Goal: Information Seeking & Learning: Learn about a topic

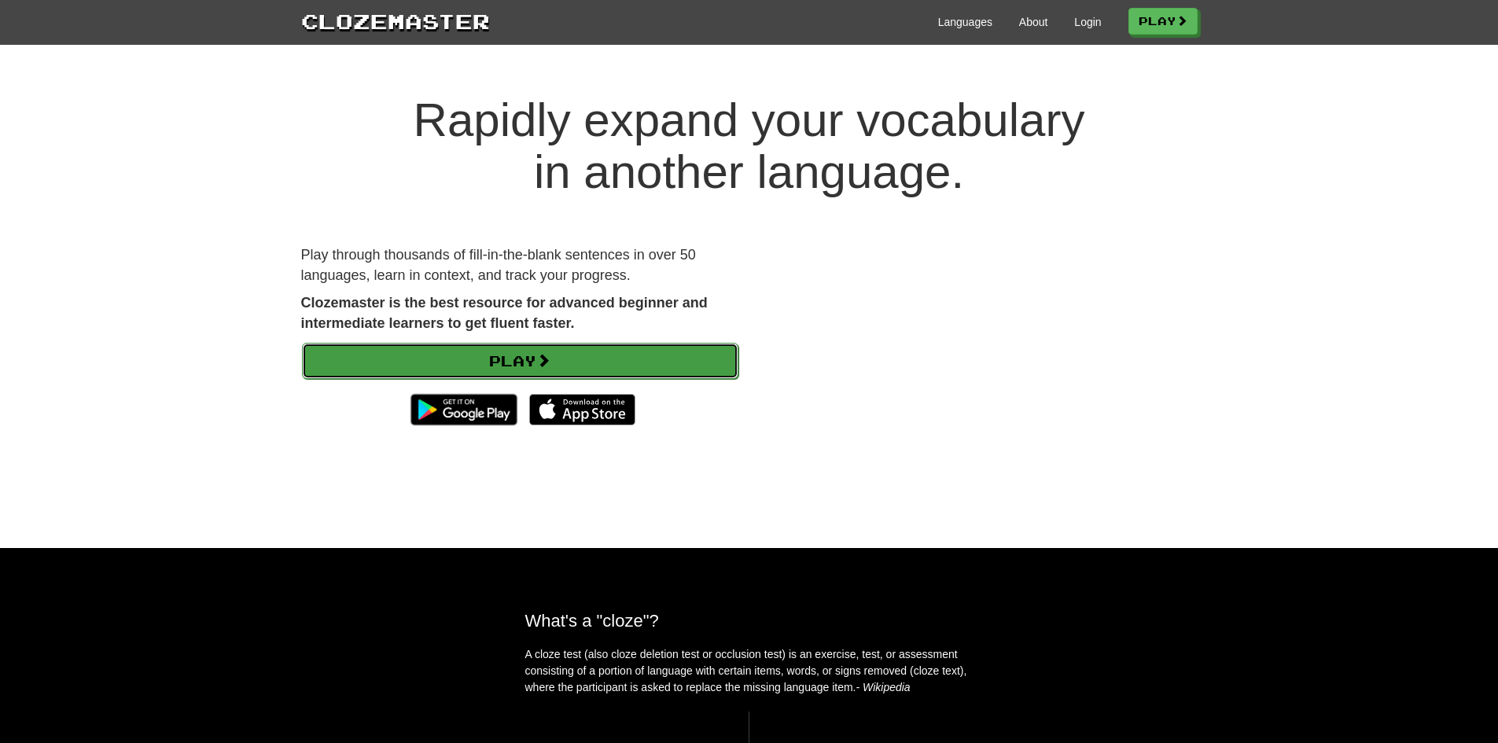
click at [473, 360] on link "Play" at bounding box center [520, 361] width 436 height 36
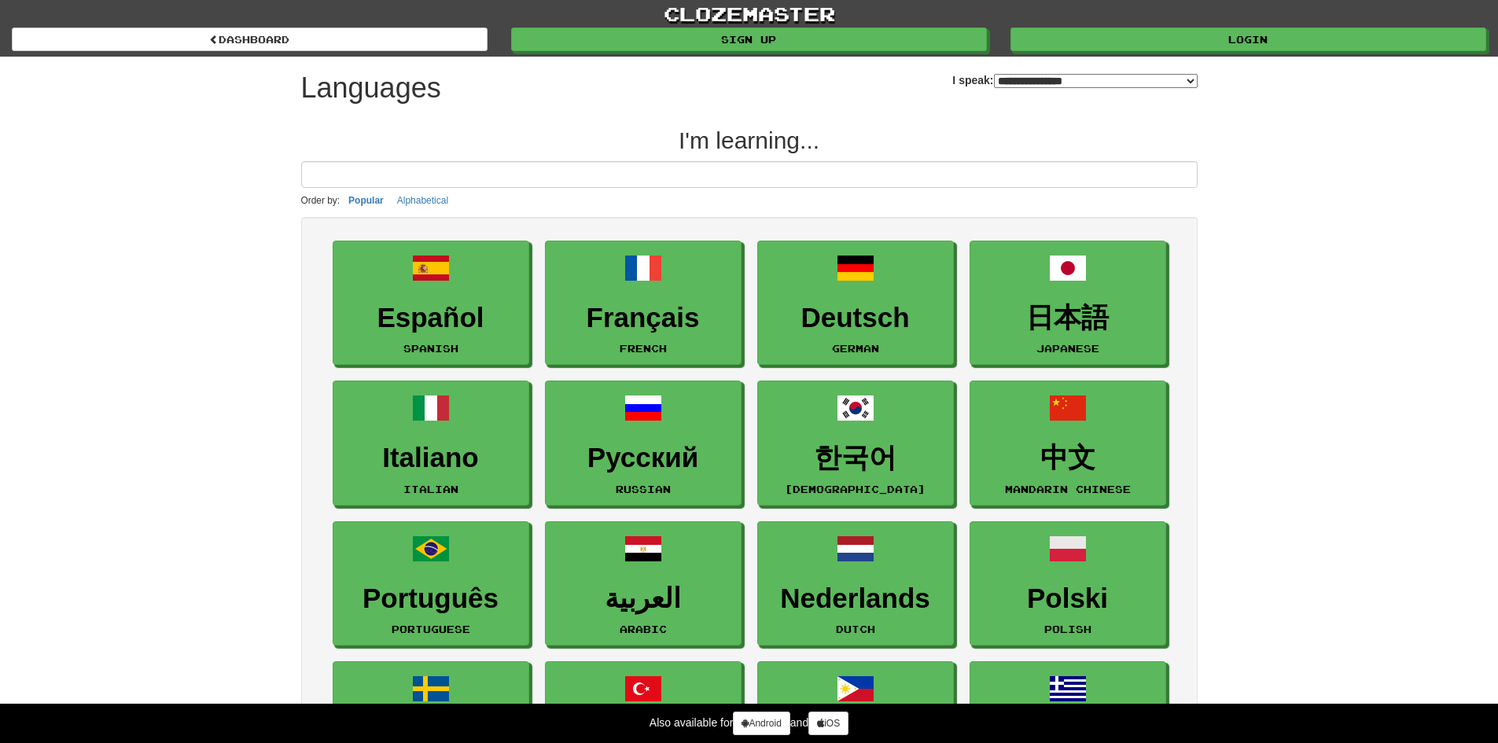
select select "*******"
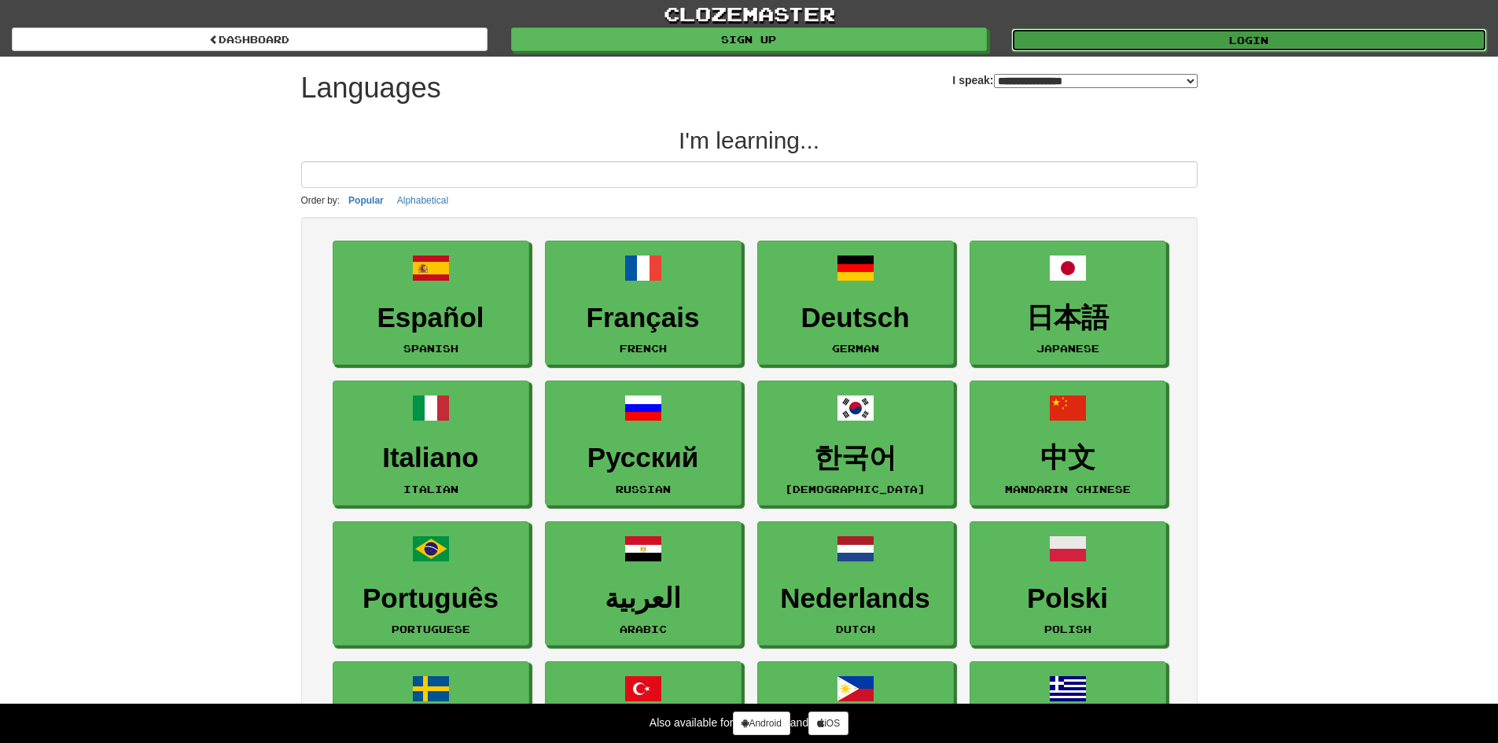
click at [1215, 36] on link "Login" at bounding box center [1249, 40] width 476 height 24
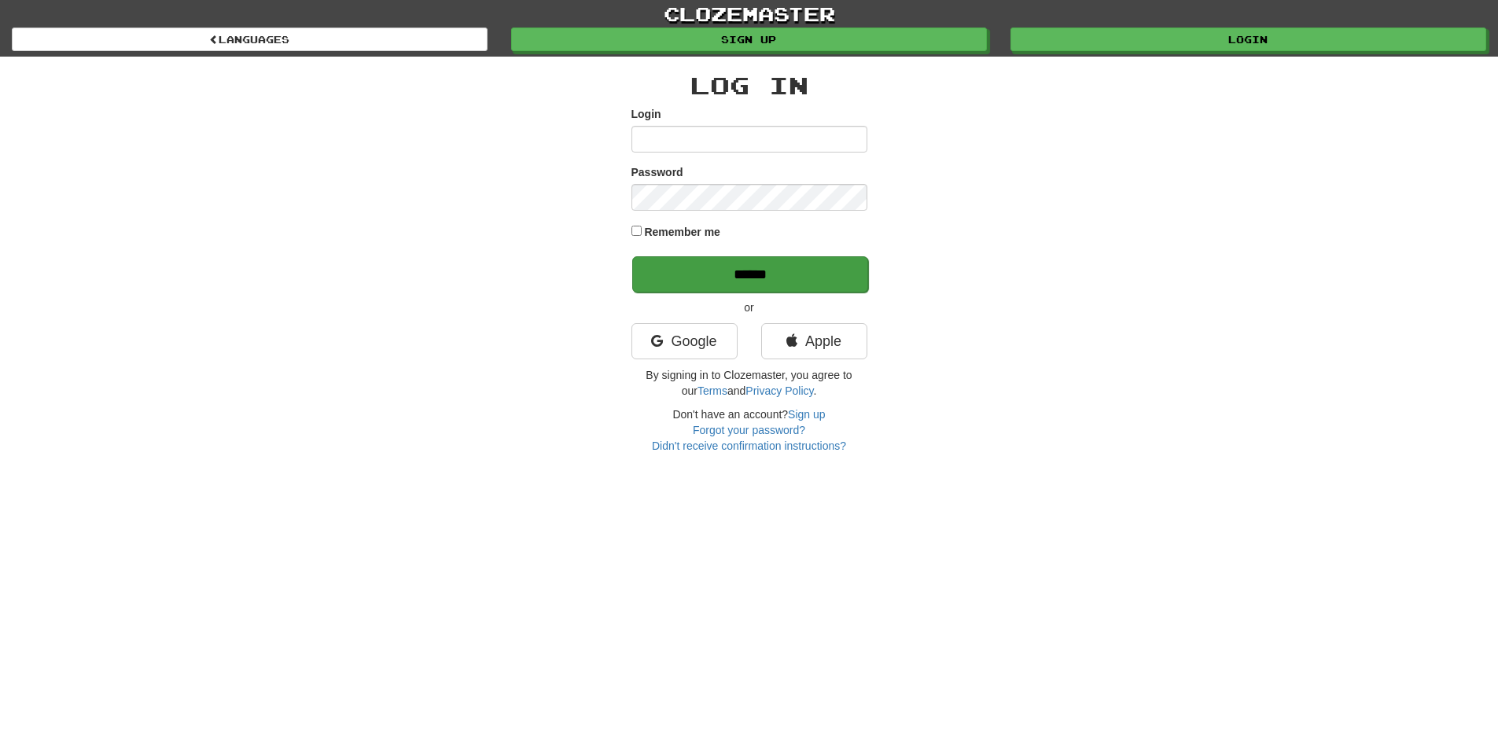
type input "******"
click at [695, 278] on input "******" at bounding box center [750, 274] width 236 height 36
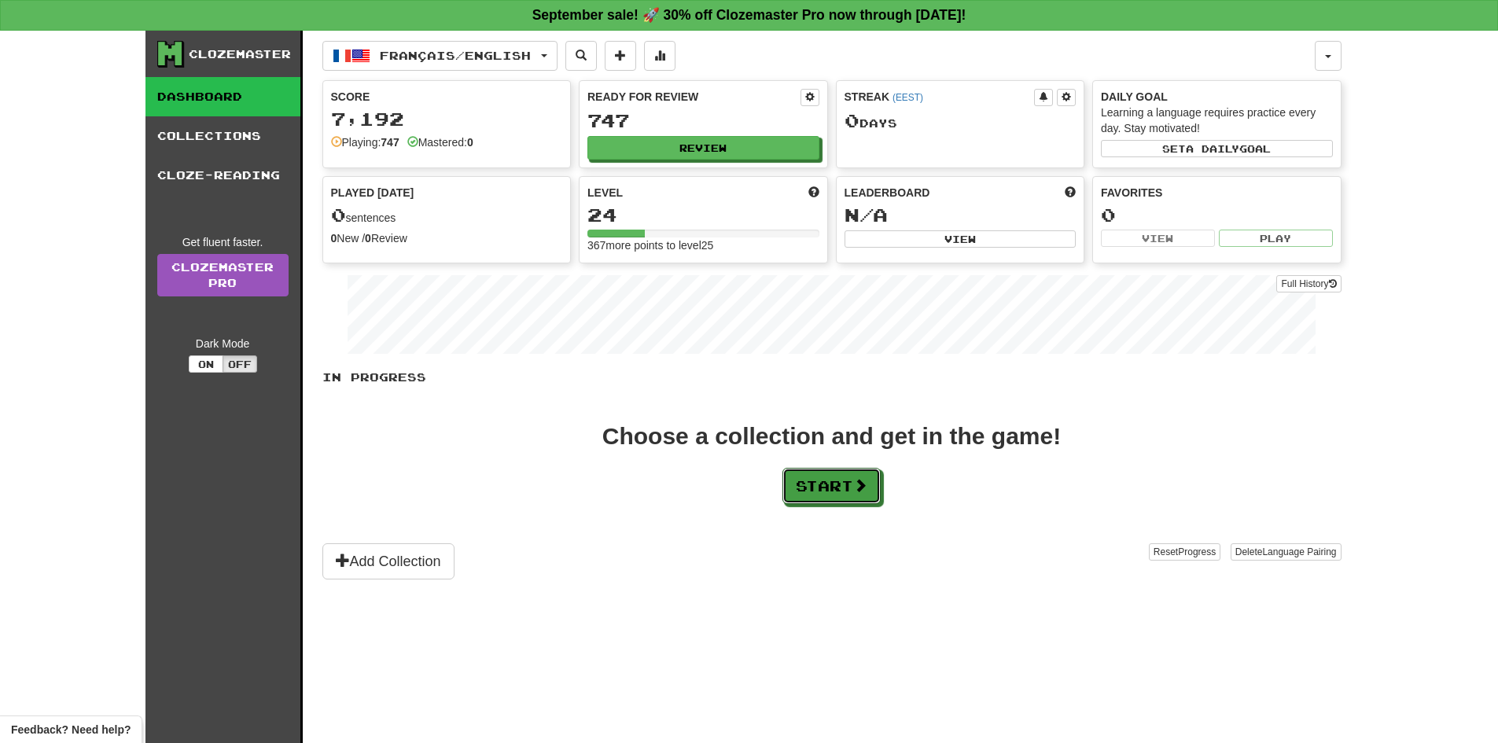
drag, startPoint x: 843, startPoint y: 494, endPoint x: 768, endPoint y: 462, distance: 81.3
click at [770, 463] on div "Choose a collection and get in the game! Start" at bounding box center [831, 464] width 1019 height 79
click at [836, 494] on button "Start" at bounding box center [832, 487] width 98 height 36
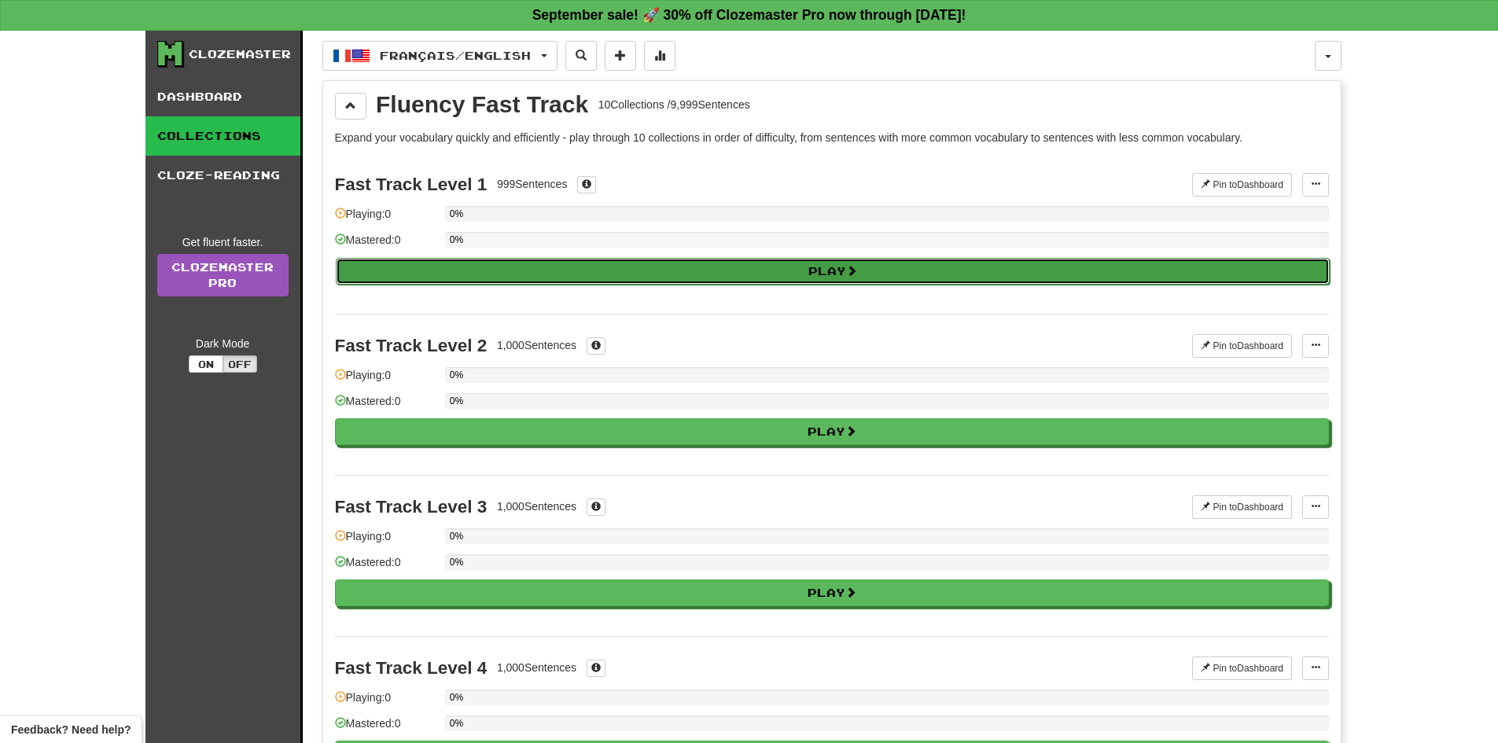
click at [592, 272] on button "Play" at bounding box center [833, 271] width 994 height 27
select select "**"
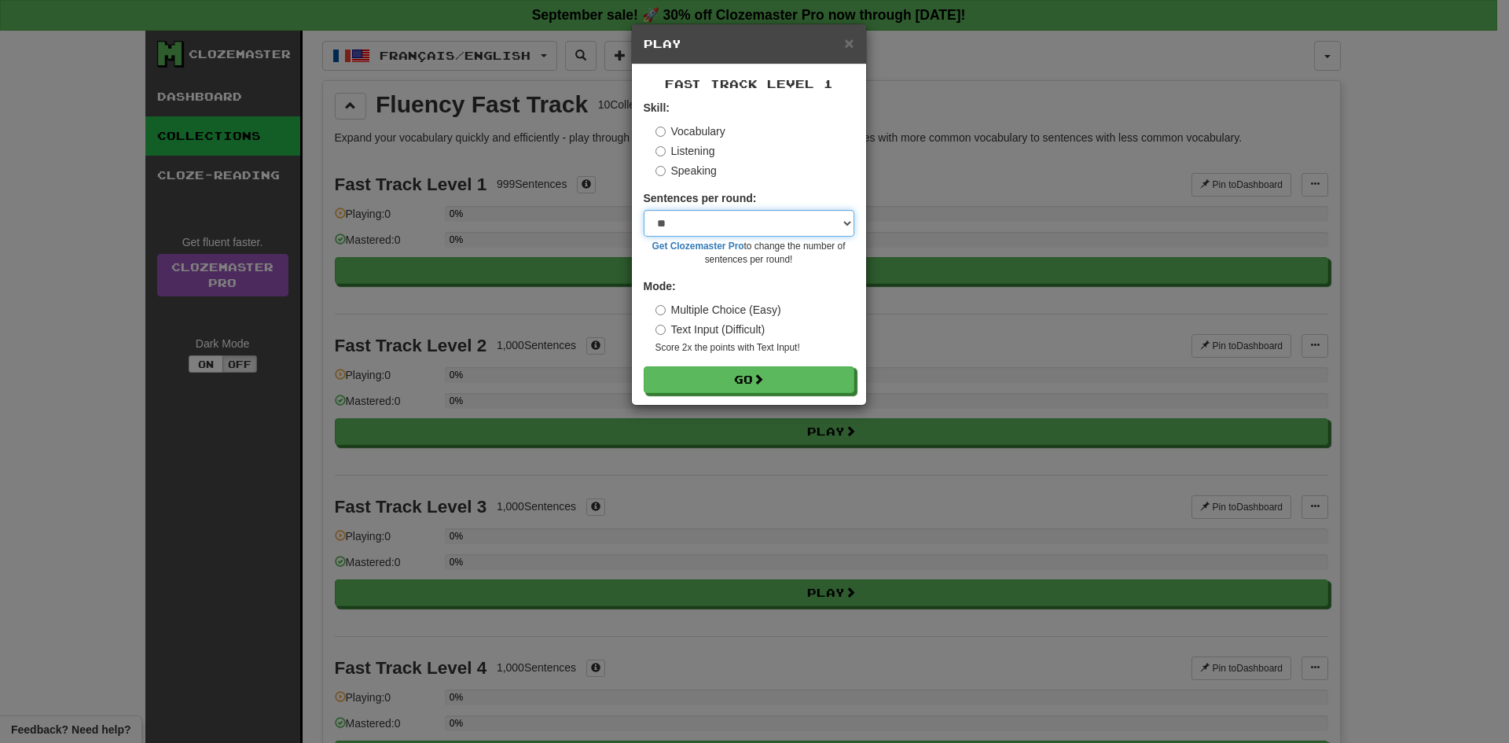
click at [725, 220] on select "* ** ** ** ** ** *** ********" at bounding box center [749, 223] width 211 height 27
drag, startPoint x: 755, startPoint y: 390, endPoint x: 759, endPoint y: 381, distance: 9.5
click at [759, 384] on button "Go" at bounding box center [750, 380] width 211 height 27
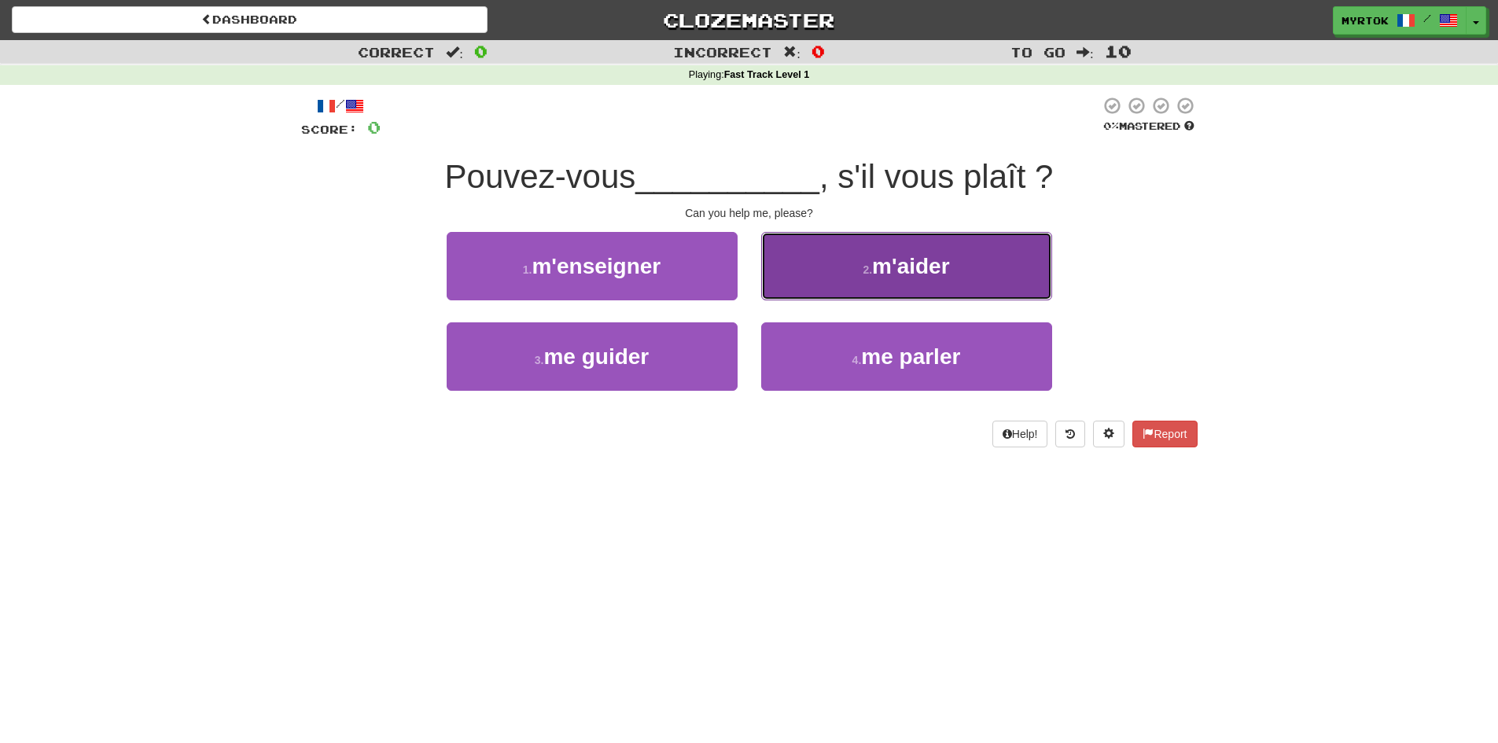
click at [941, 277] on span "m'aider" at bounding box center [910, 266] width 77 height 24
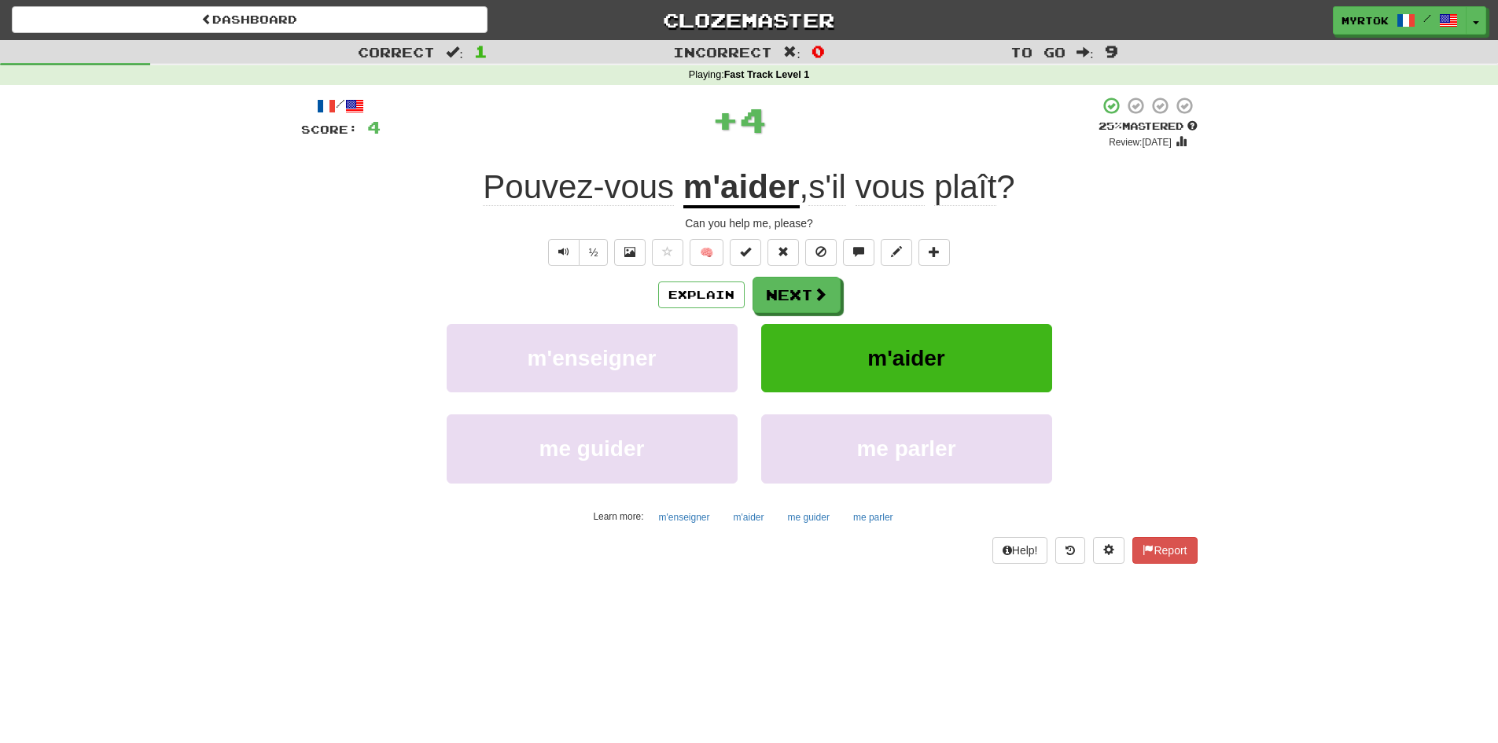
click at [816, 317] on div "Explain Next m'enseigner m'aider me [PERSON_NAME] me [PERSON_NAME] Learn more: …" at bounding box center [749, 403] width 896 height 252
click at [805, 310] on button "Next" at bounding box center [797, 296] width 88 height 36
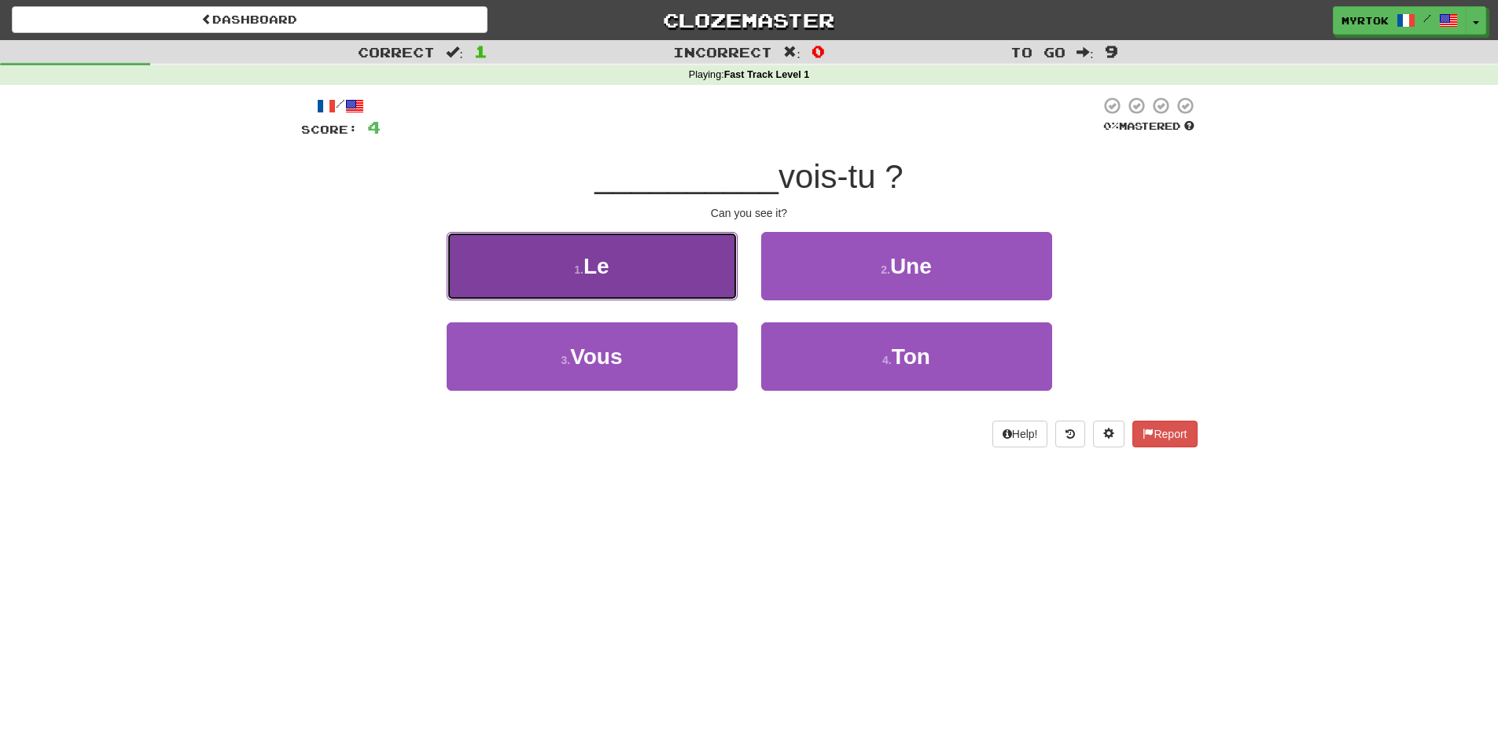
click at [579, 292] on button "1 . Le" at bounding box center [592, 266] width 291 height 68
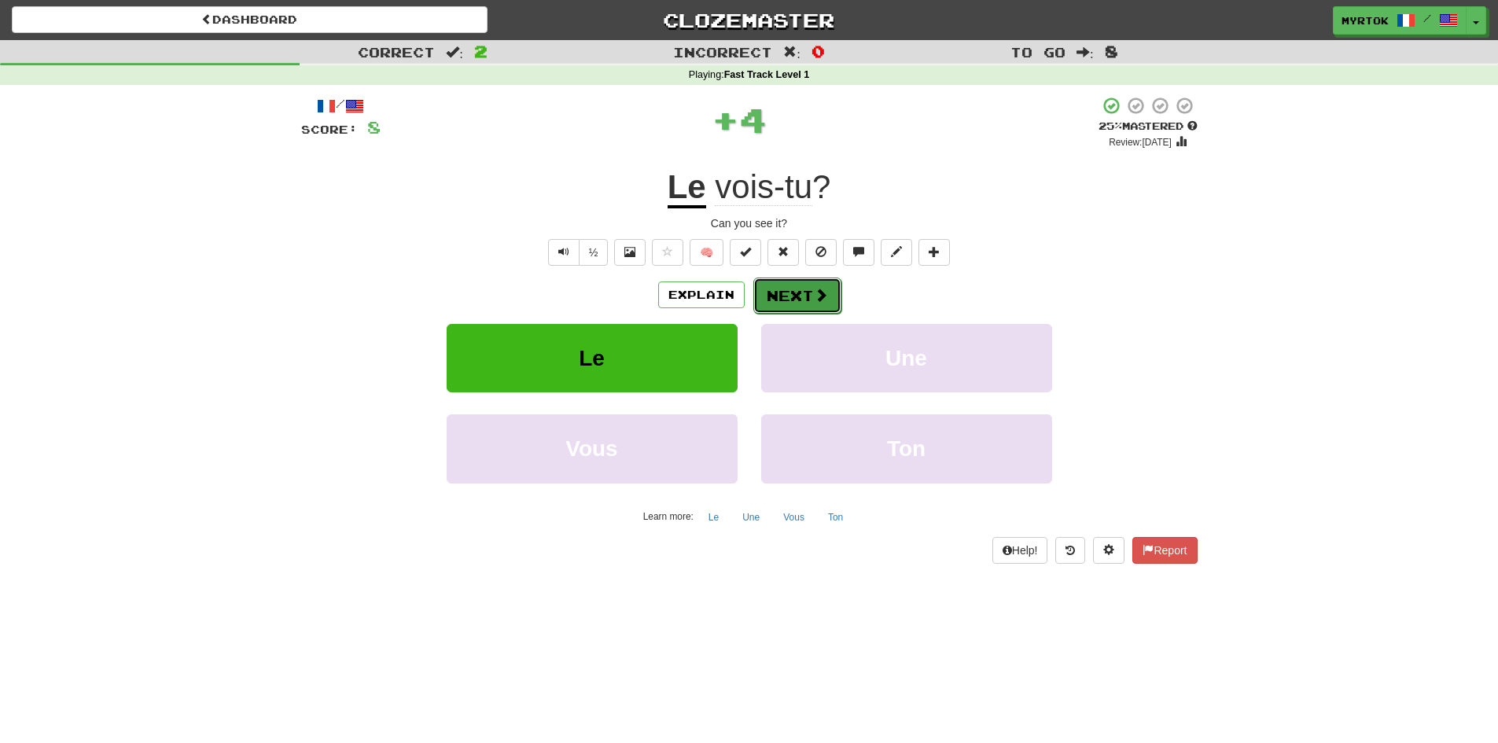
click at [807, 297] on button "Next" at bounding box center [797, 296] width 88 height 36
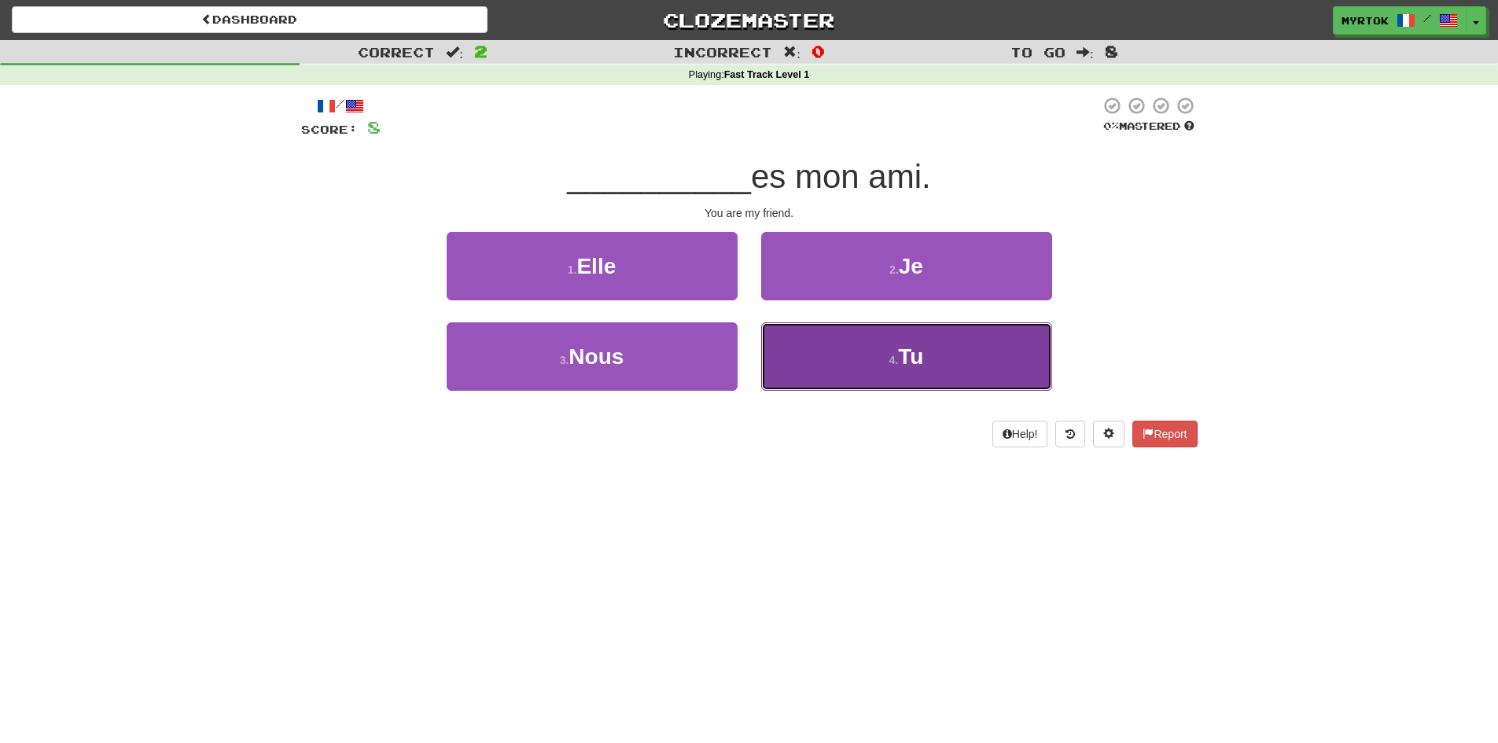
click at [808, 344] on button "4 . Tu" at bounding box center [906, 356] width 291 height 68
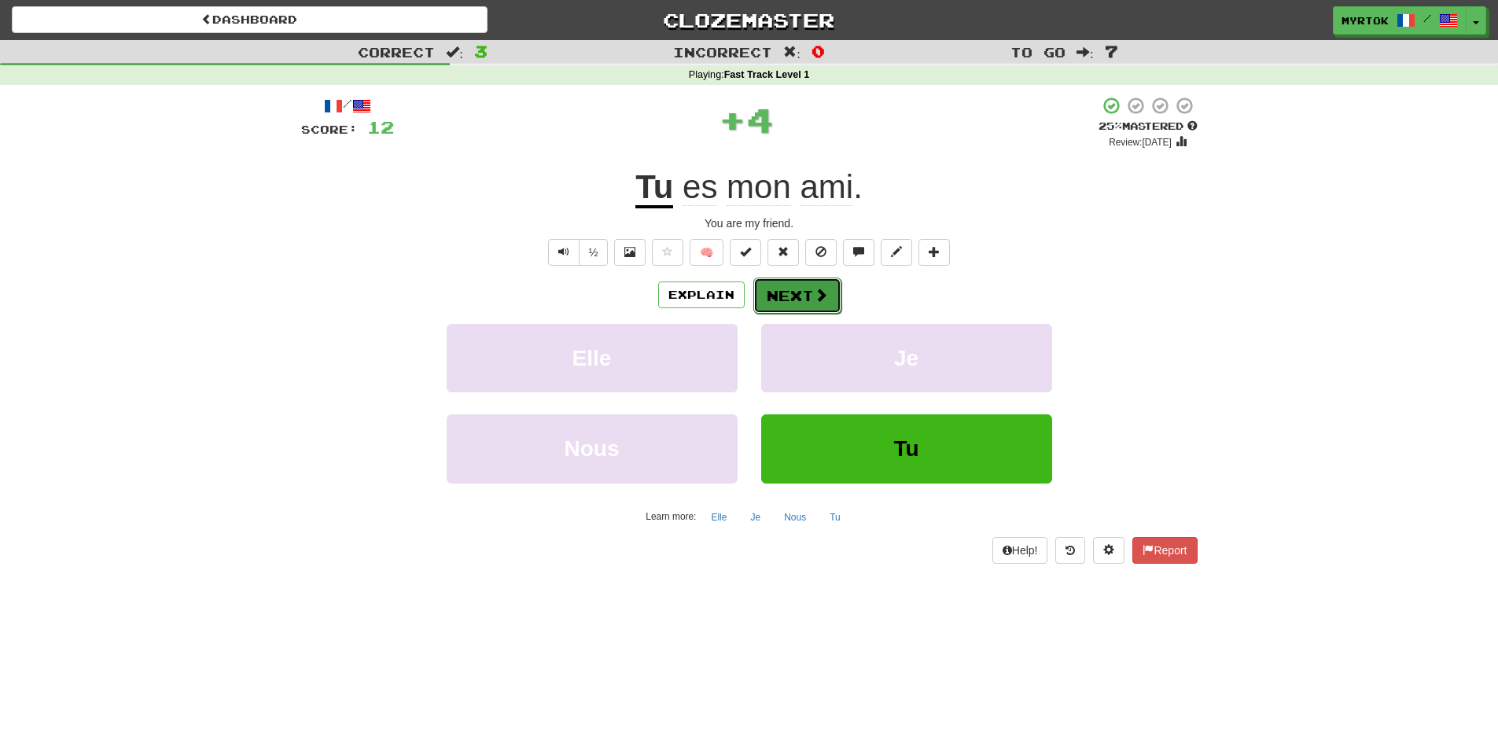
click at [782, 300] on button "Next" at bounding box center [797, 296] width 88 height 36
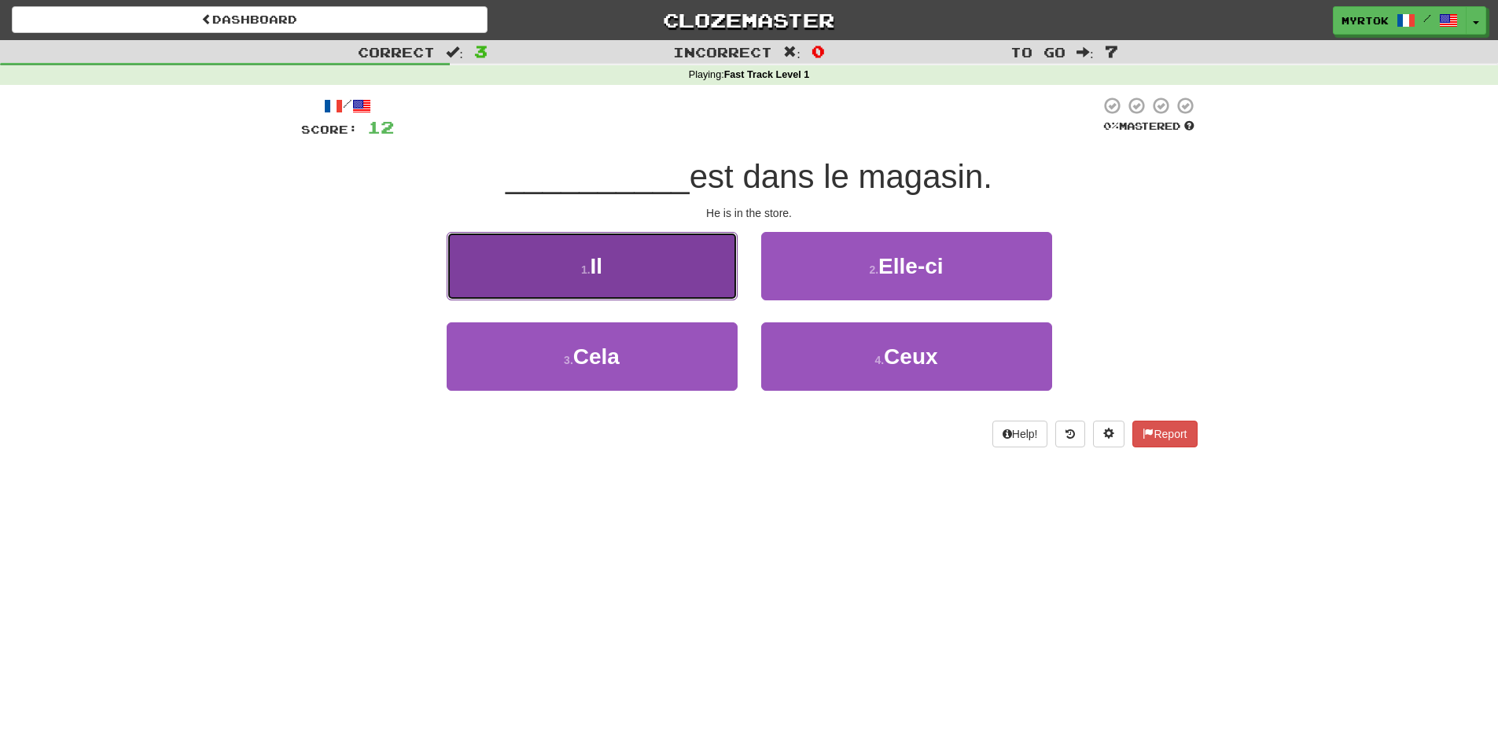
click at [690, 291] on button "1 . Il" at bounding box center [592, 266] width 291 height 68
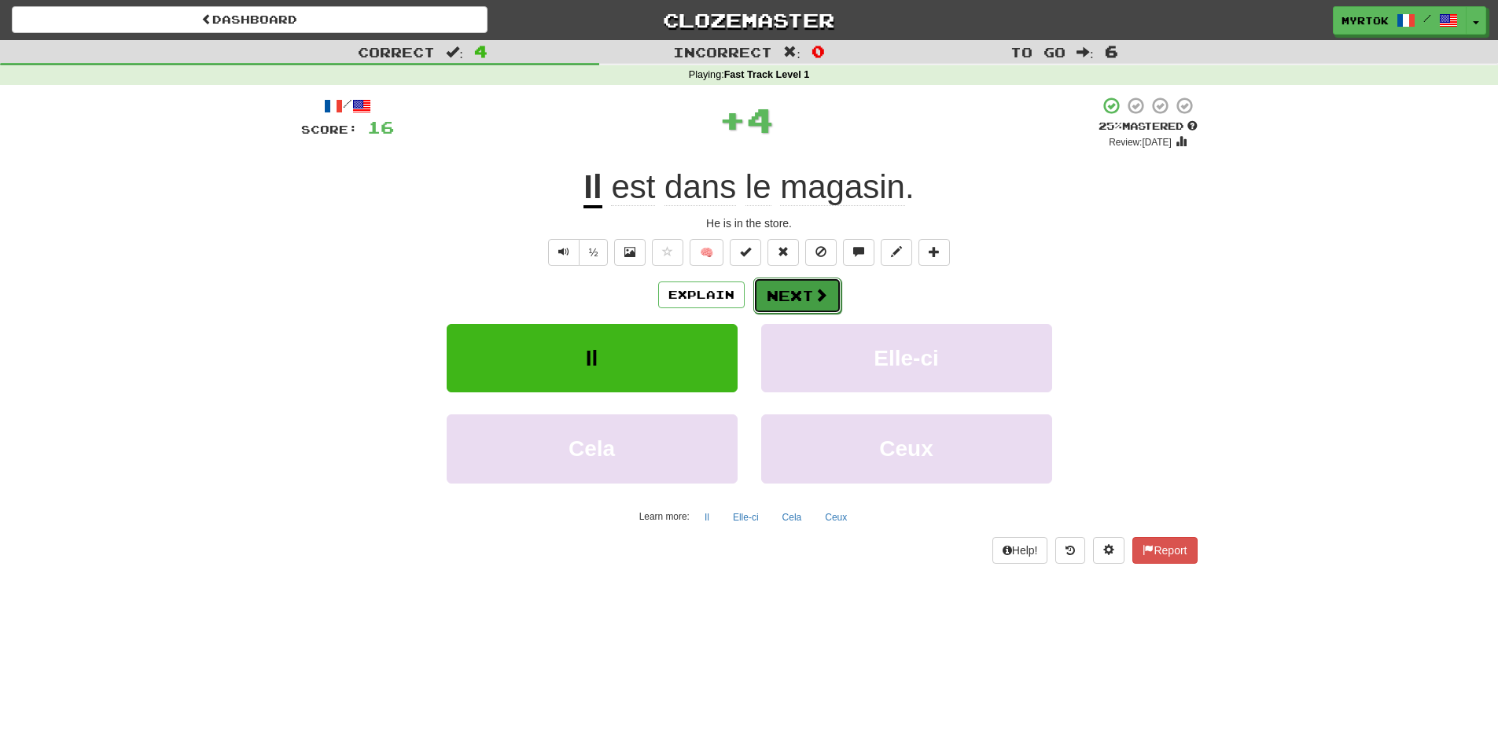
click at [781, 280] on button "Next" at bounding box center [797, 296] width 88 height 36
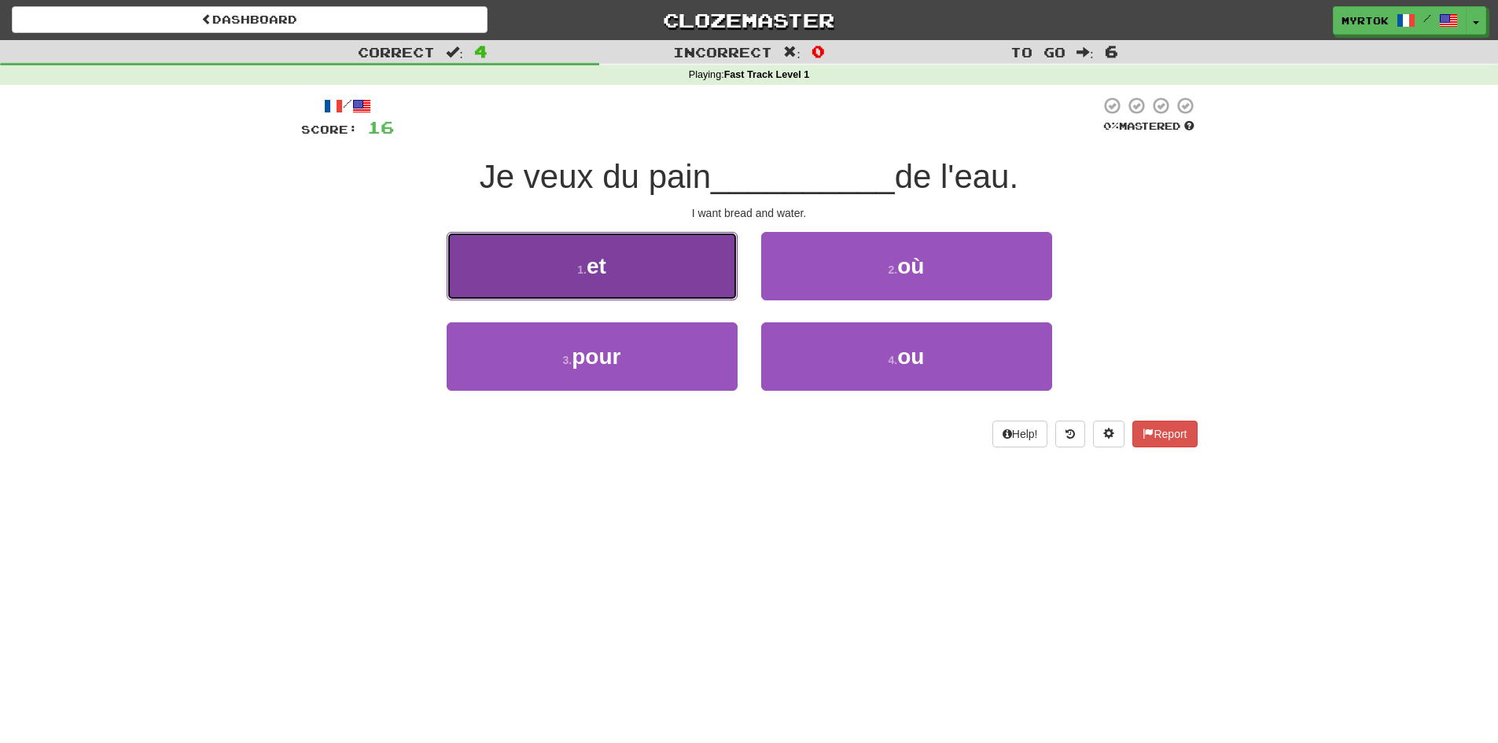
click at [695, 284] on button "1 . et" at bounding box center [592, 266] width 291 height 68
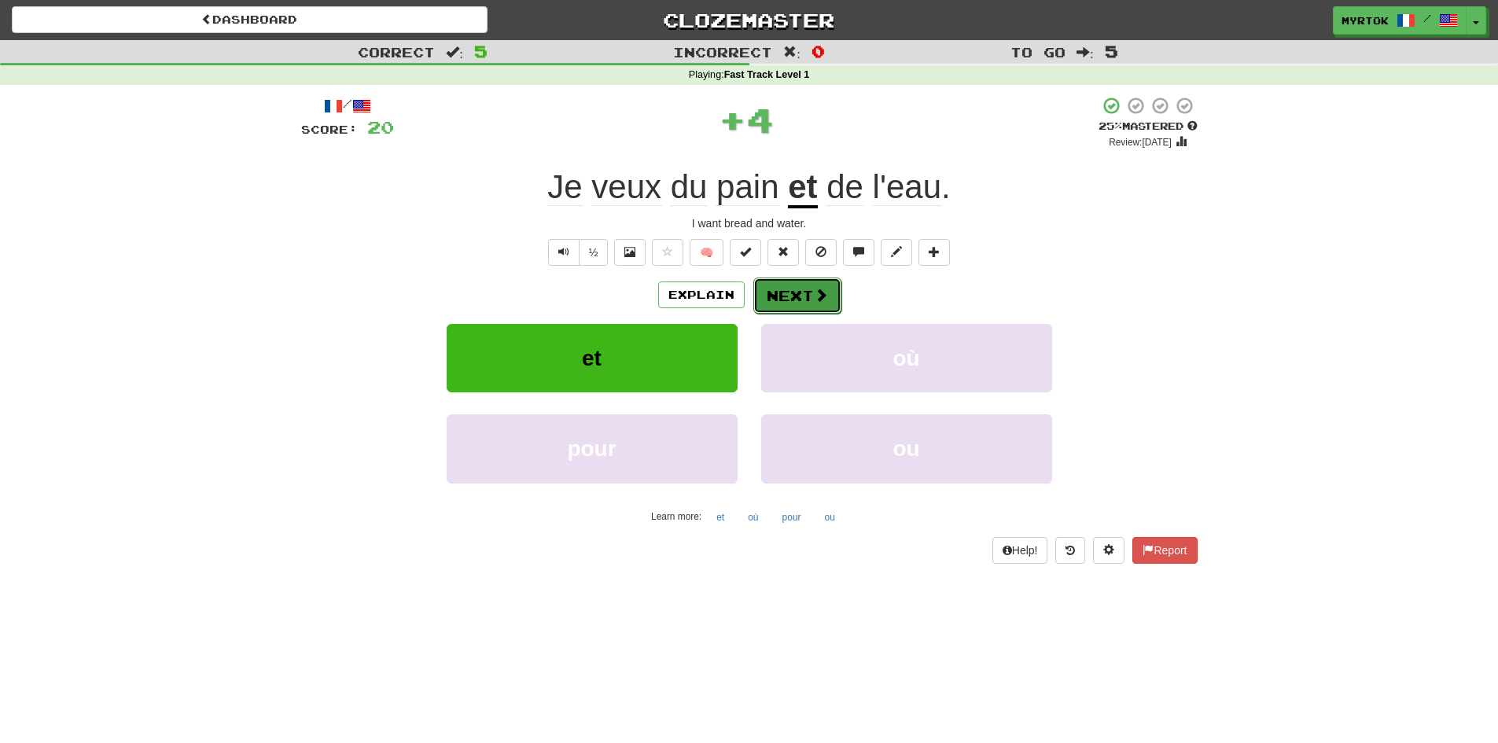
click at [830, 303] on button "Next" at bounding box center [797, 296] width 88 height 36
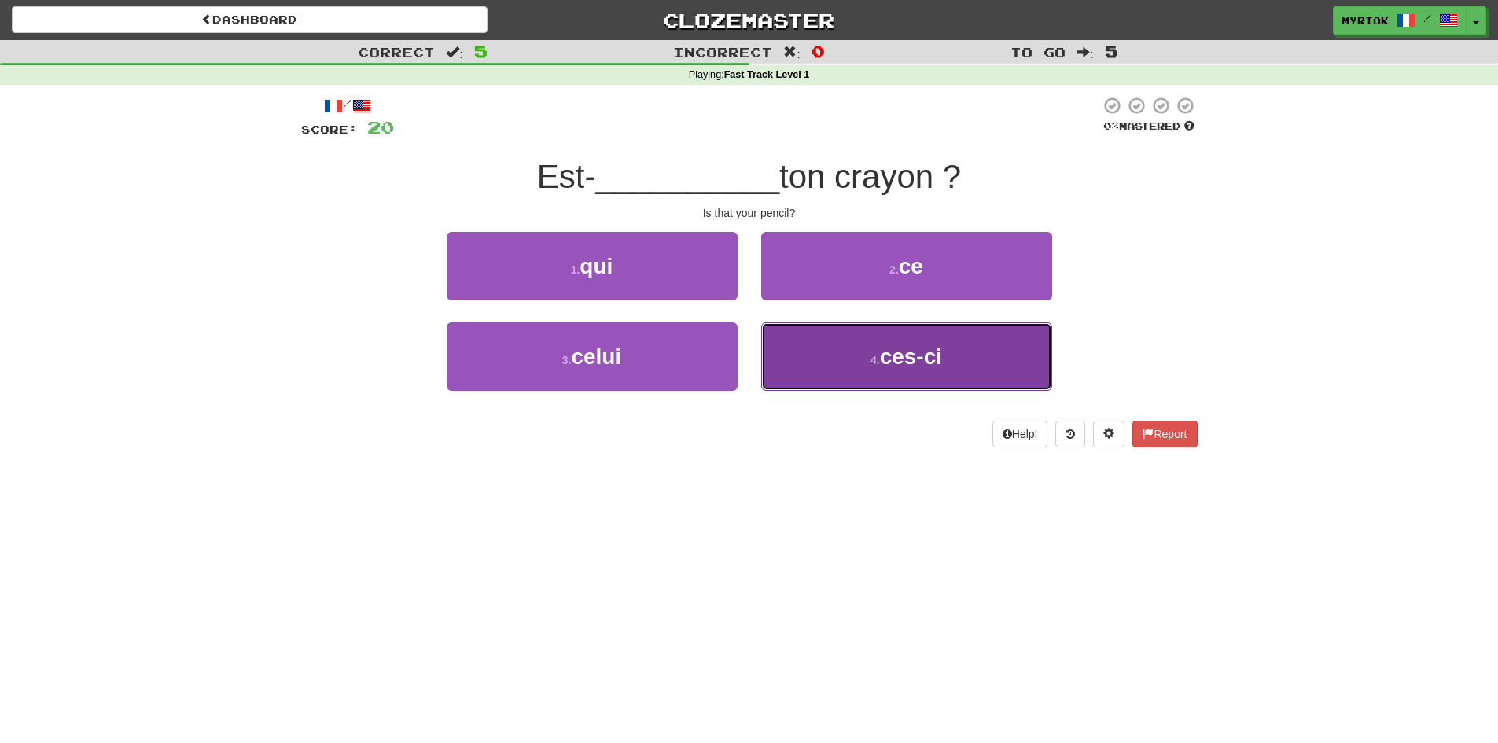
click at [917, 378] on button "4 . ces-ci" at bounding box center [906, 356] width 291 height 68
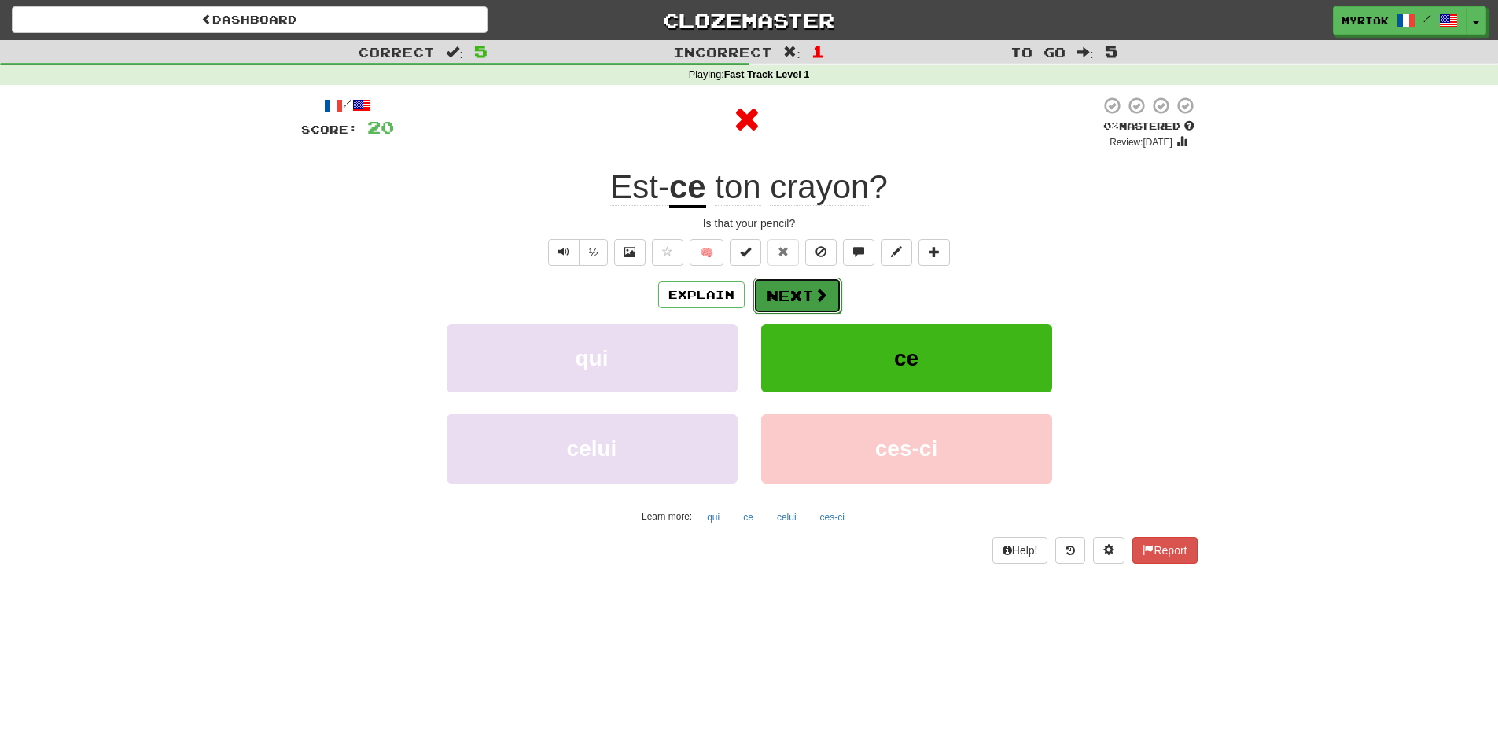
click at [807, 289] on button "Next" at bounding box center [797, 296] width 88 height 36
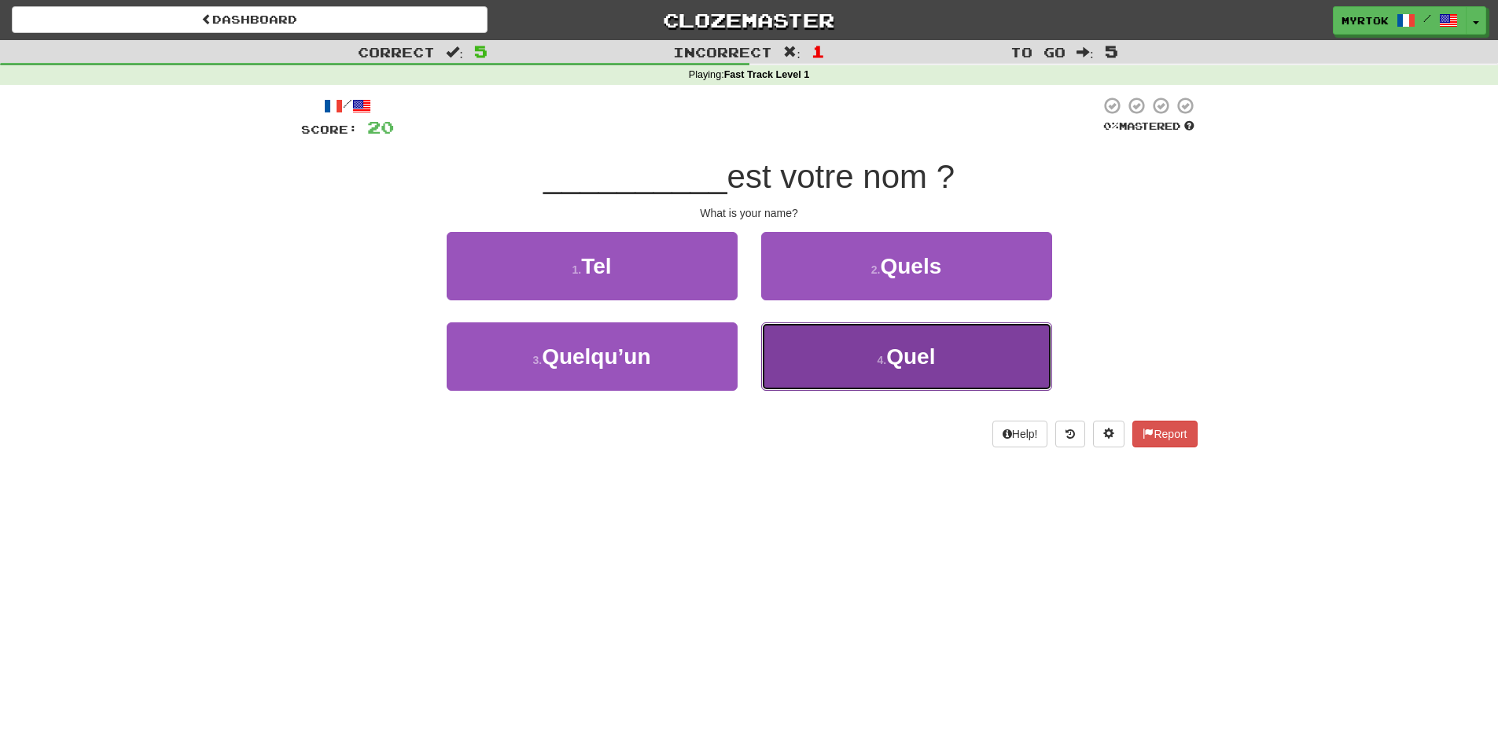
click at [979, 380] on button "4 . Quel" at bounding box center [906, 356] width 291 height 68
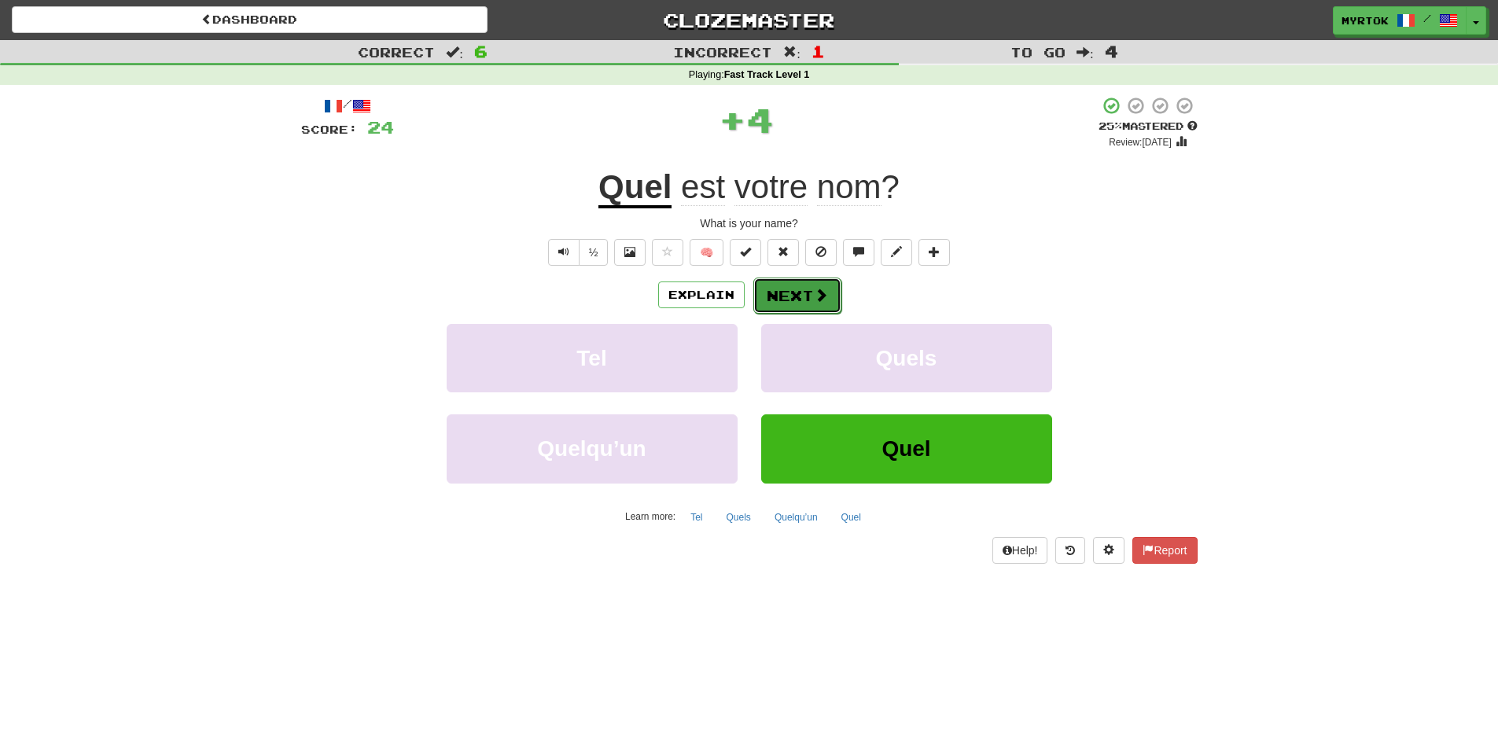
click at [757, 288] on button "Next" at bounding box center [797, 296] width 88 height 36
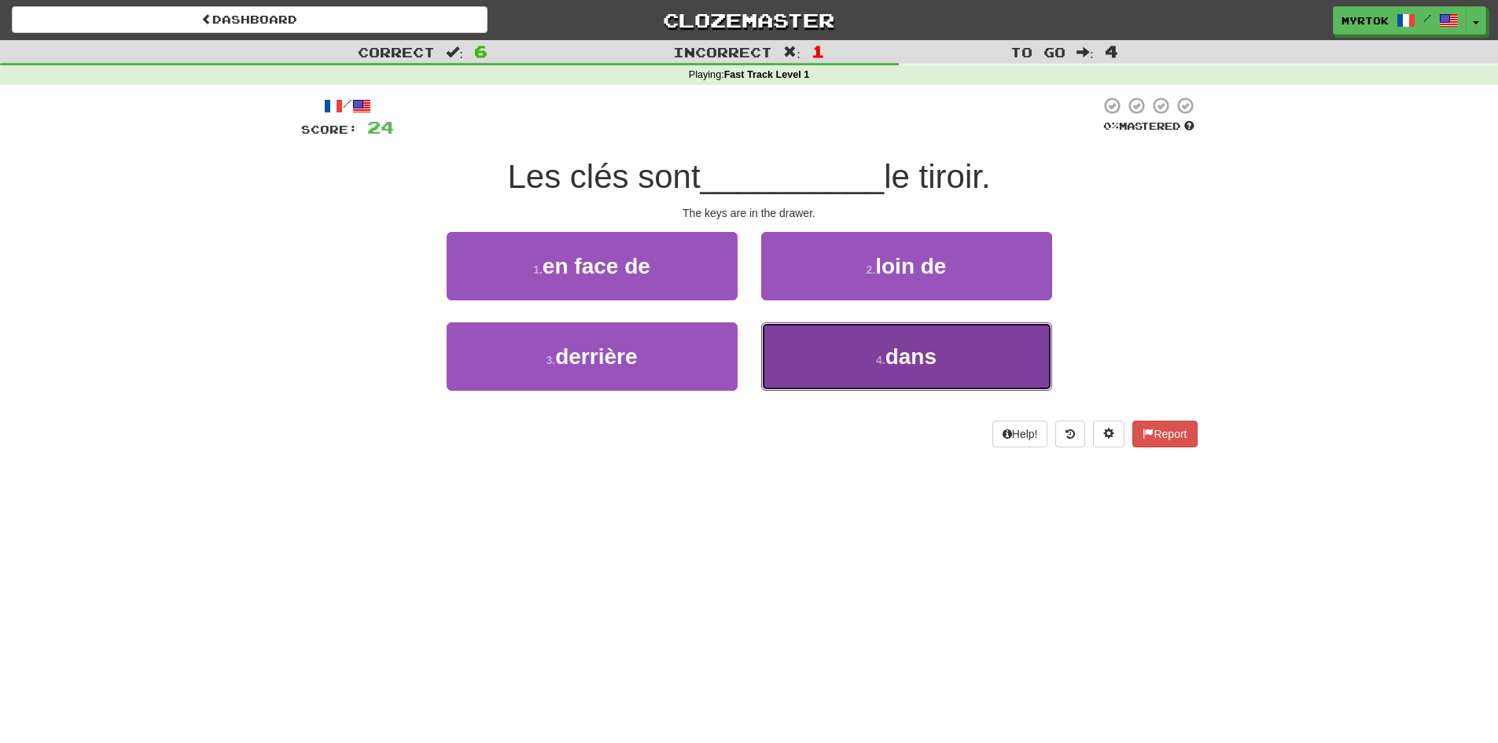
click at [803, 343] on button "4 . dans" at bounding box center [906, 356] width 291 height 68
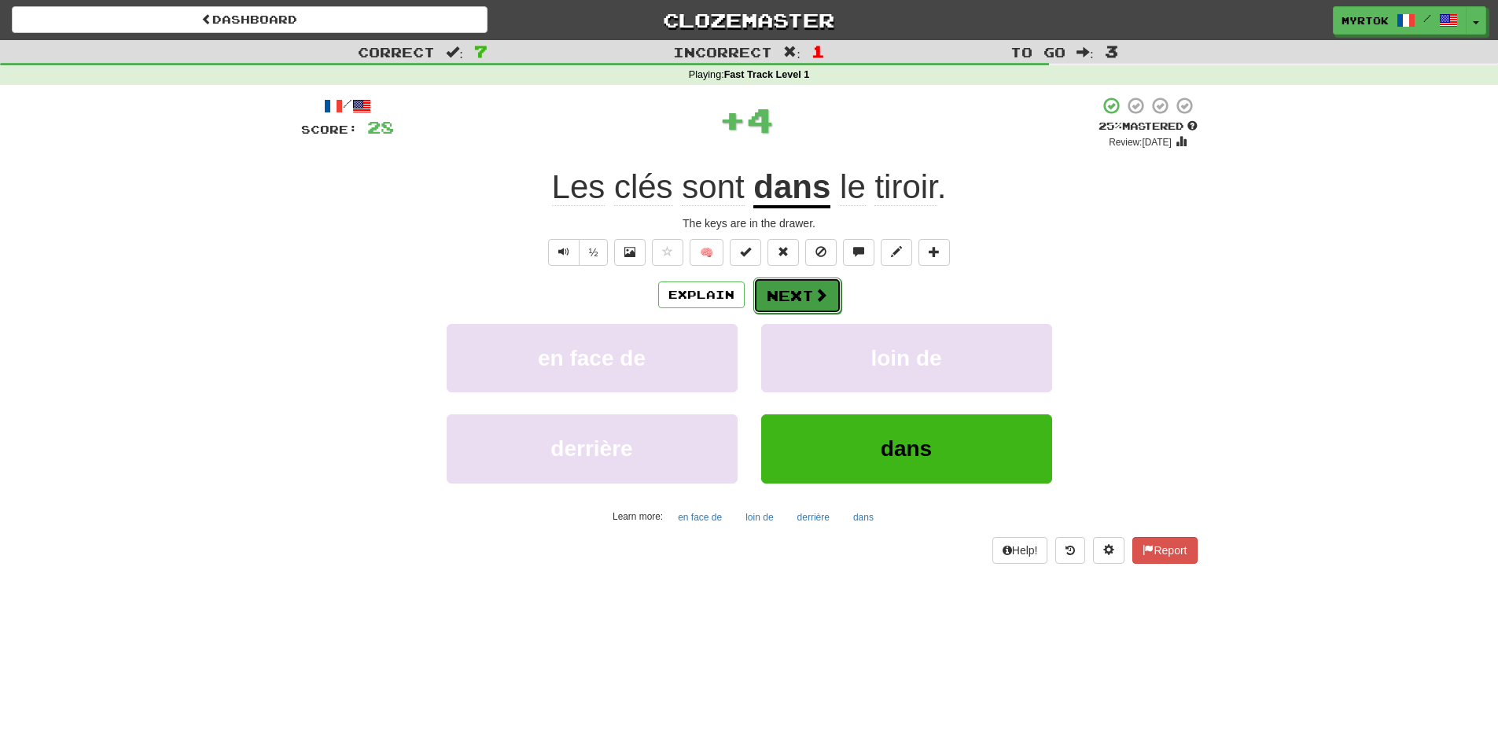
click at [824, 278] on button "Next" at bounding box center [797, 296] width 88 height 36
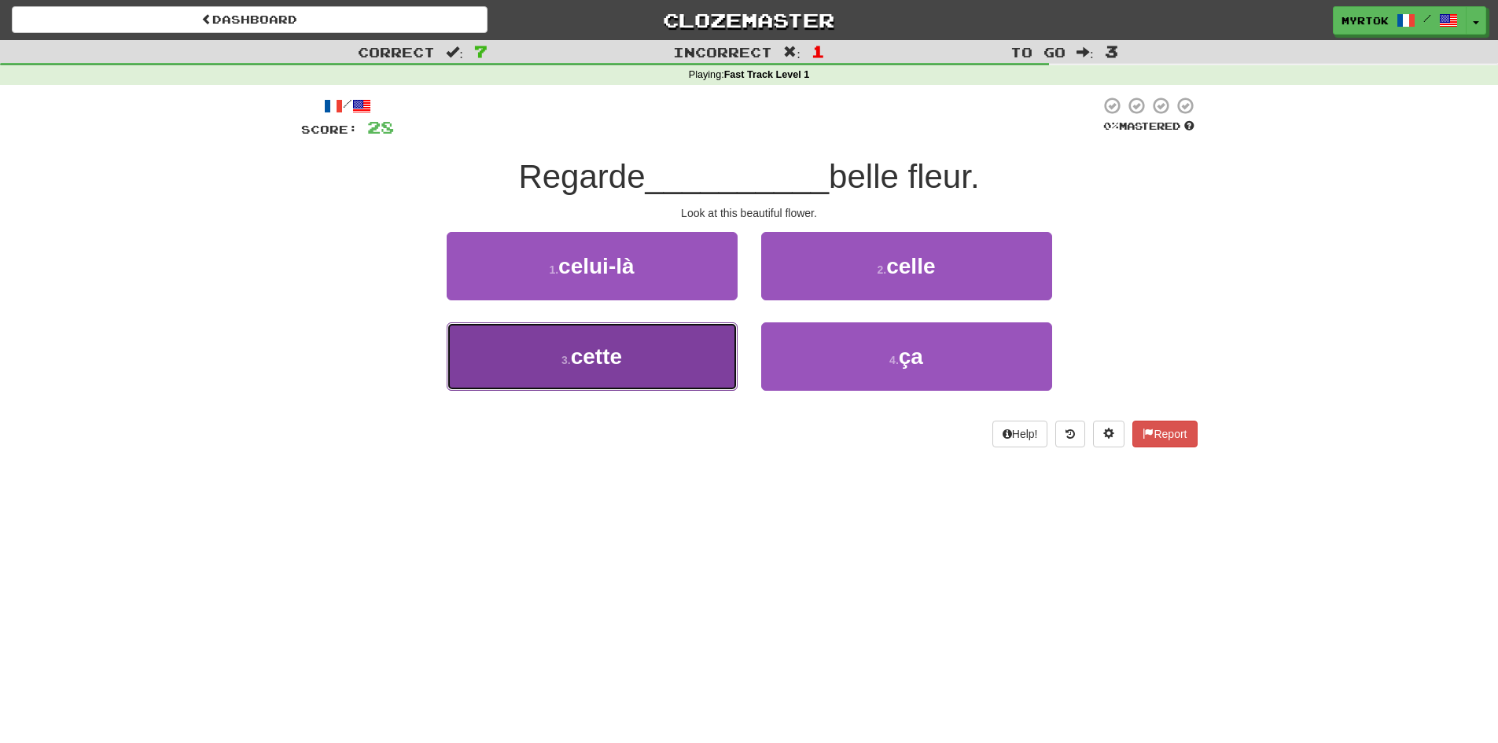
click at [678, 354] on button "3 . cette" at bounding box center [592, 356] width 291 height 68
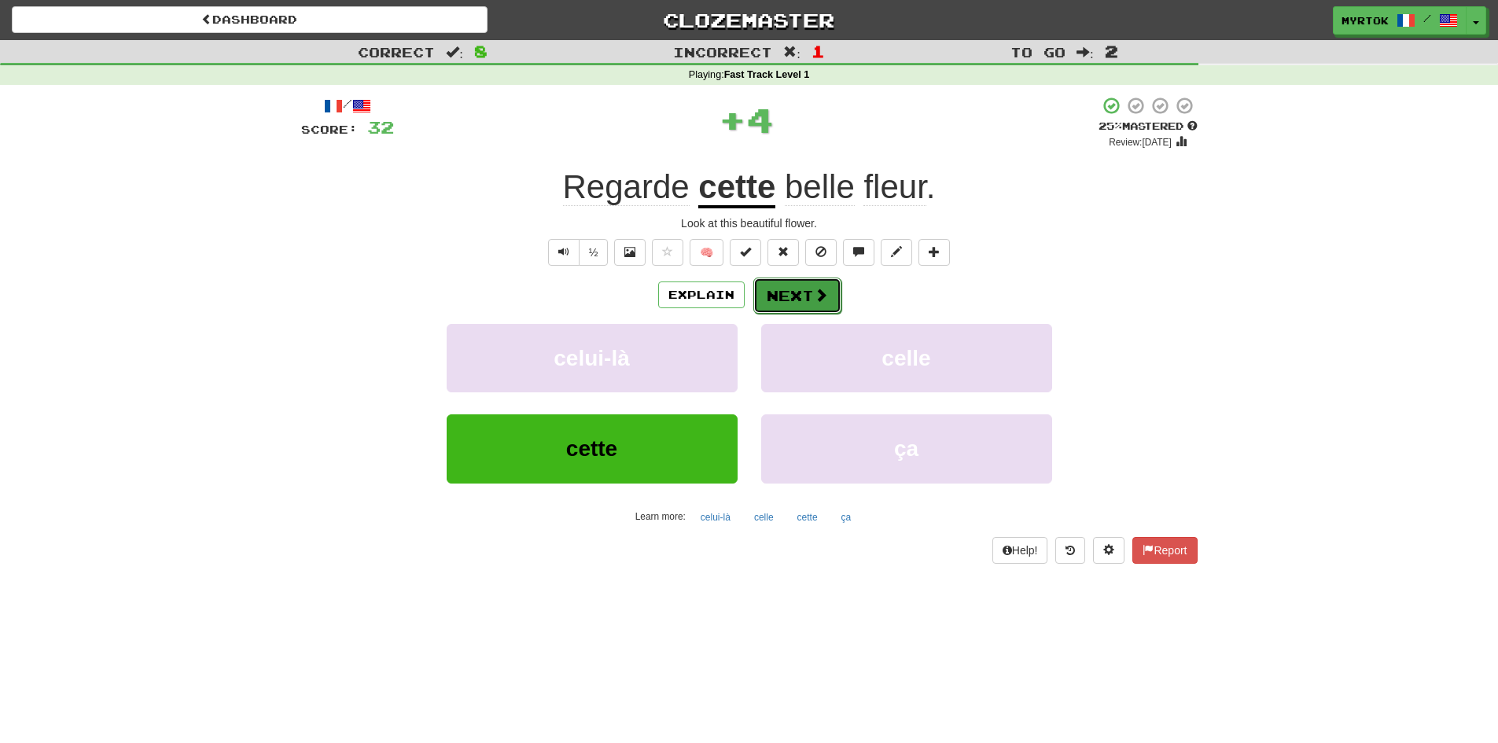
click at [797, 300] on button "Next" at bounding box center [797, 296] width 88 height 36
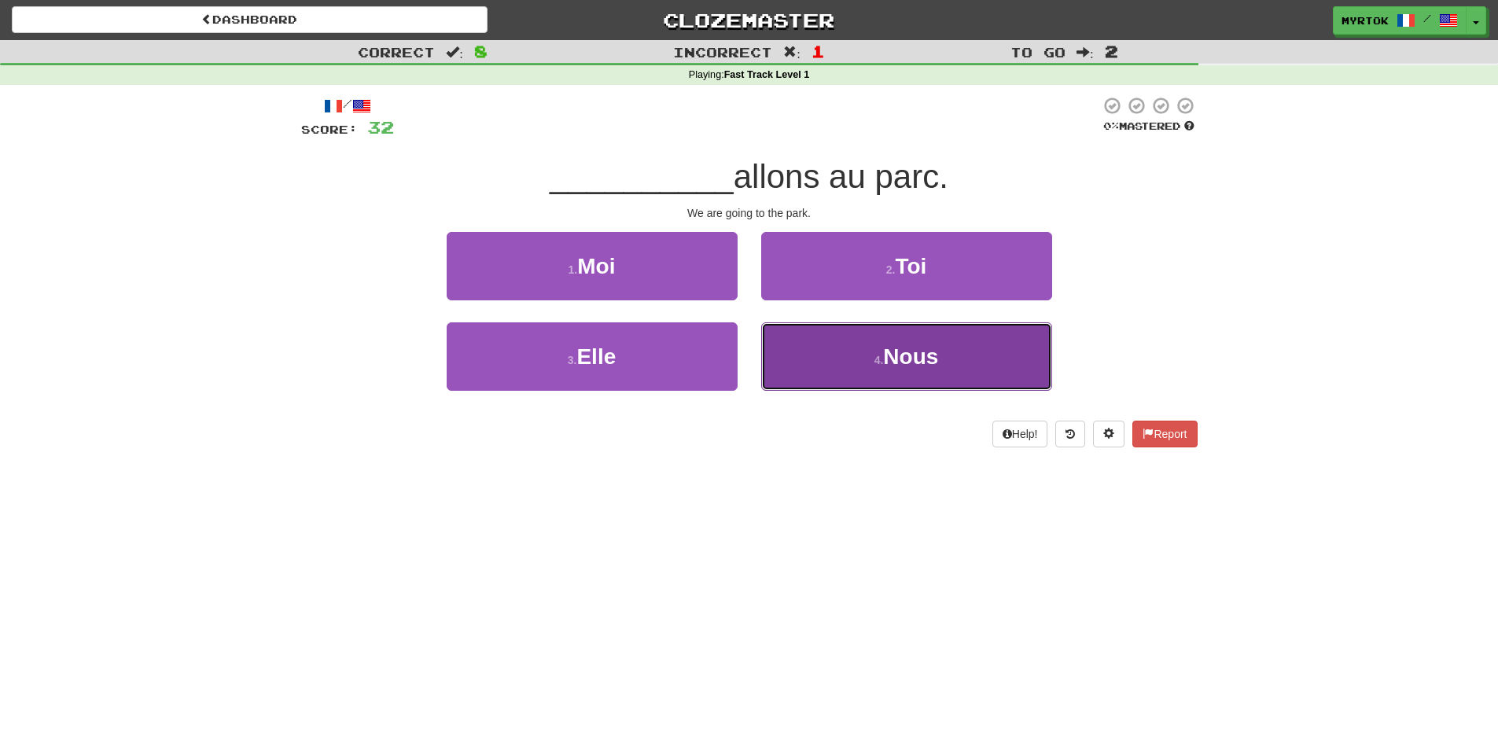
click at [839, 358] on button "4 . Nous" at bounding box center [906, 356] width 291 height 68
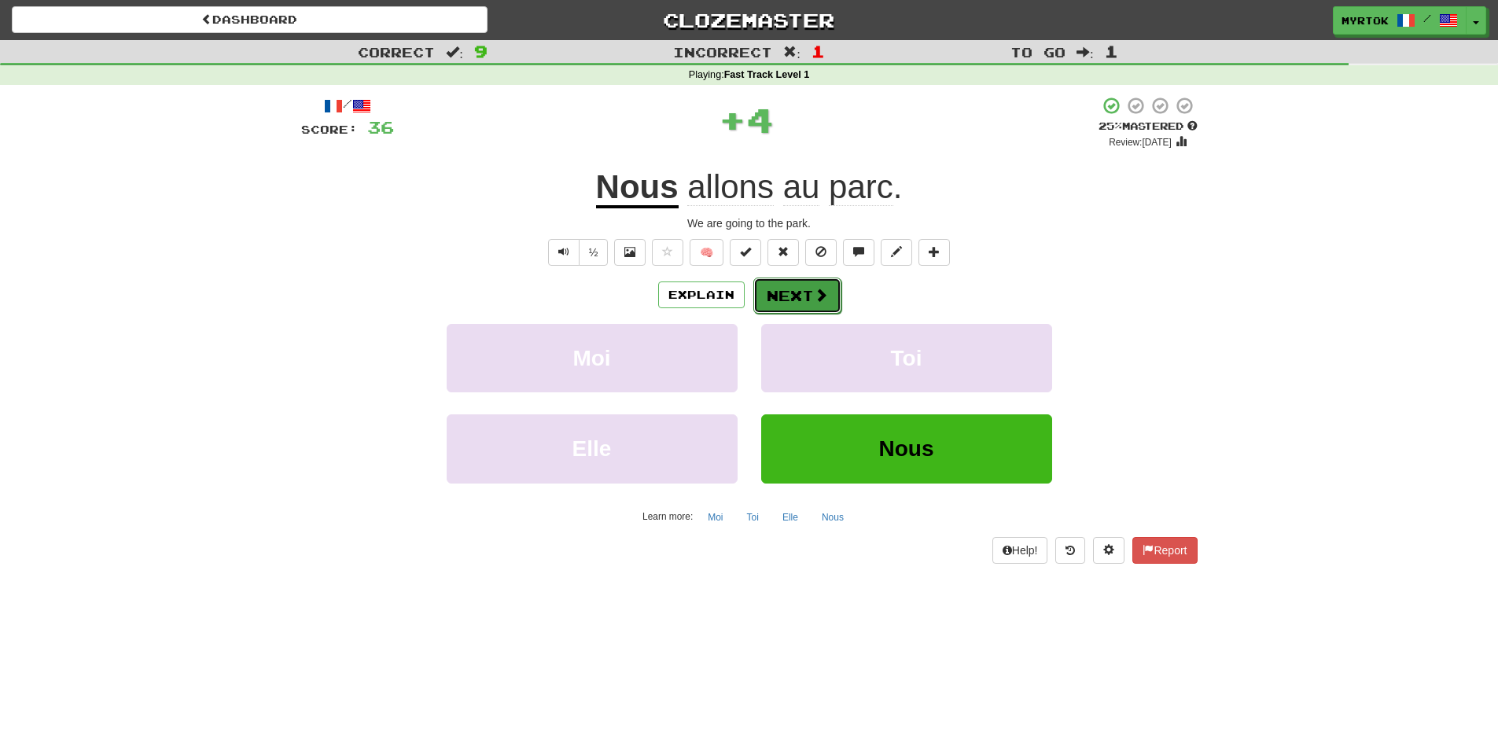
click at [789, 297] on button "Next" at bounding box center [797, 296] width 88 height 36
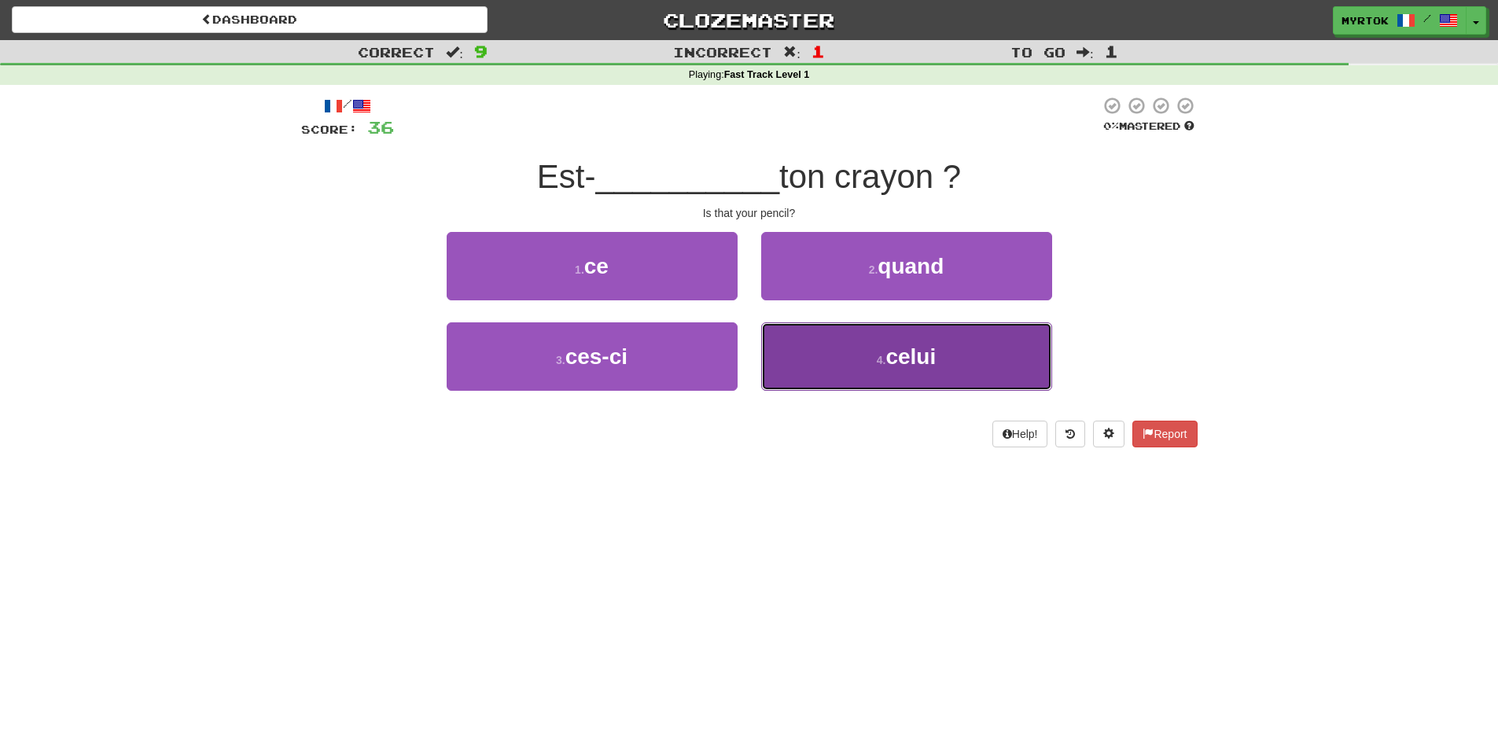
click at [830, 360] on button "4 . celui" at bounding box center [906, 356] width 291 height 68
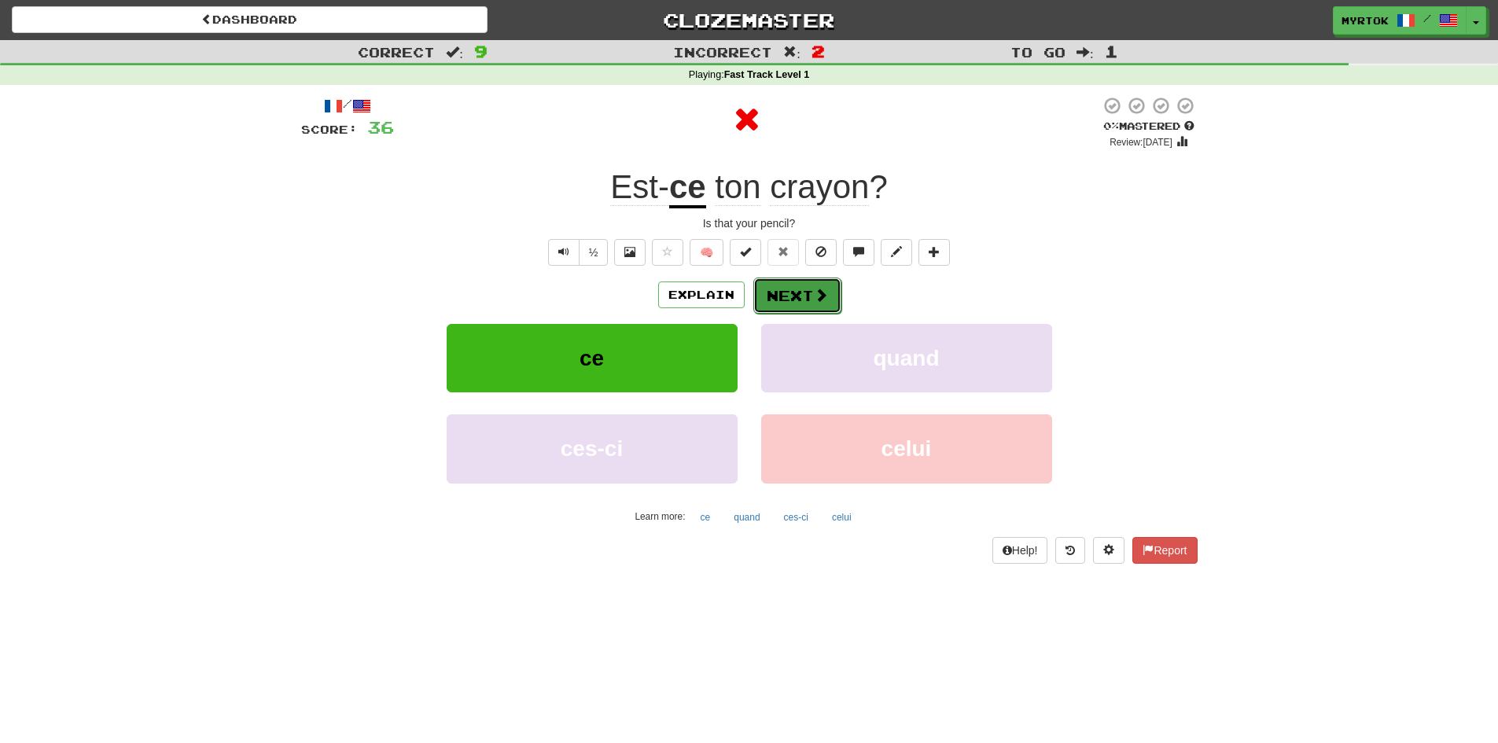
click at [803, 285] on button "Next" at bounding box center [797, 296] width 88 height 36
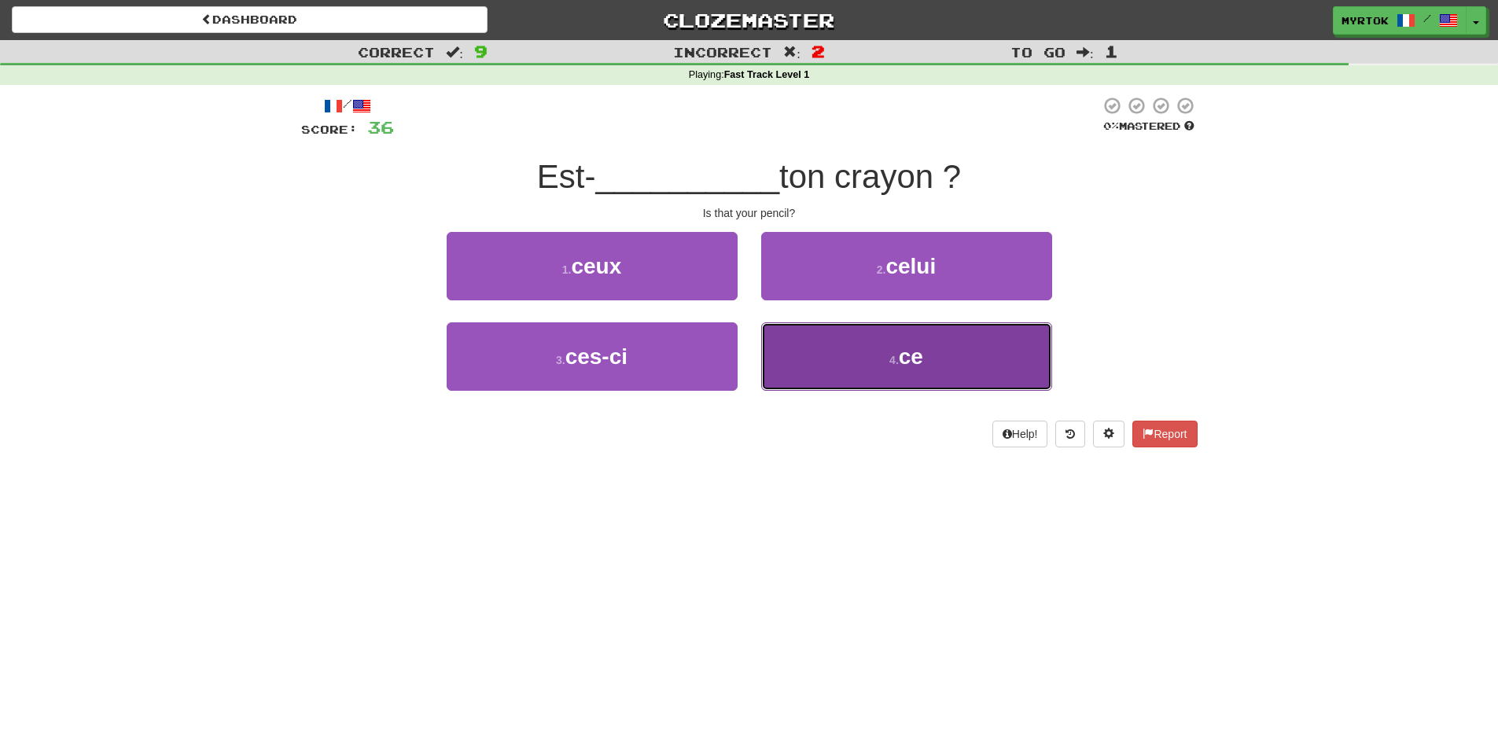
click at [763, 350] on button "4 . ce" at bounding box center [906, 356] width 291 height 68
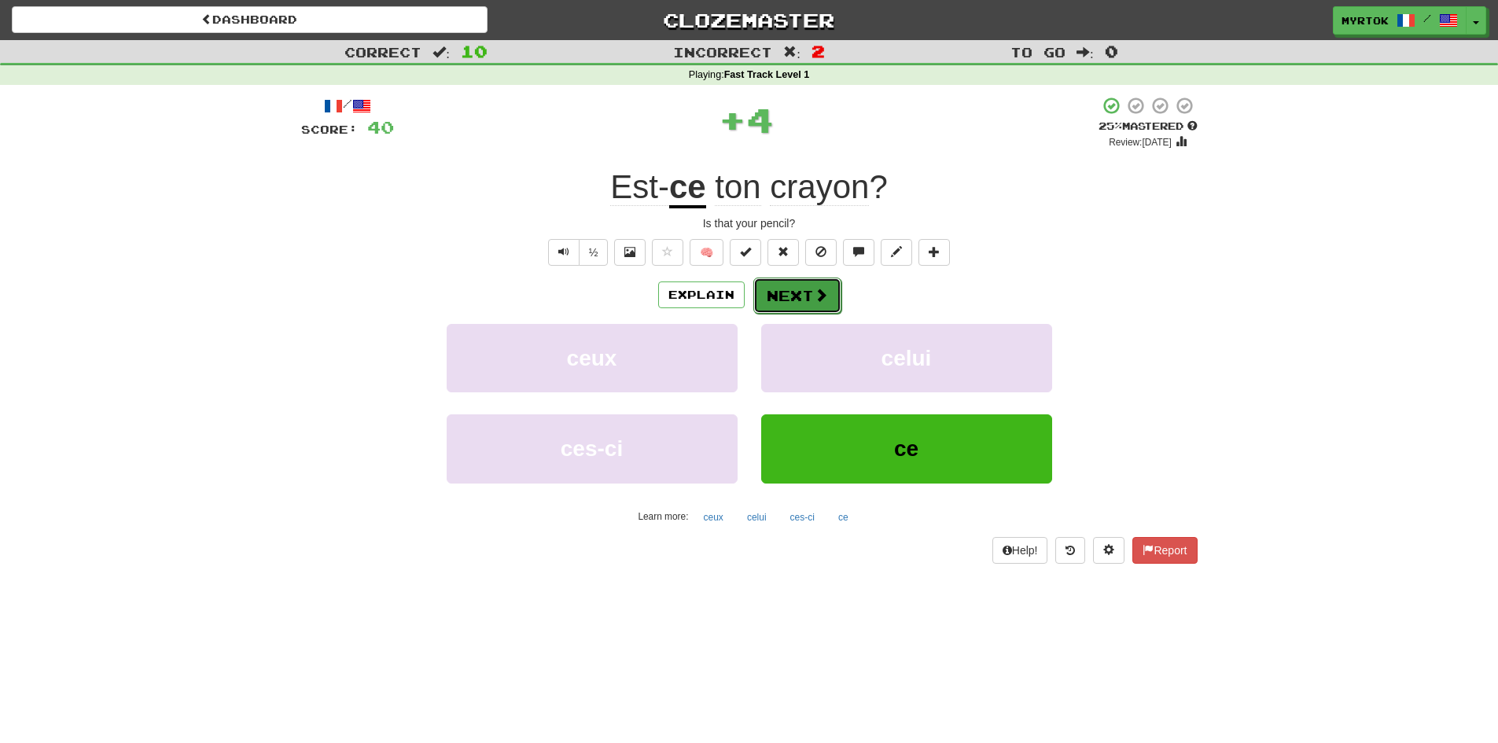
click at [772, 289] on button "Next" at bounding box center [797, 296] width 88 height 36
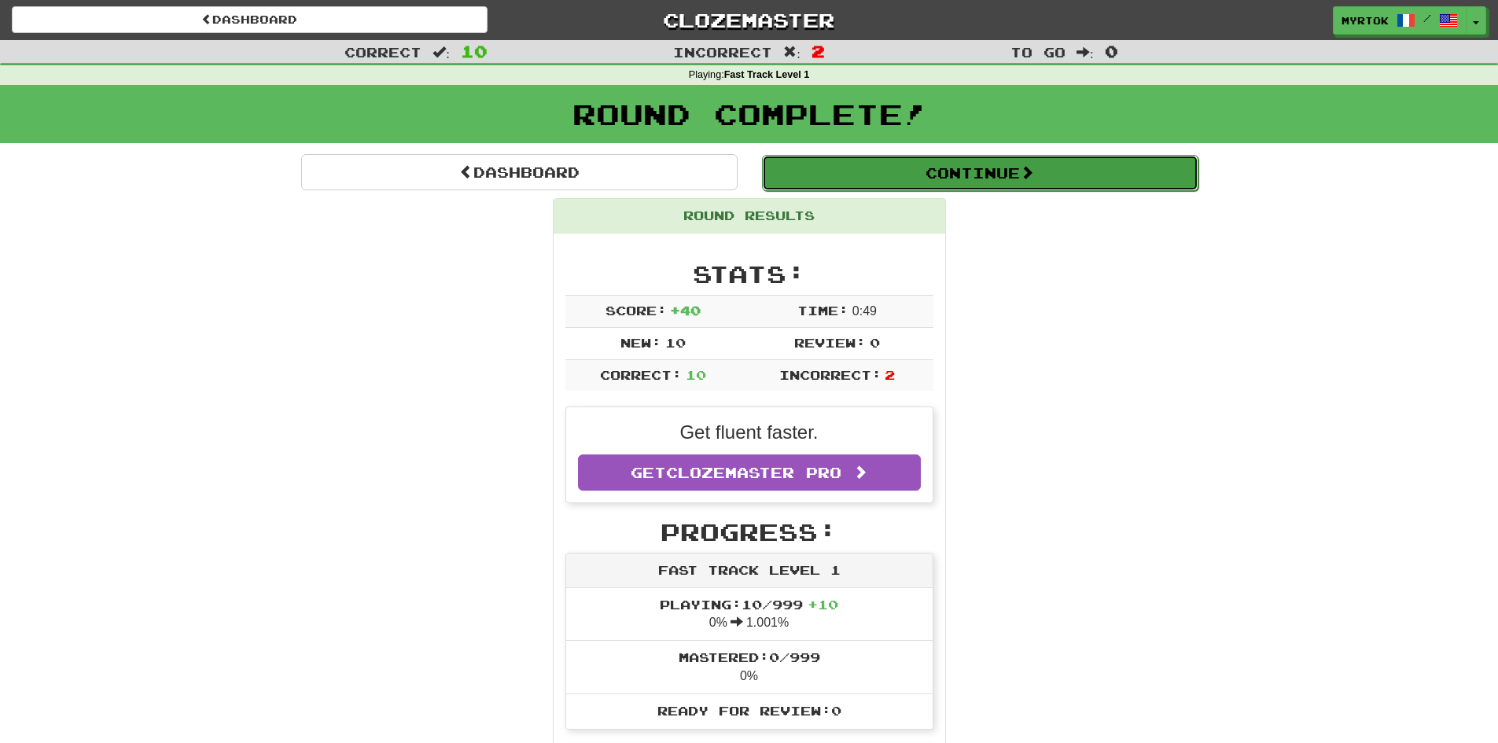
click at [975, 181] on button "Continue" at bounding box center [980, 173] width 436 height 36
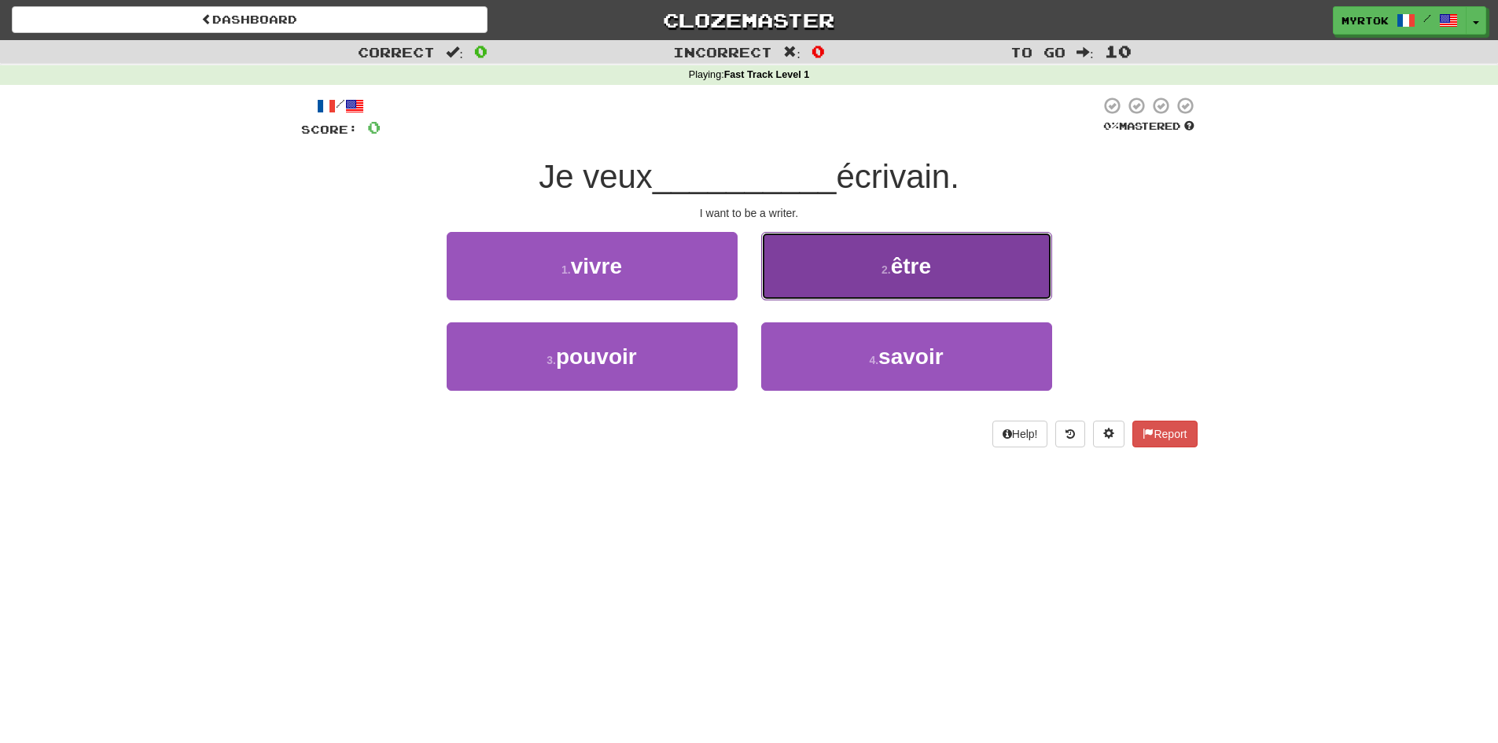
click at [905, 270] on span "être" at bounding box center [911, 266] width 40 height 24
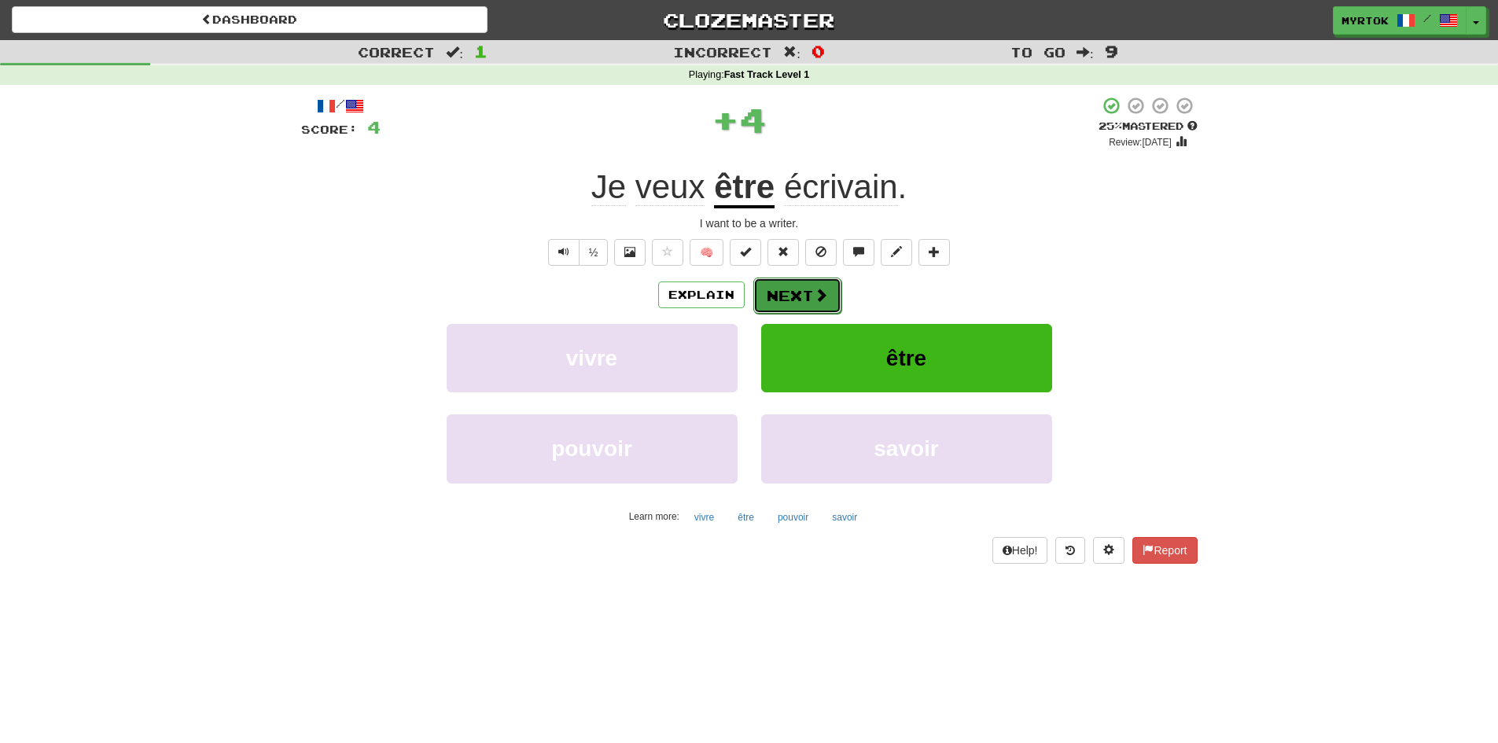
click at [807, 285] on button "Next" at bounding box center [797, 296] width 88 height 36
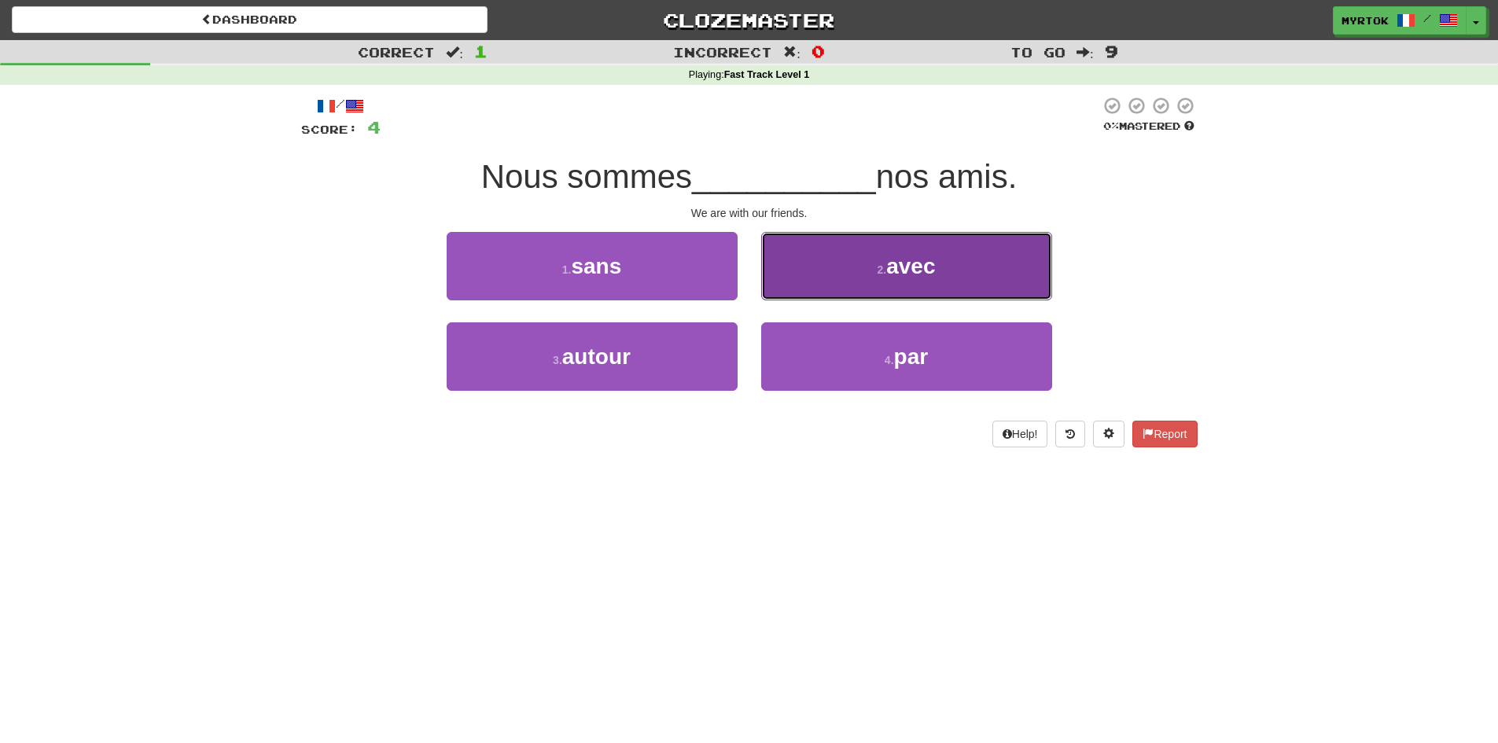
click at [900, 274] on span "avec" at bounding box center [910, 266] width 49 height 24
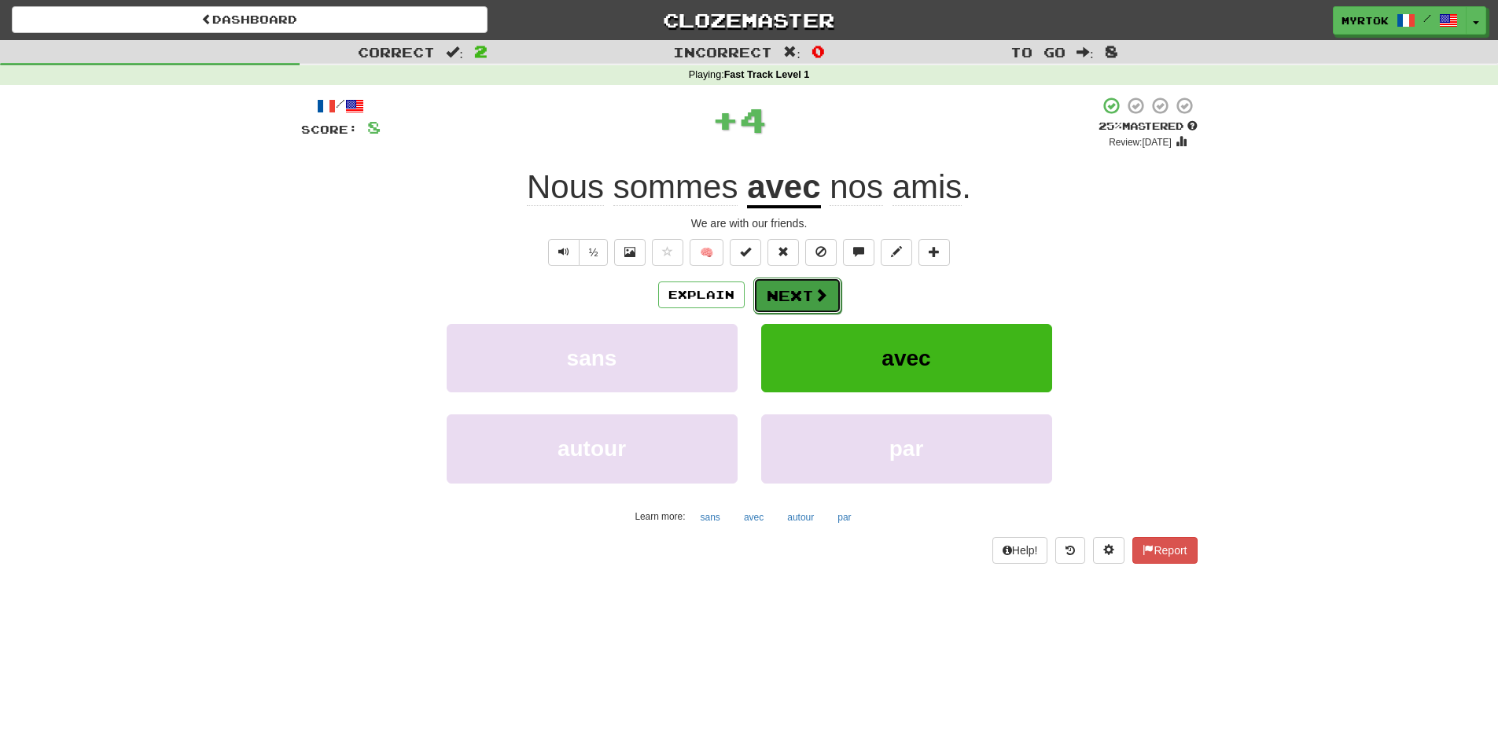
click at [837, 280] on button "Next" at bounding box center [797, 296] width 88 height 36
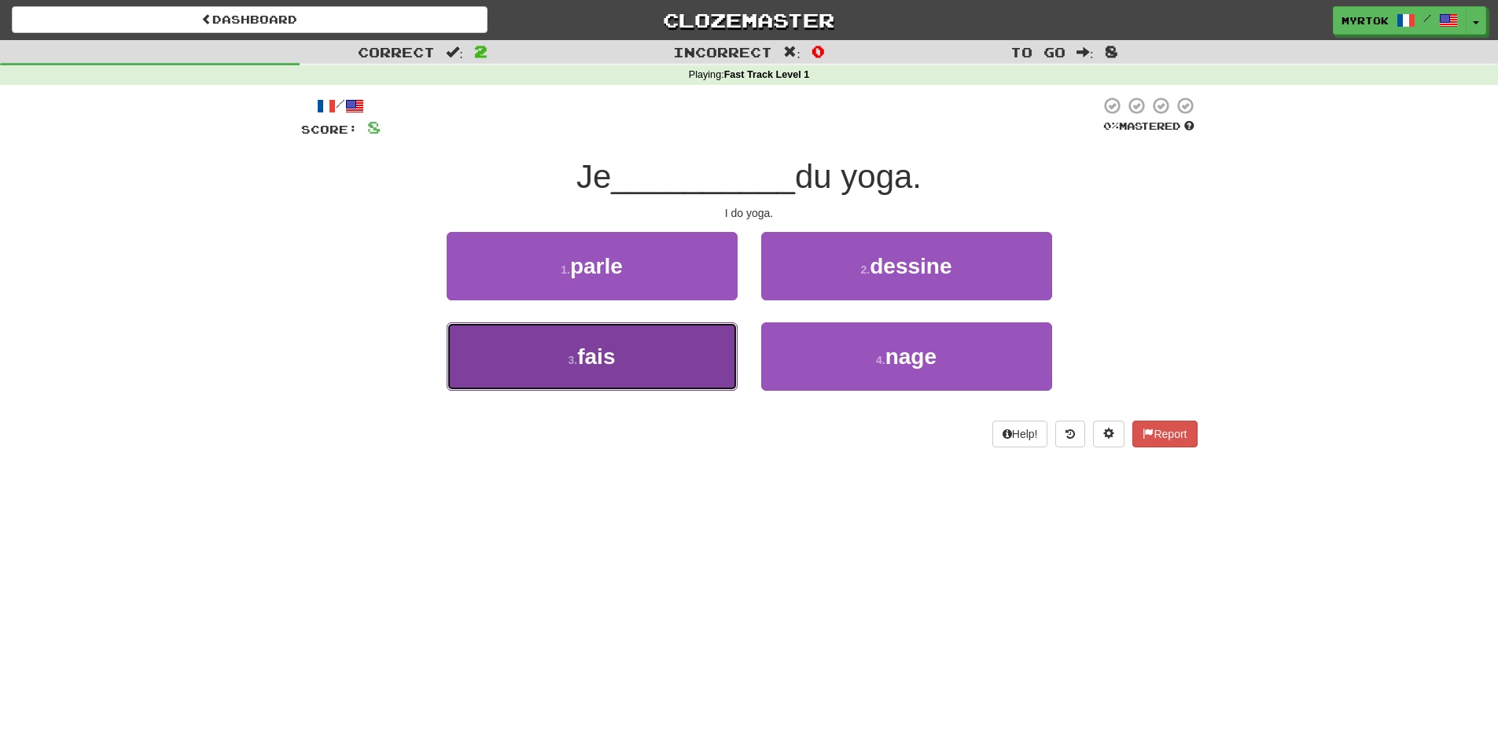
click at [711, 341] on button "3 . fais" at bounding box center [592, 356] width 291 height 68
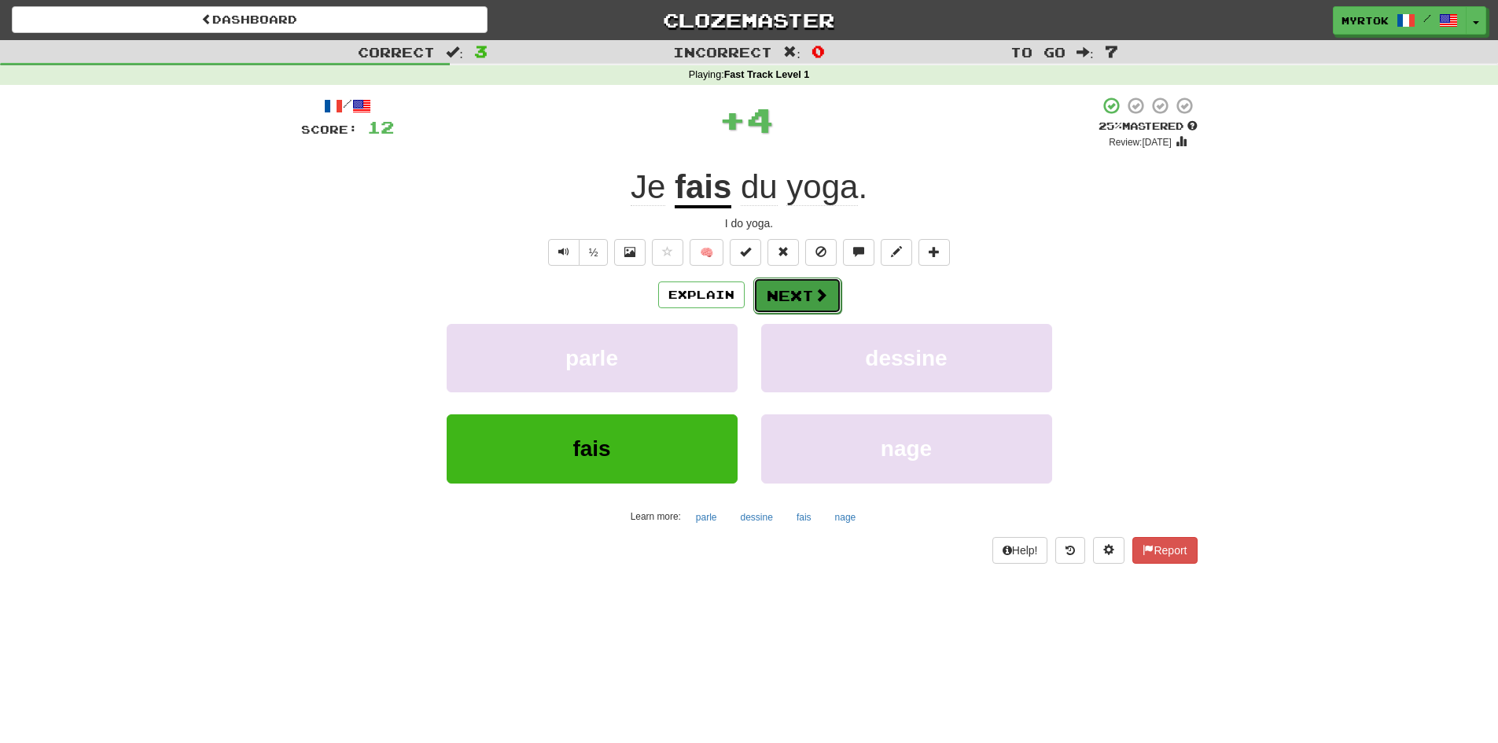
click at [810, 300] on button "Next" at bounding box center [797, 296] width 88 height 36
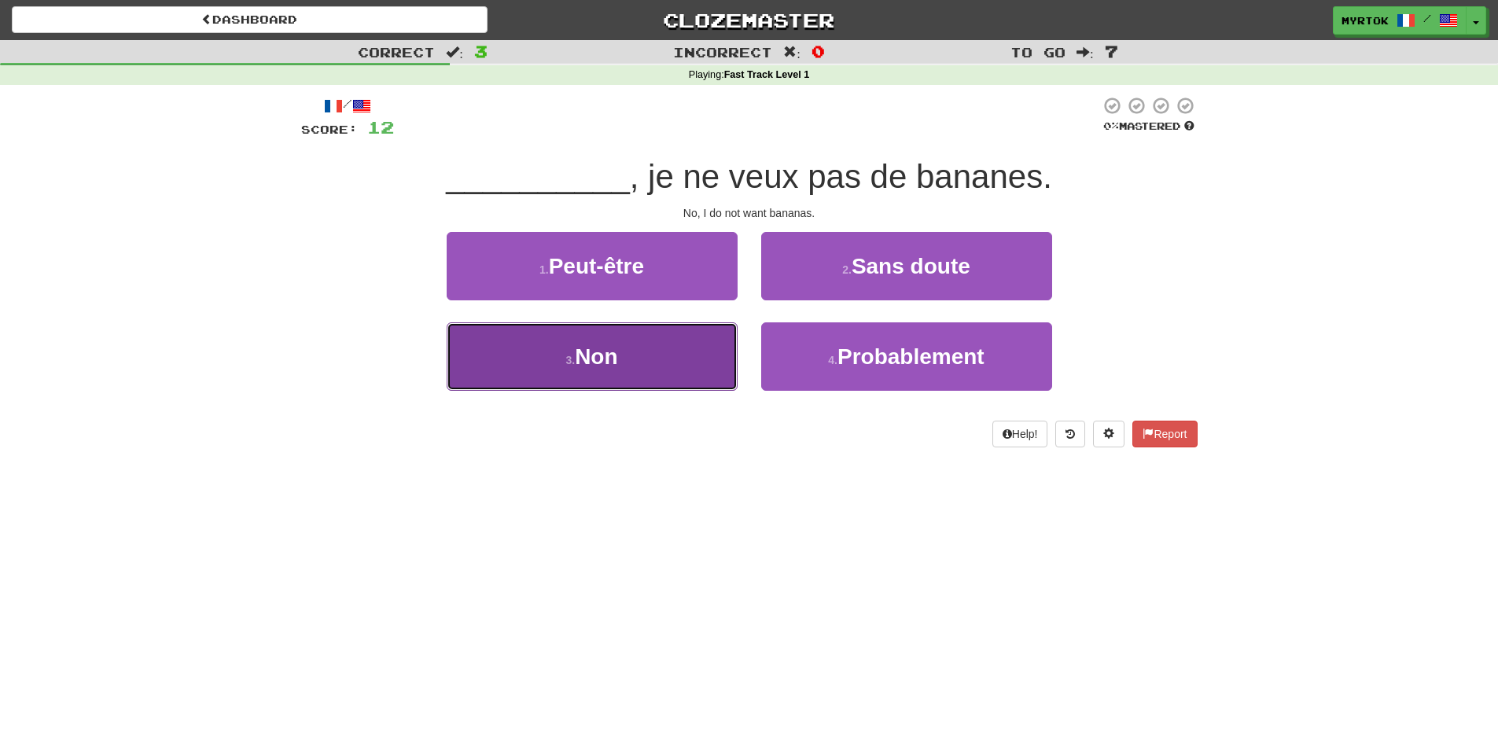
click at [622, 343] on button "3 . Non" at bounding box center [592, 356] width 291 height 68
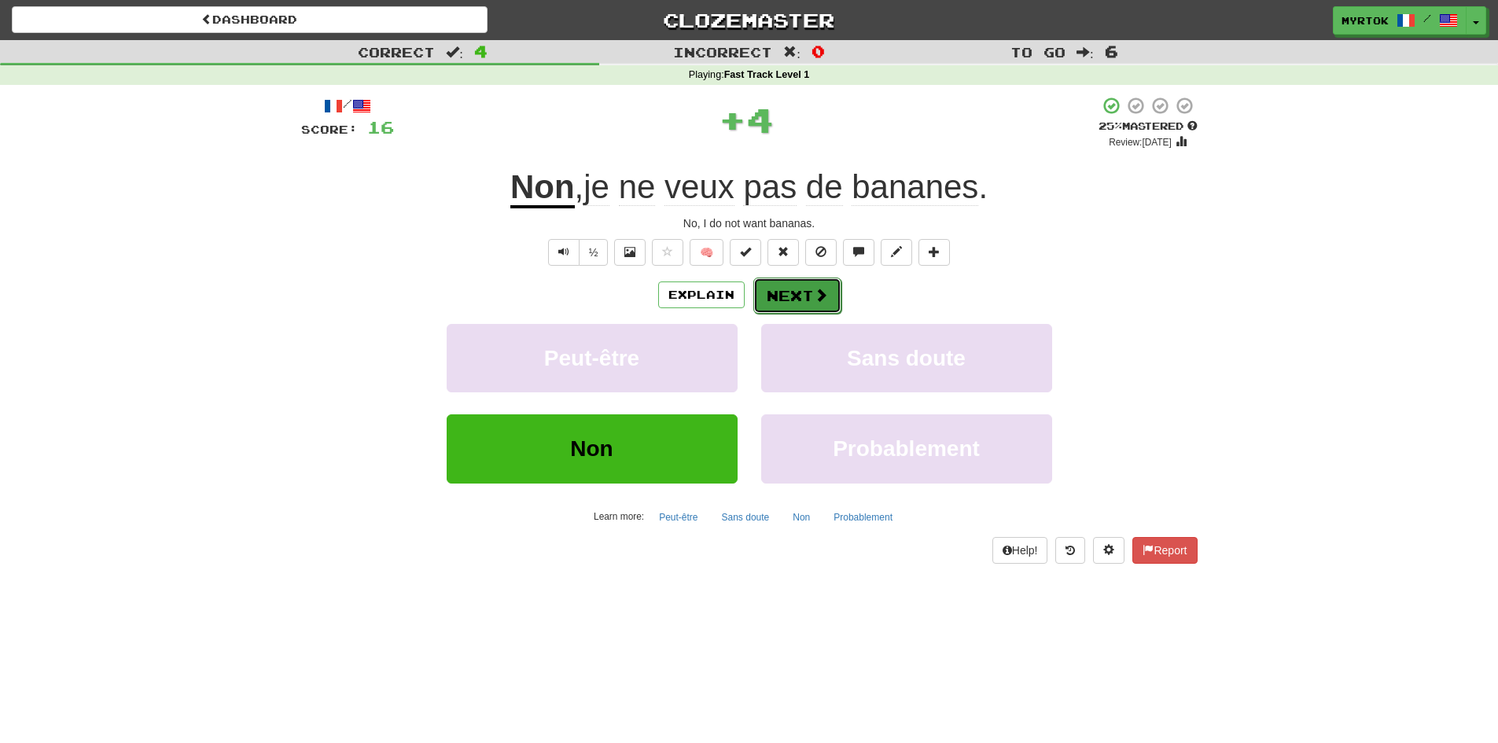
click at [804, 286] on button "Next" at bounding box center [797, 296] width 88 height 36
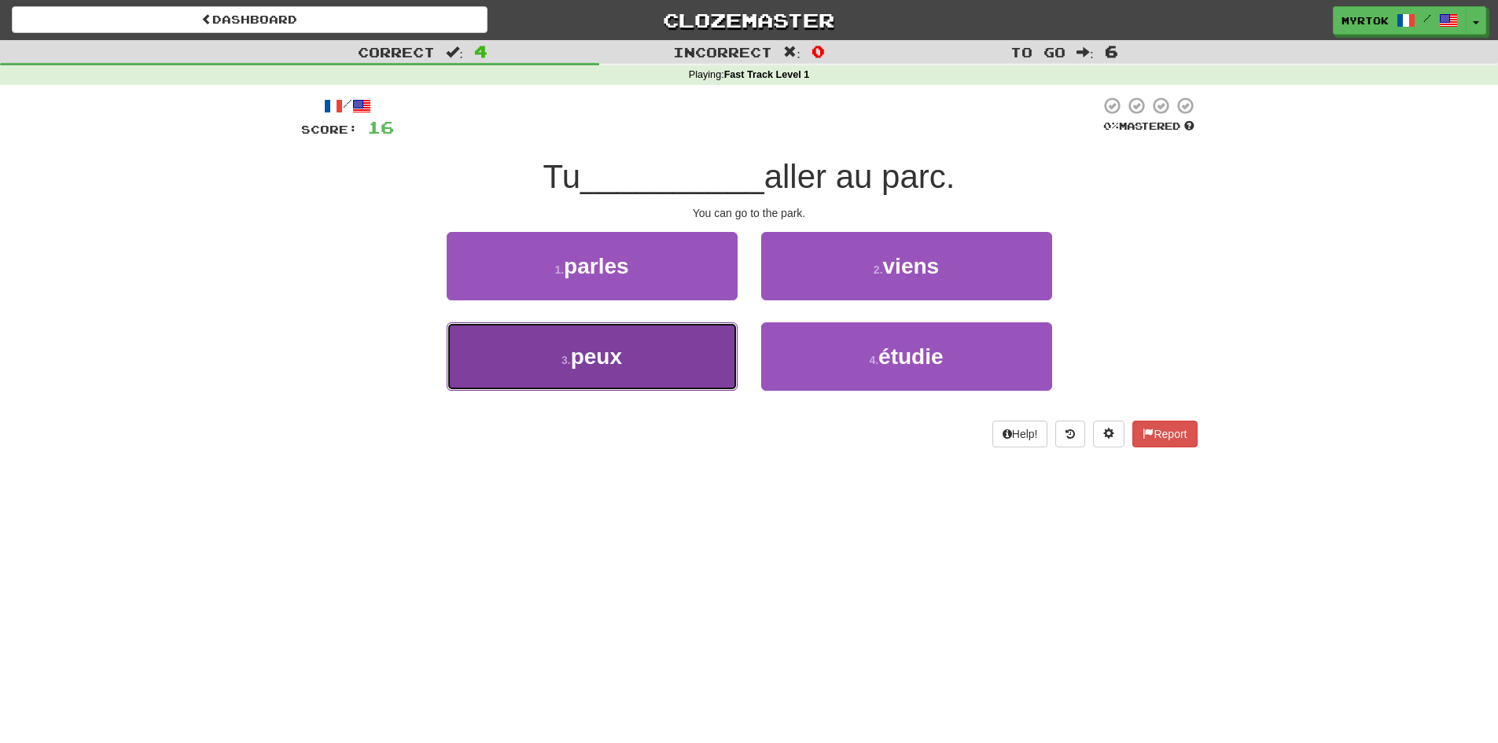
click at [649, 379] on button "3 . peux" at bounding box center [592, 356] width 291 height 68
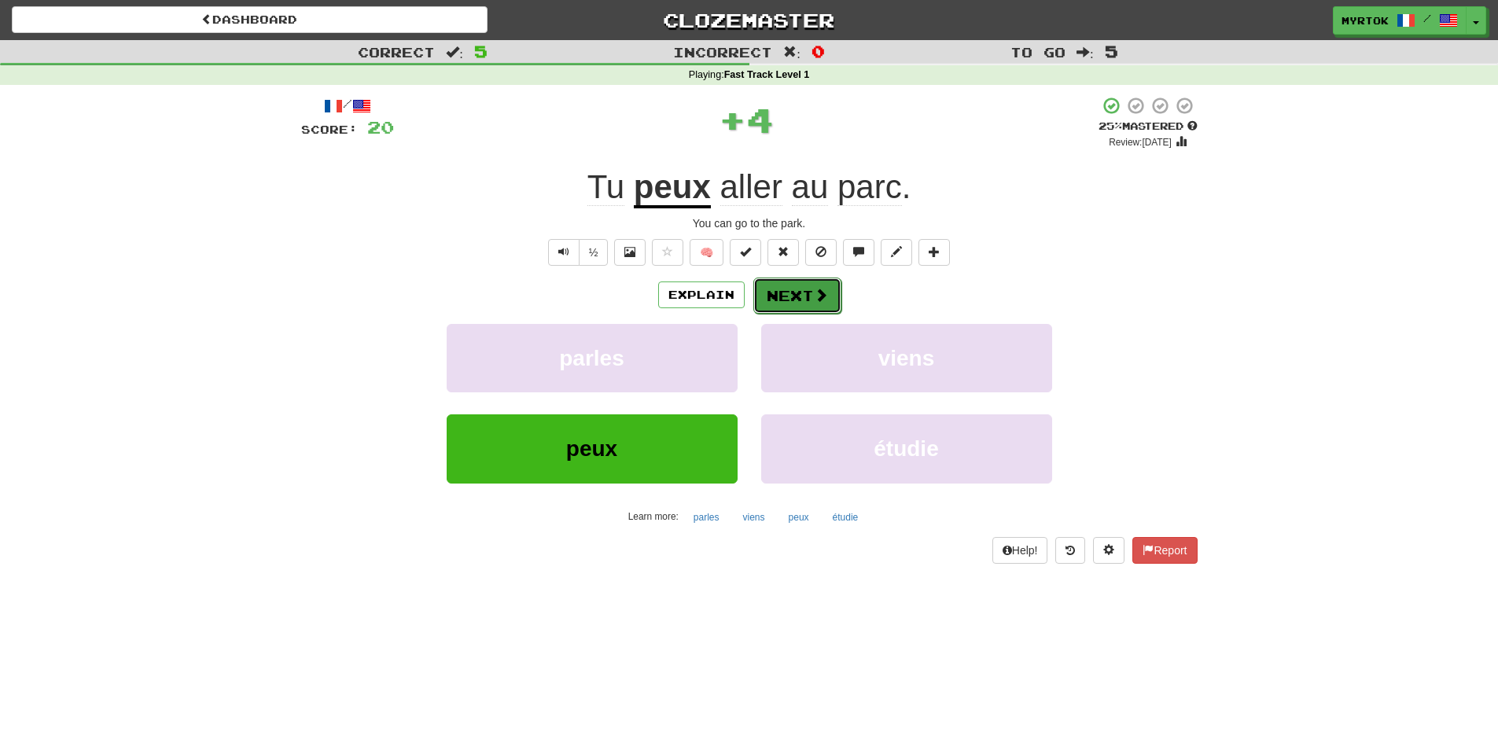
click at [790, 299] on button "Next" at bounding box center [797, 296] width 88 height 36
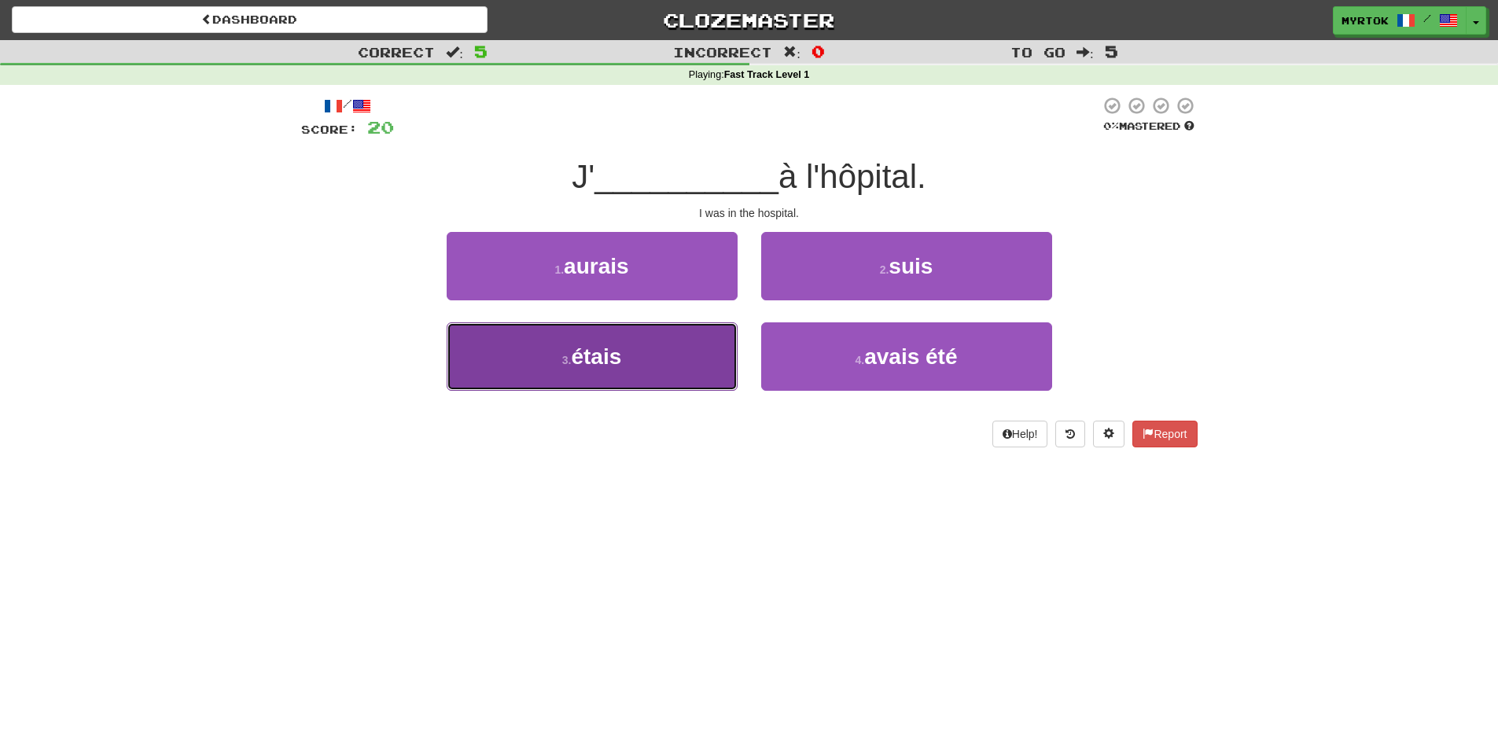
click at [655, 346] on button "3 . étais" at bounding box center [592, 356] width 291 height 68
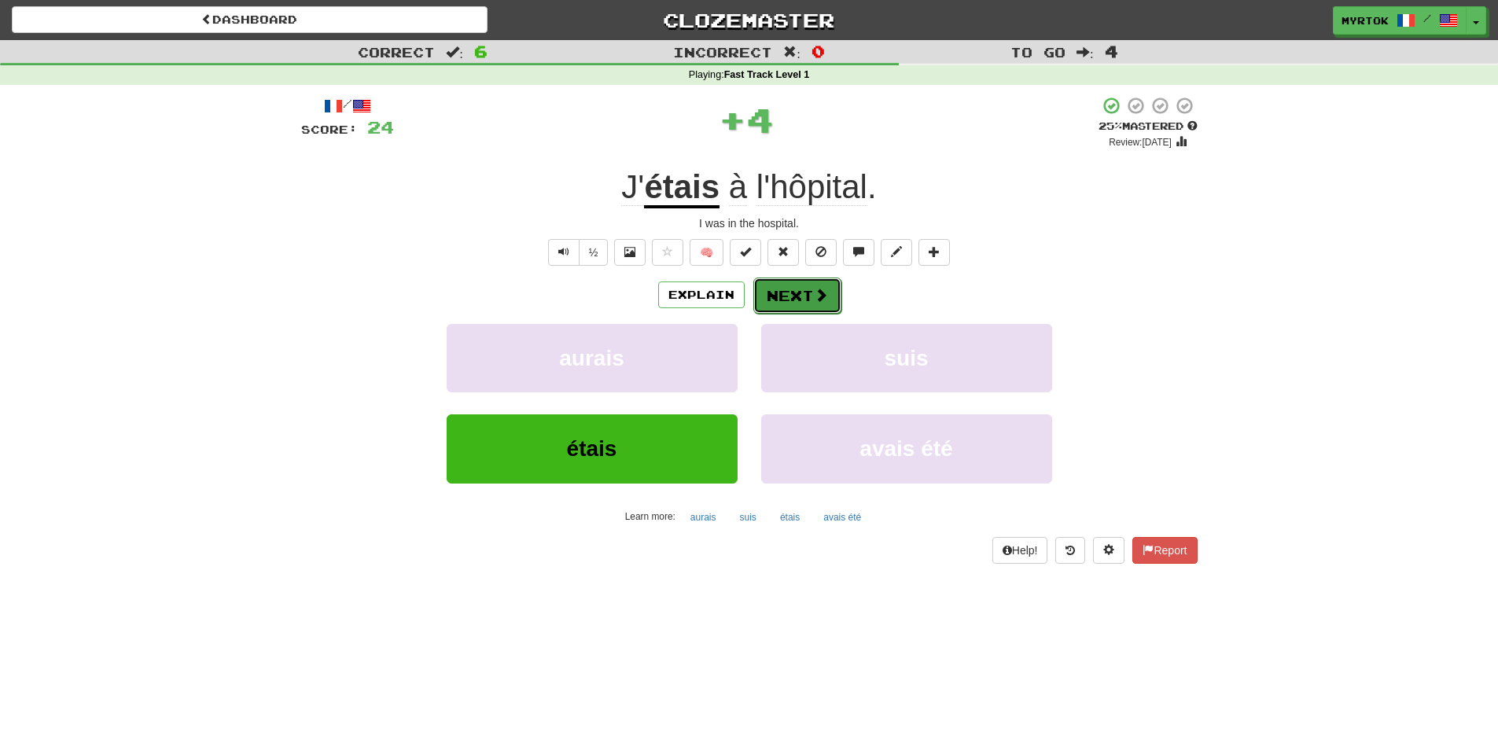
click at [784, 292] on button "Next" at bounding box center [797, 296] width 88 height 36
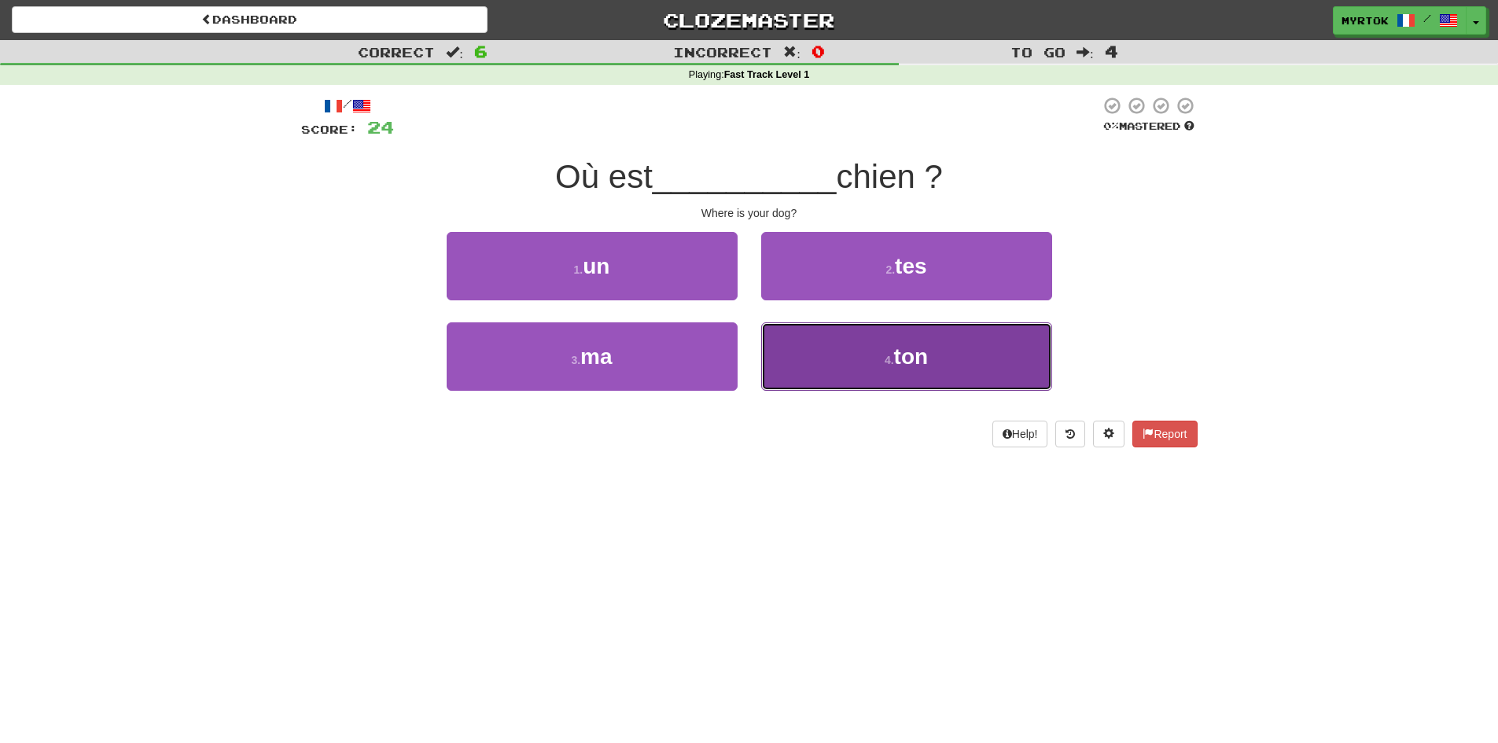
click at [795, 353] on button "4 . ton" at bounding box center [906, 356] width 291 height 68
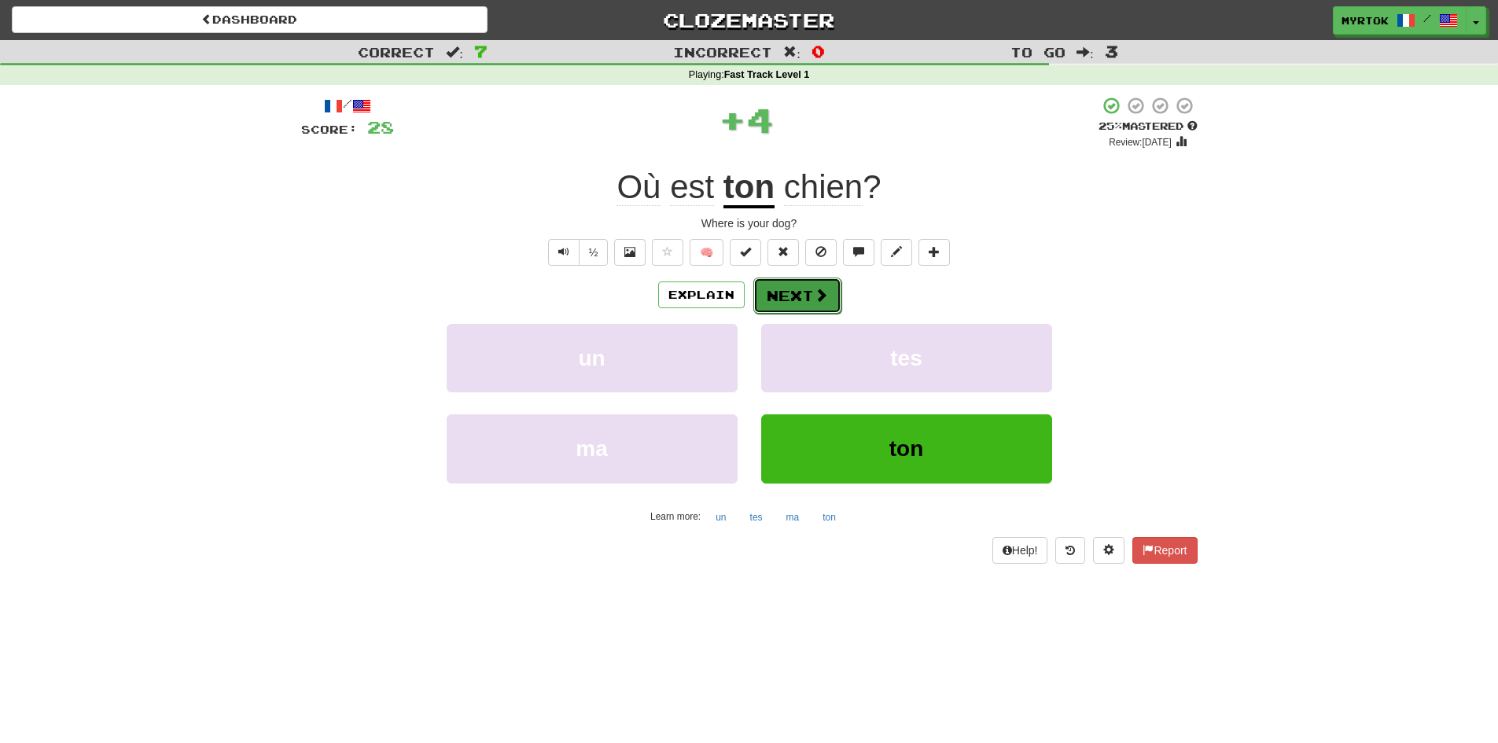
click at [796, 288] on button "Next" at bounding box center [797, 296] width 88 height 36
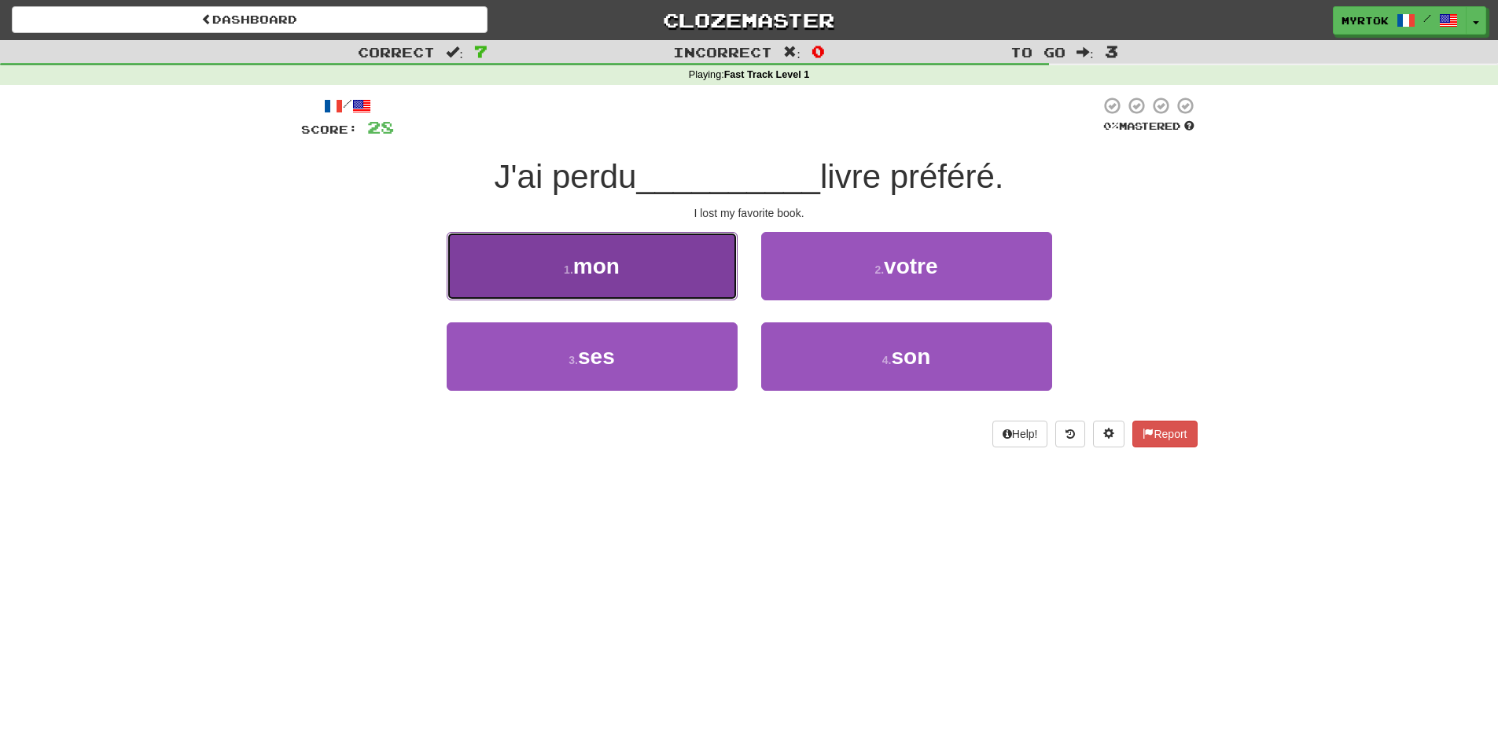
click at [685, 270] on button "1 . mon" at bounding box center [592, 266] width 291 height 68
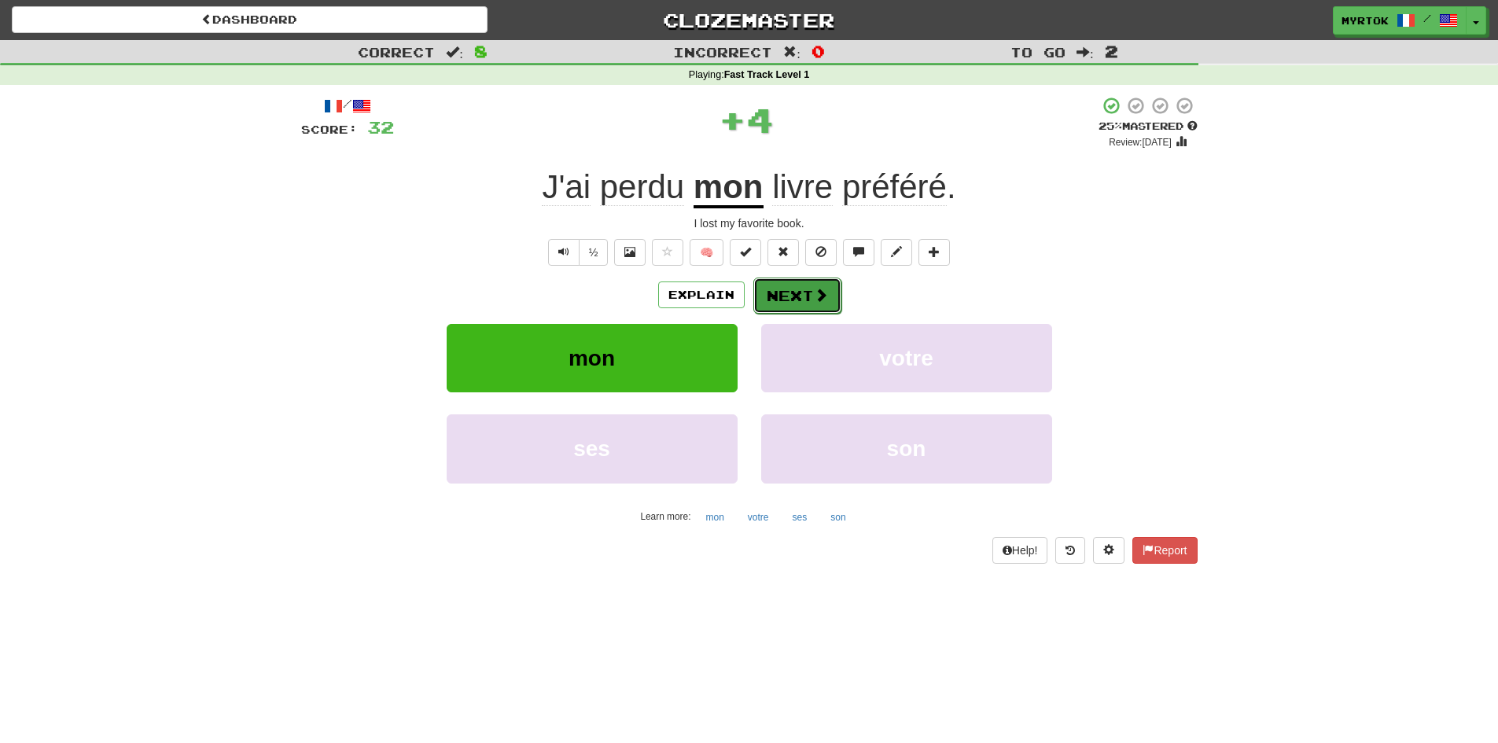
click at [795, 305] on button "Next" at bounding box center [797, 296] width 88 height 36
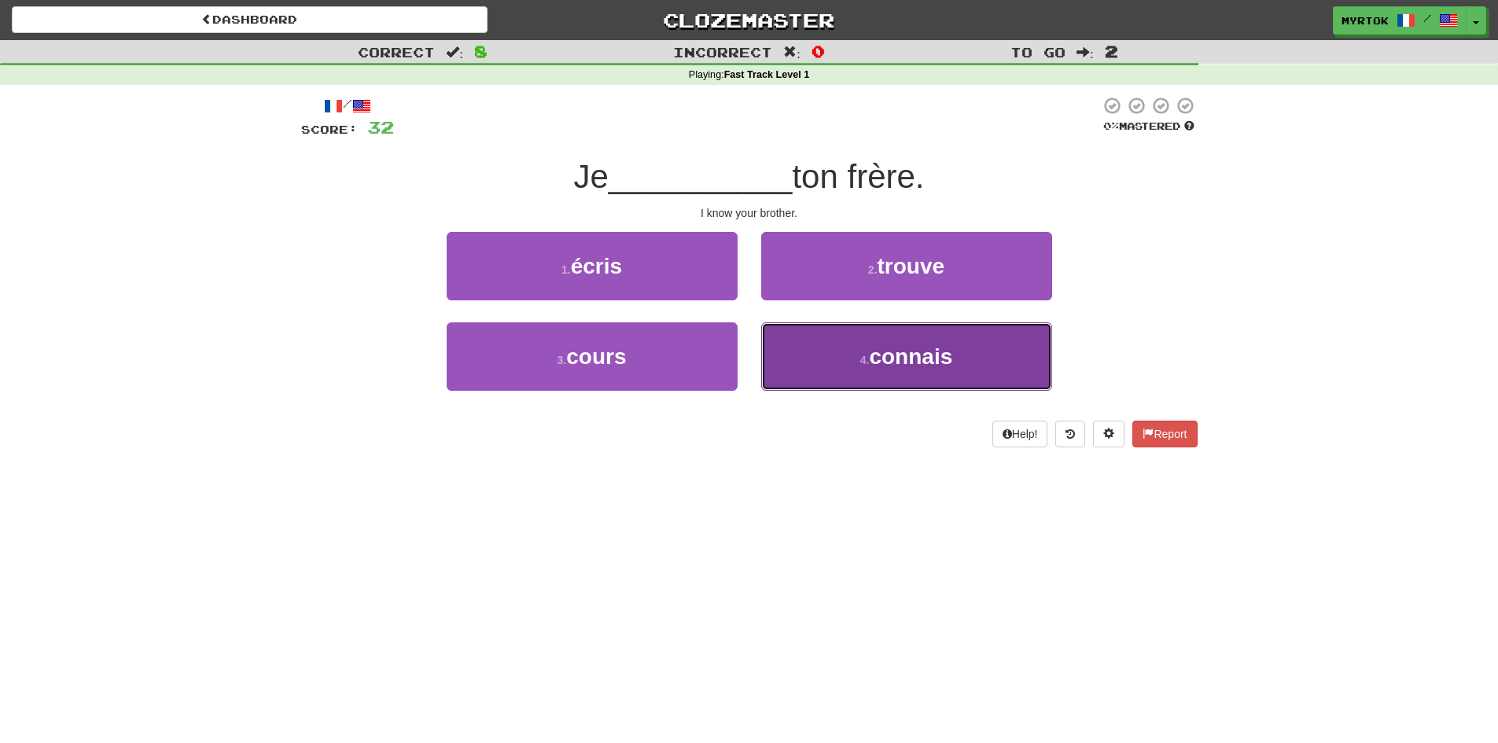
click at [848, 368] on button "4 . connais" at bounding box center [906, 356] width 291 height 68
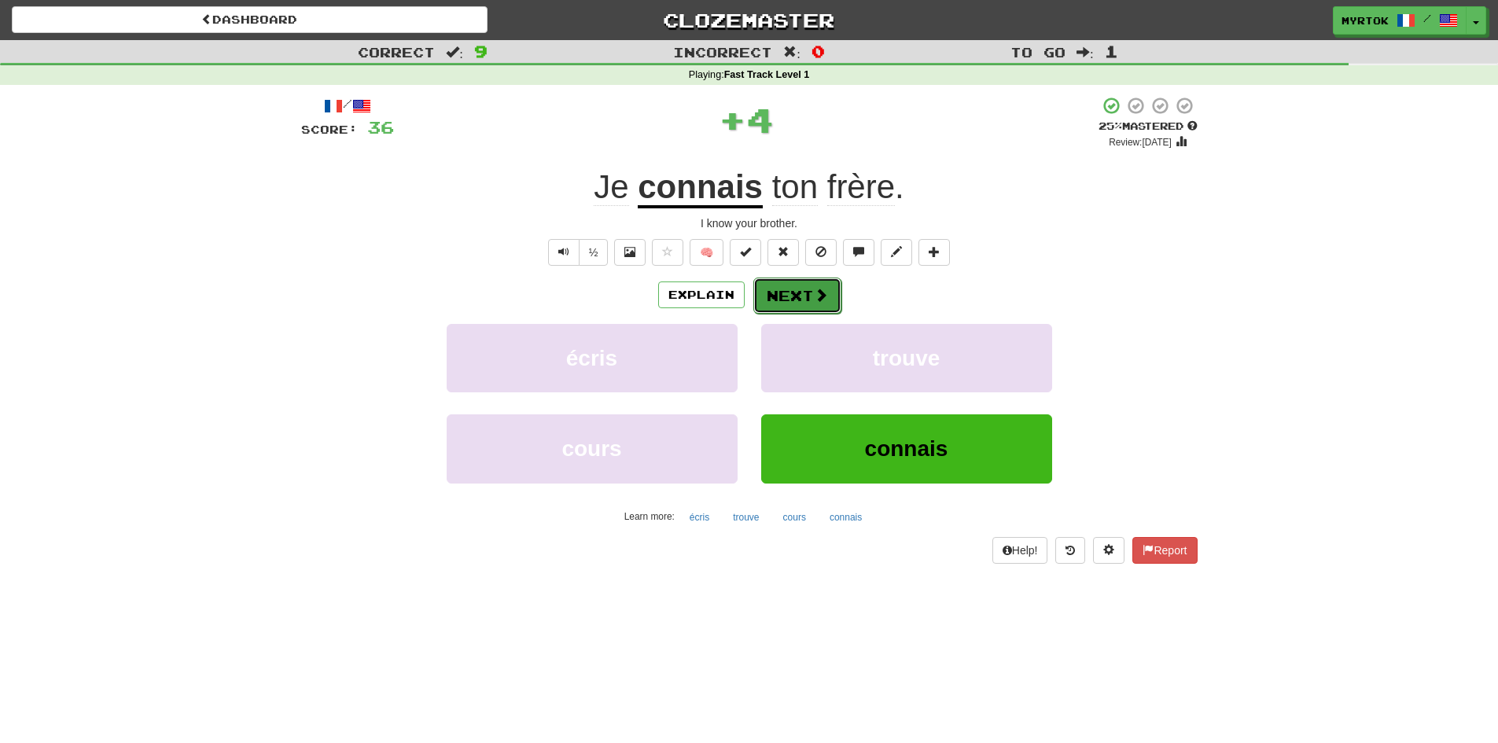
click at [833, 299] on button "Next" at bounding box center [797, 296] width 88 height 36
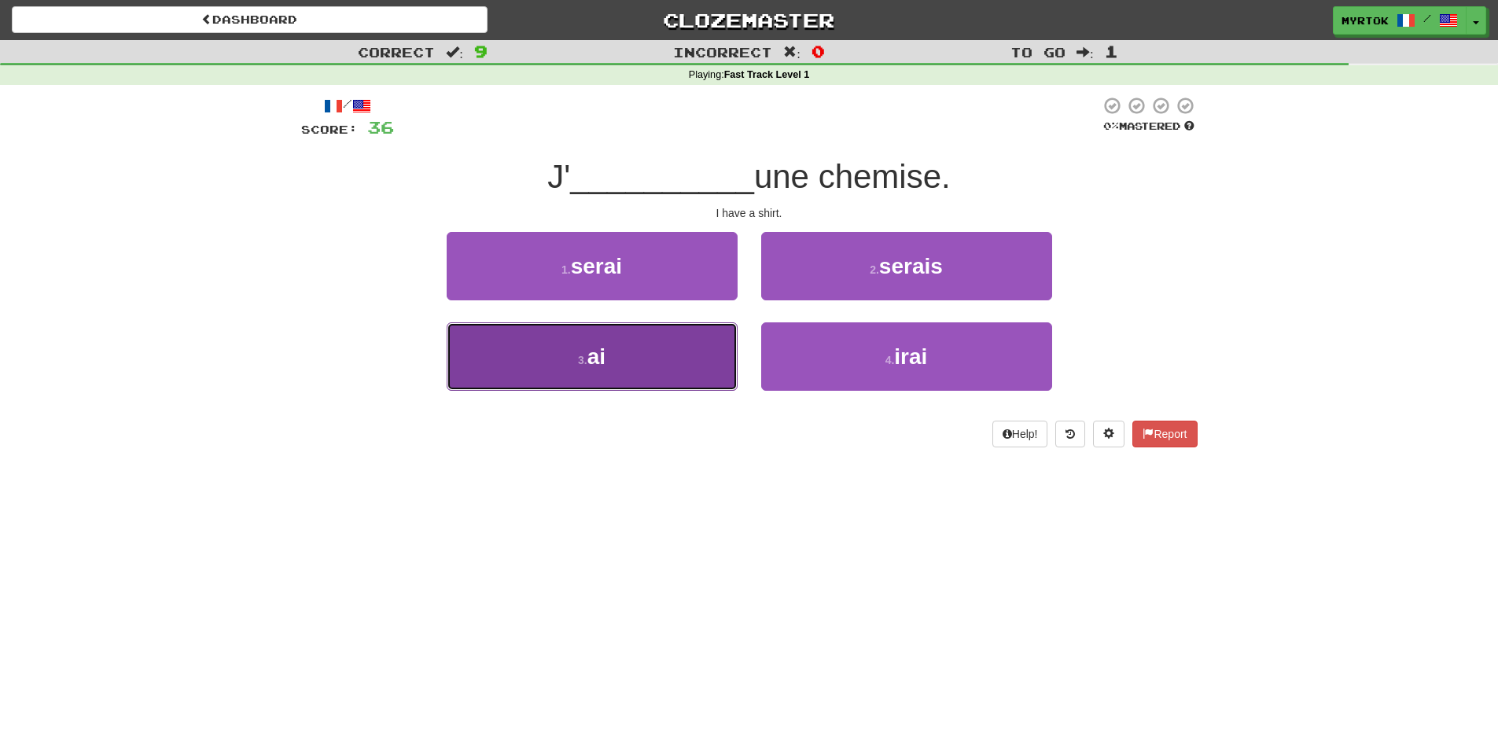
click at [710, 351] on button "3 . ai" at bounding box center [592, 356] width 291 height 68
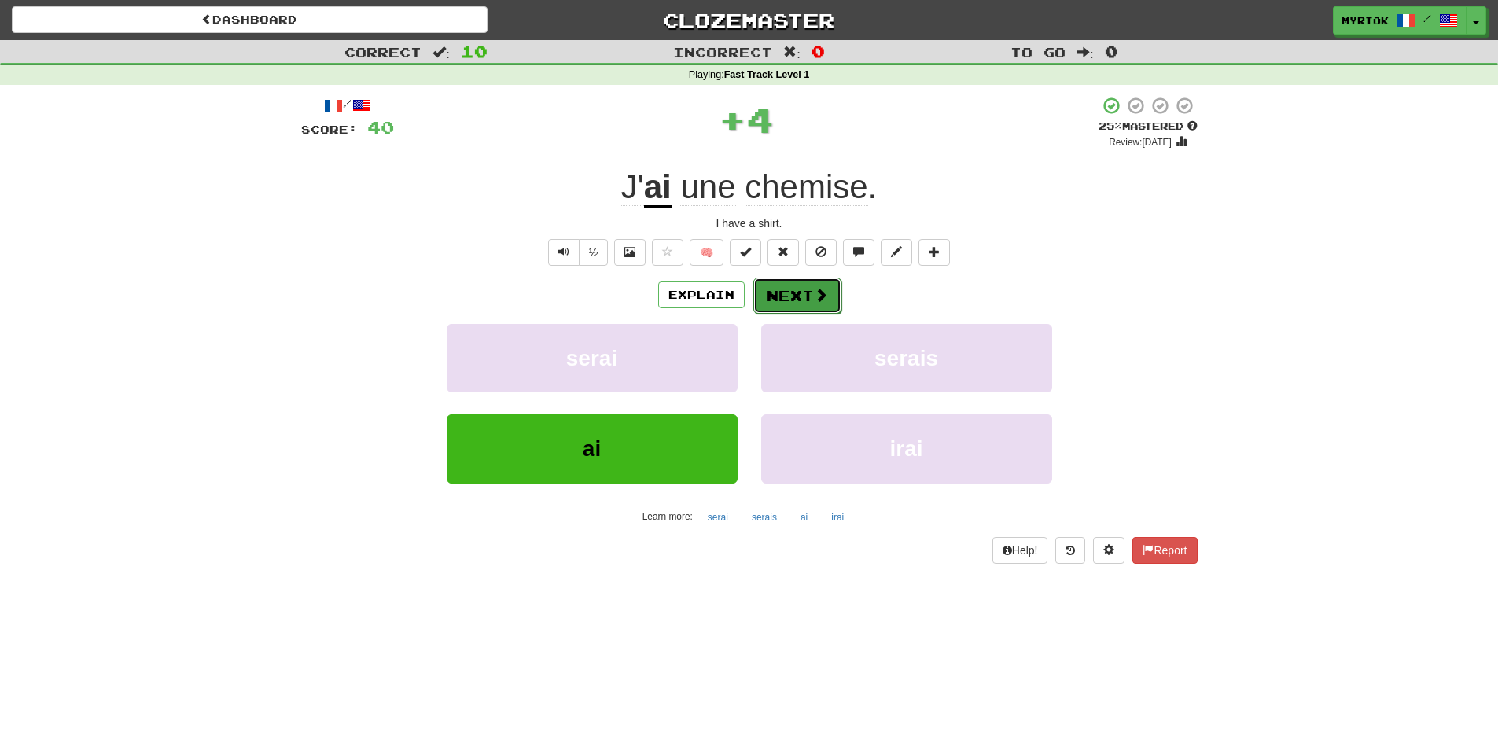
click at [814, 298] on span at bounding box center [821, 295] width 14 height 14
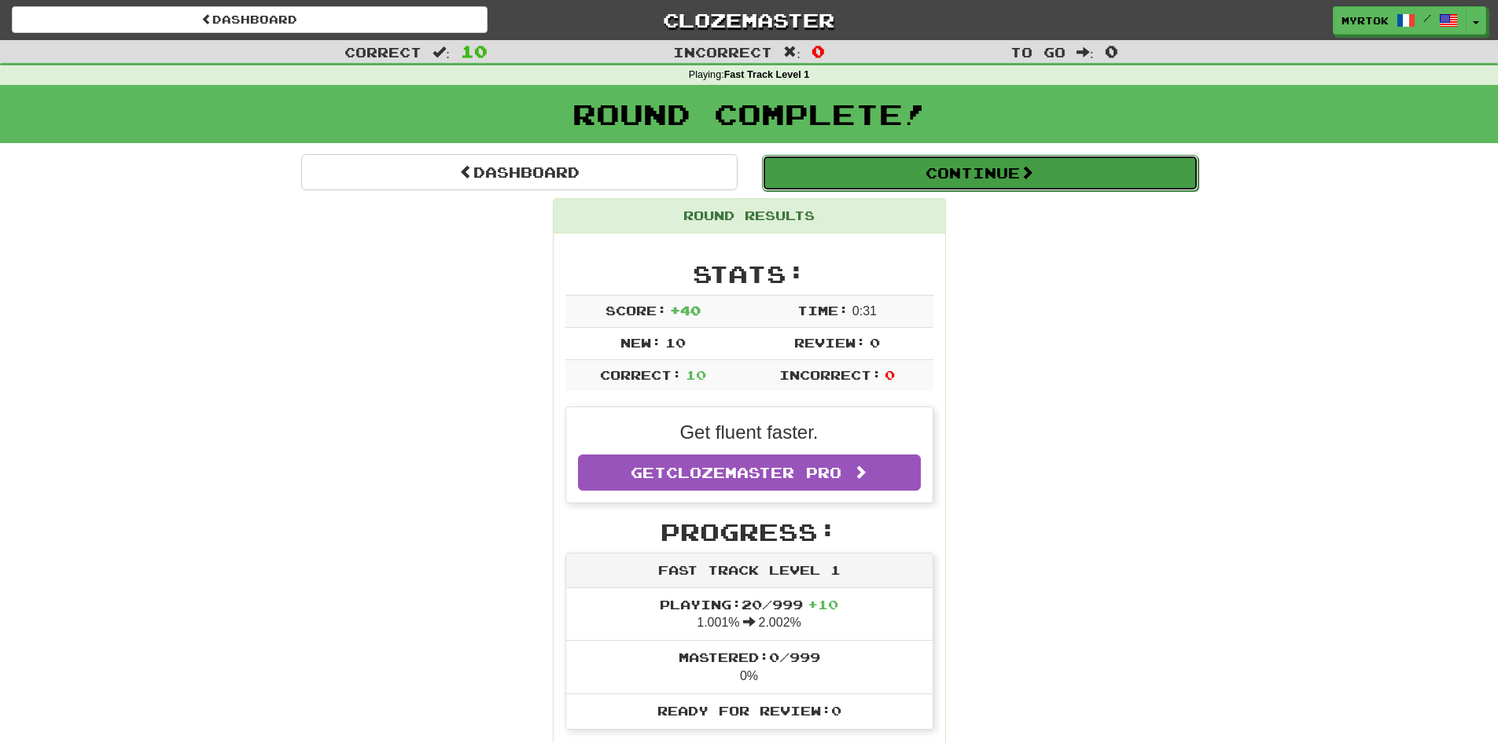
click at [899, 186] on button "Continue" at bounding box center [980, 173] width 436 height 36
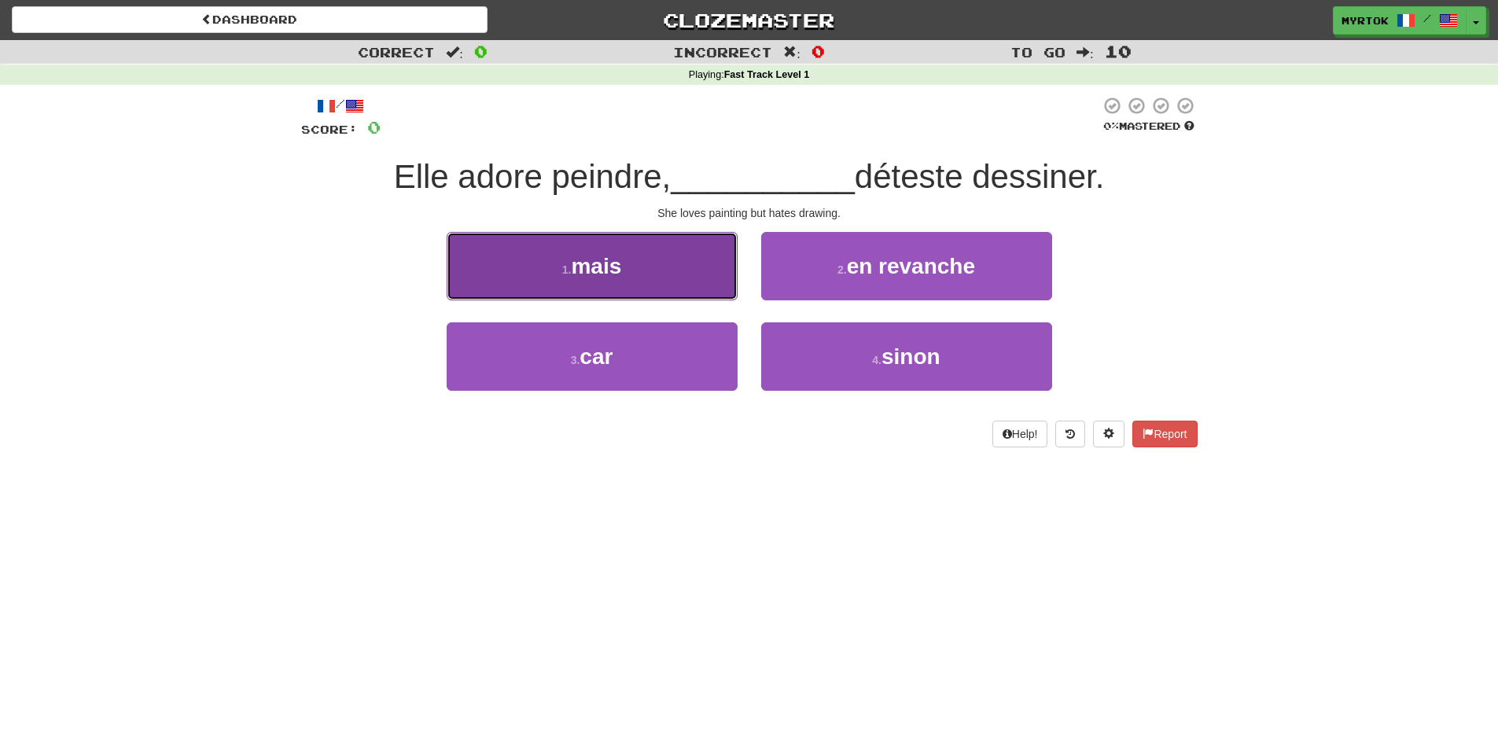
click at [691, 276] on button "1 . mais" at bounding box center [592, 266] width 291 height 68
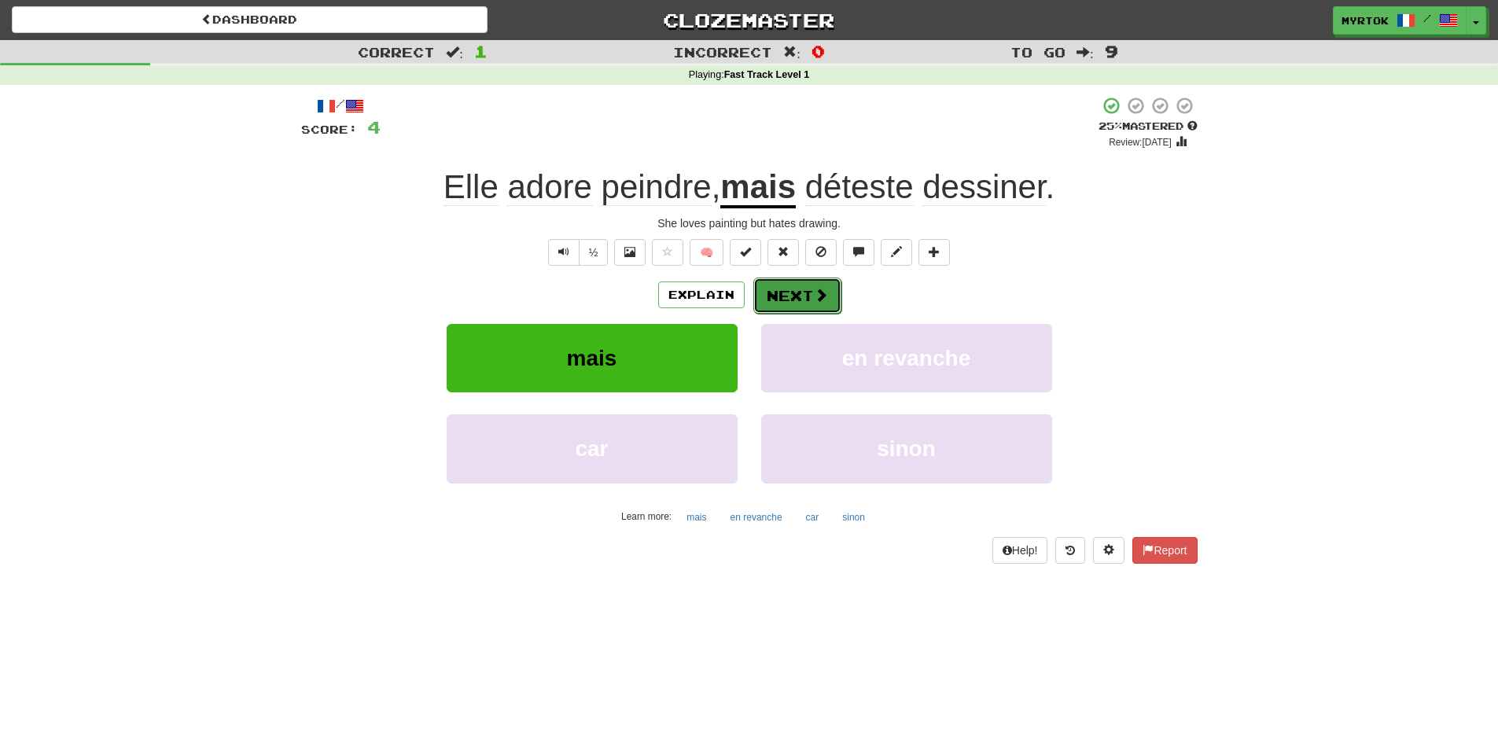
click at [785, 296] on button "Next" at bounding box center [797, 296] width 88 height 36
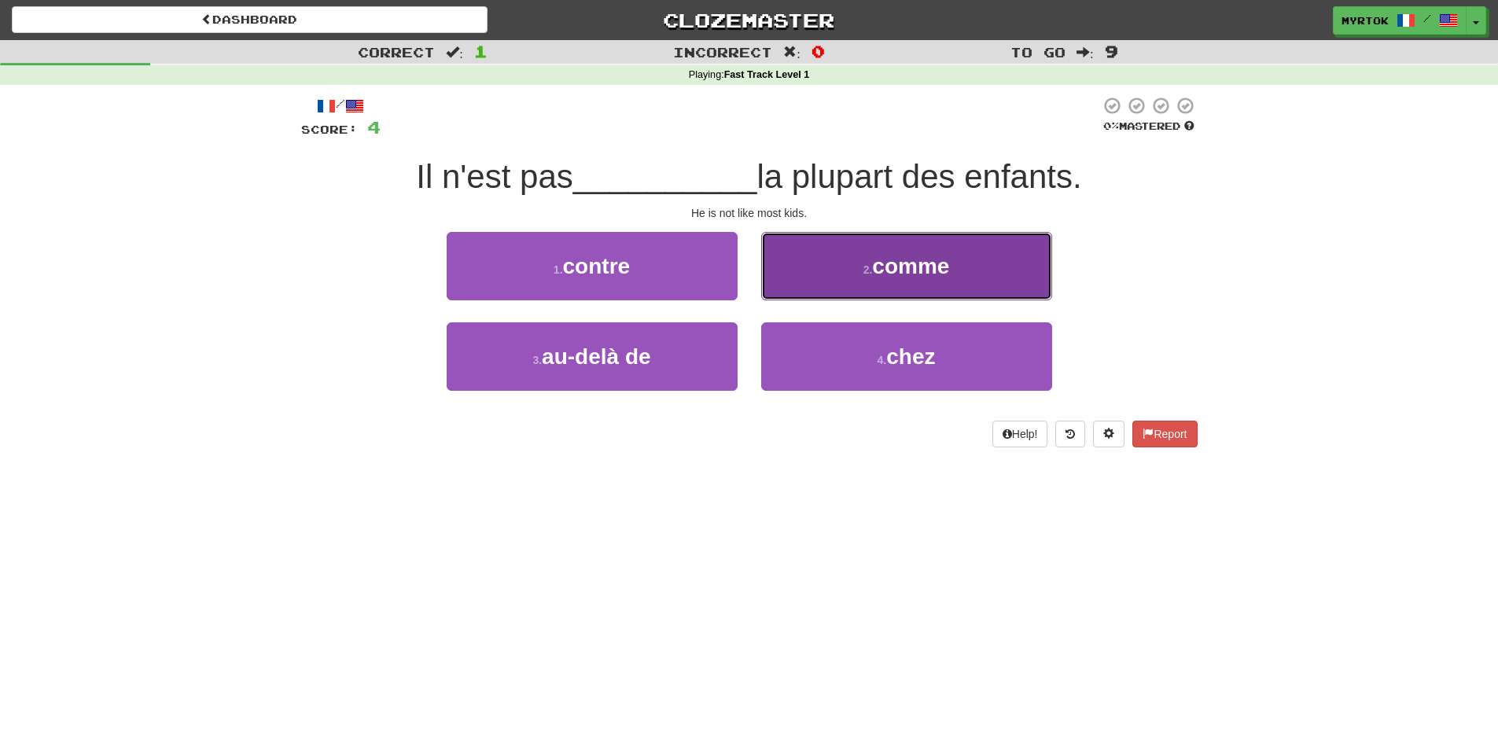
click at [846, 273] on button "2 . comme" at bounding box center [906, 266] width 291 height 68
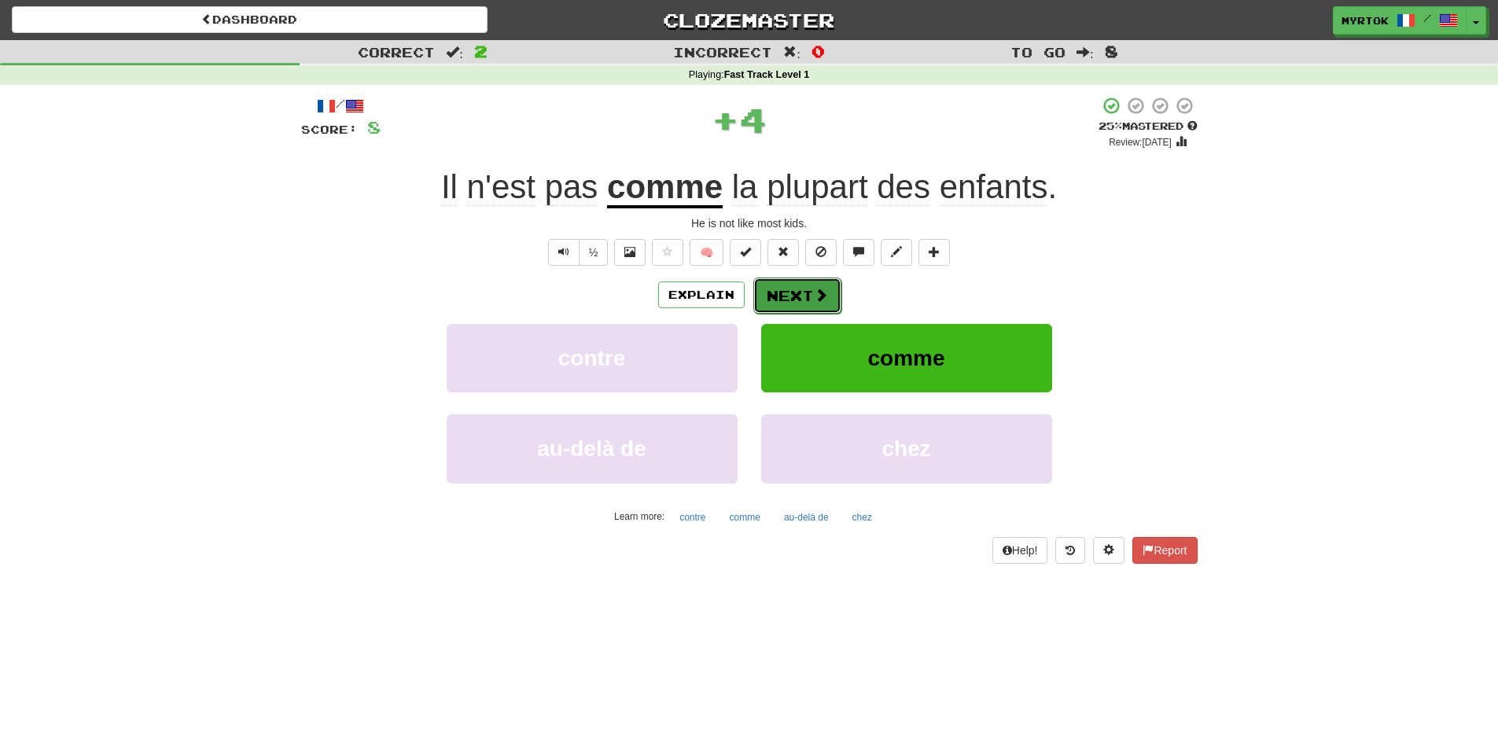
click at [801, 303] on button "Next" at bounding box center [797, 296] width 88 height 36
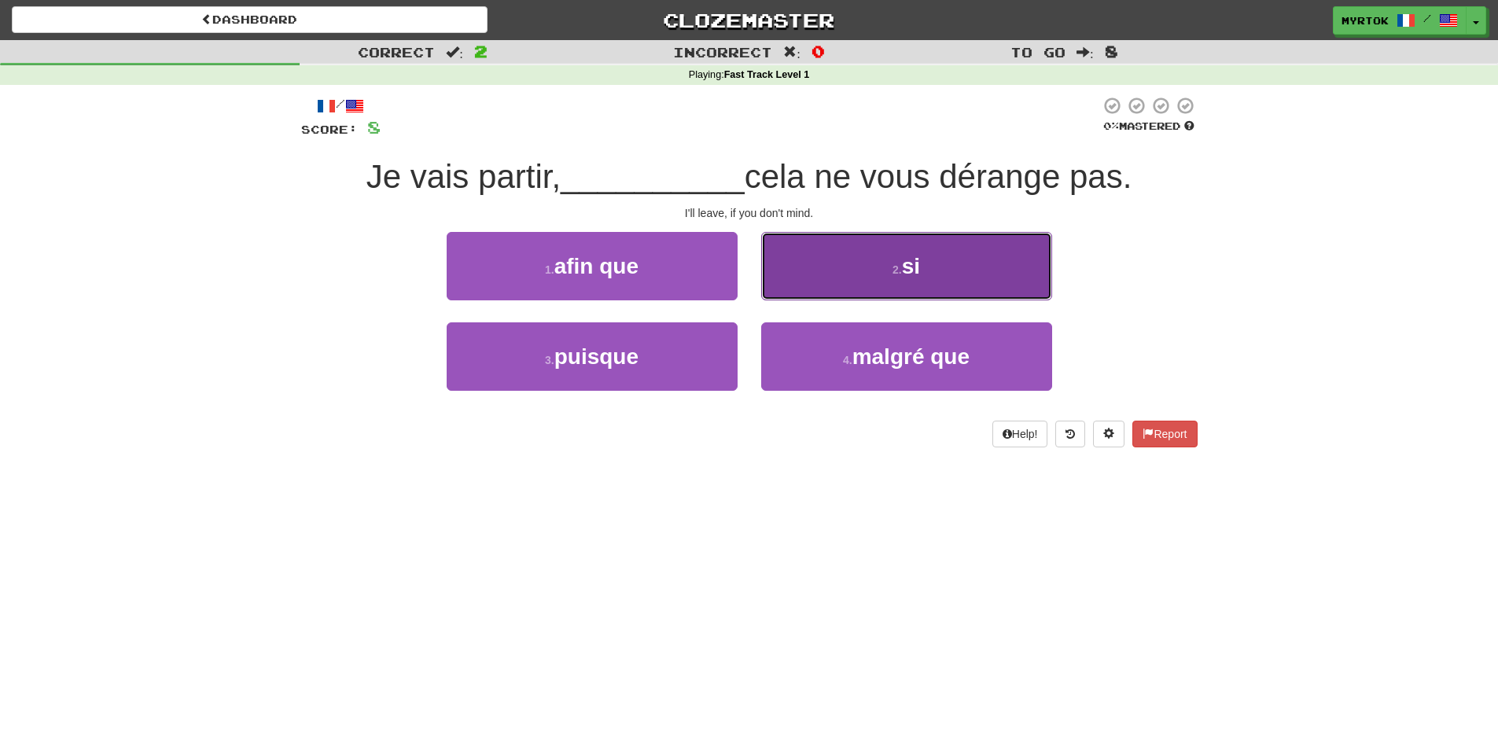
click at [843, 282] on button "2 . si" at bounding box center [906, 266] width 291 height 68
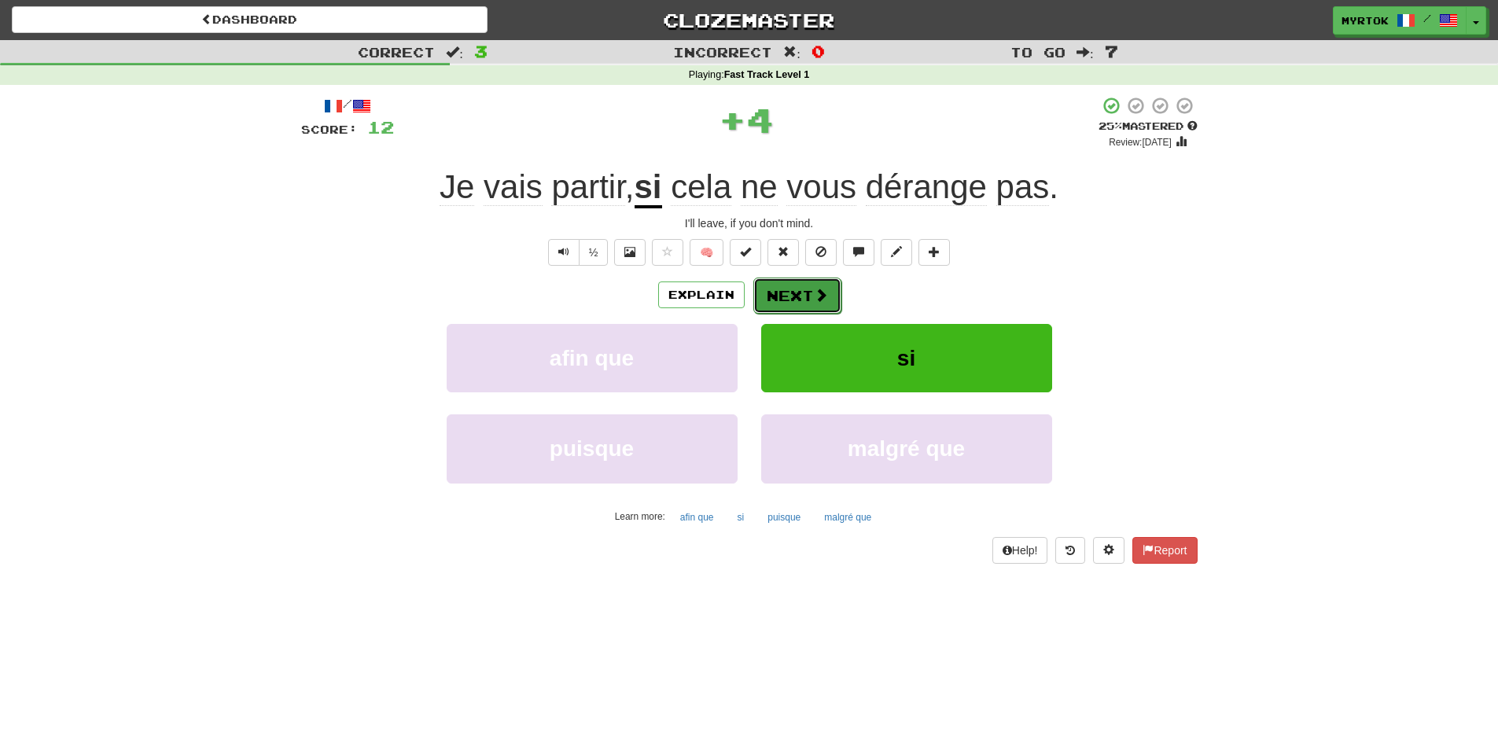
click at [822, 303] on button "Next" at bounding box center [797, 296] width 88 height 36
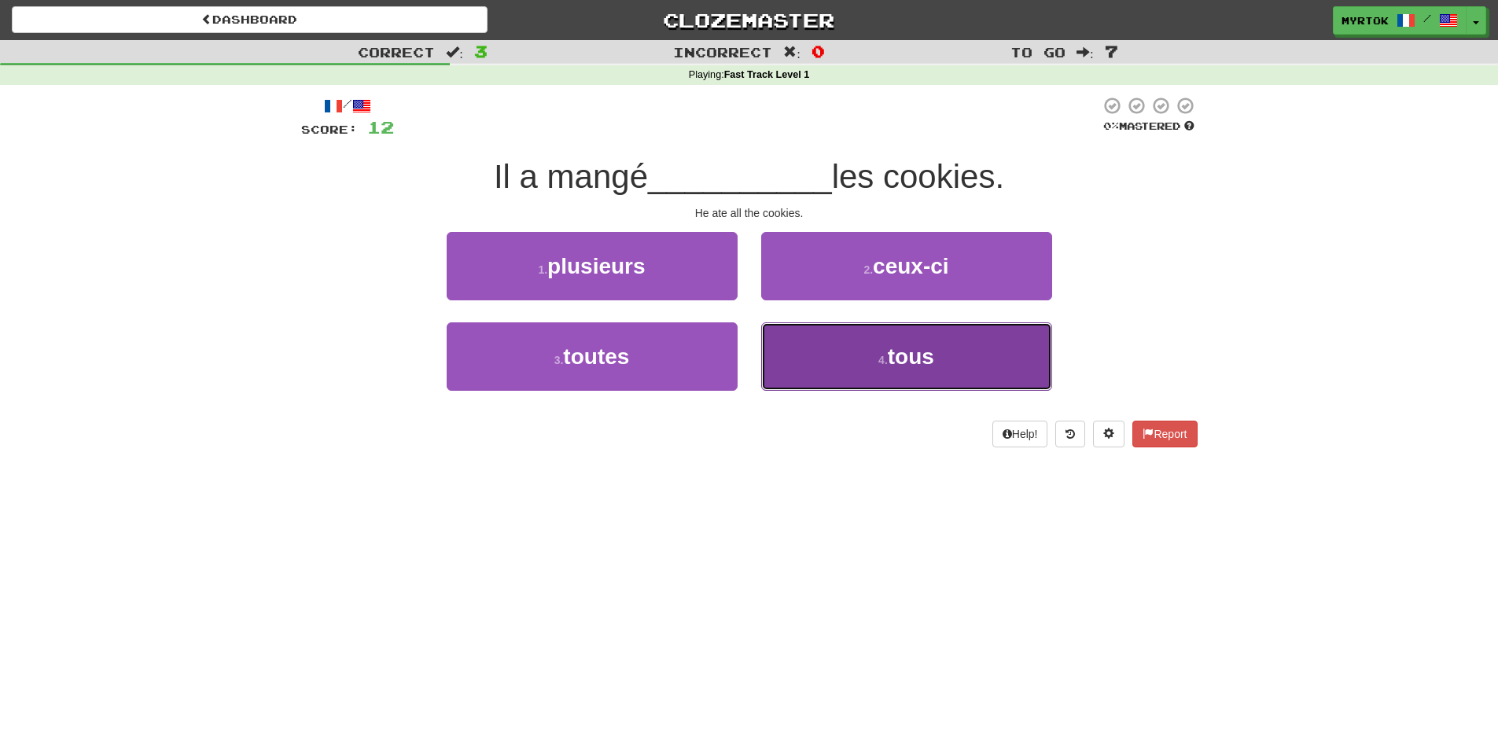
click at [800, 343] on button "4 . tous" at bounding box center [906, 356] width 291 height 68
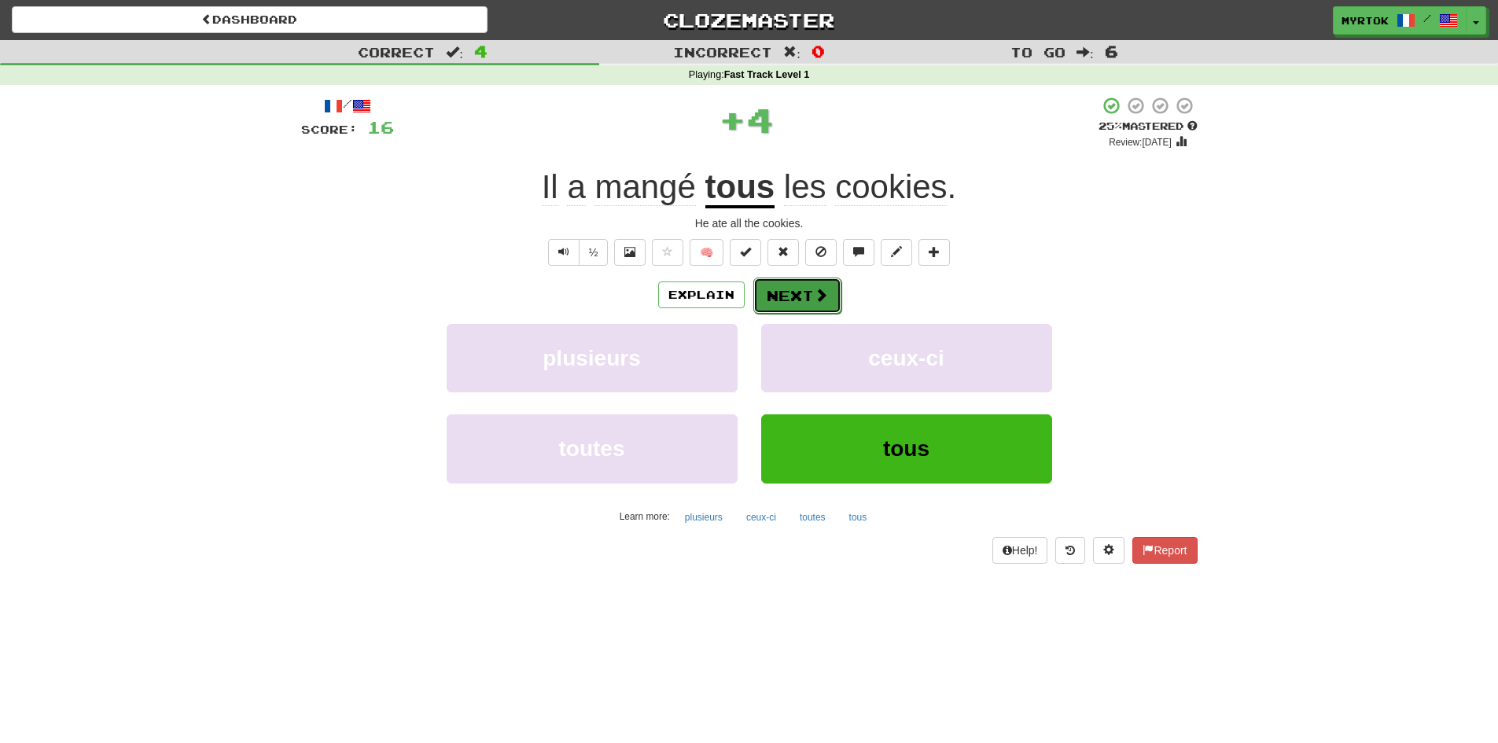
click at [815, 291] on span at bounding box center [821, 295] width 14 height 14
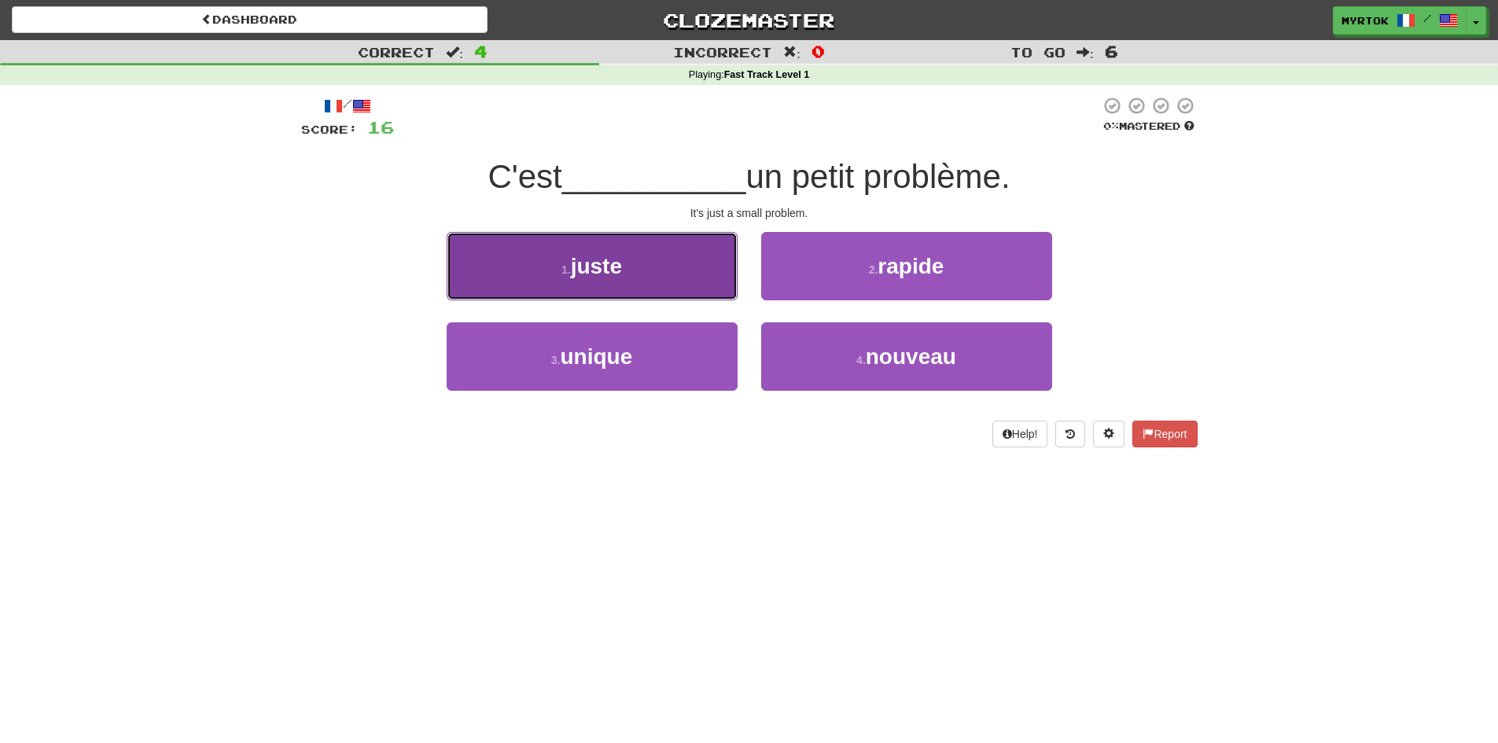
click at [617, 278] on span "juste" at bounding box center [596, 266] width 51 height 24
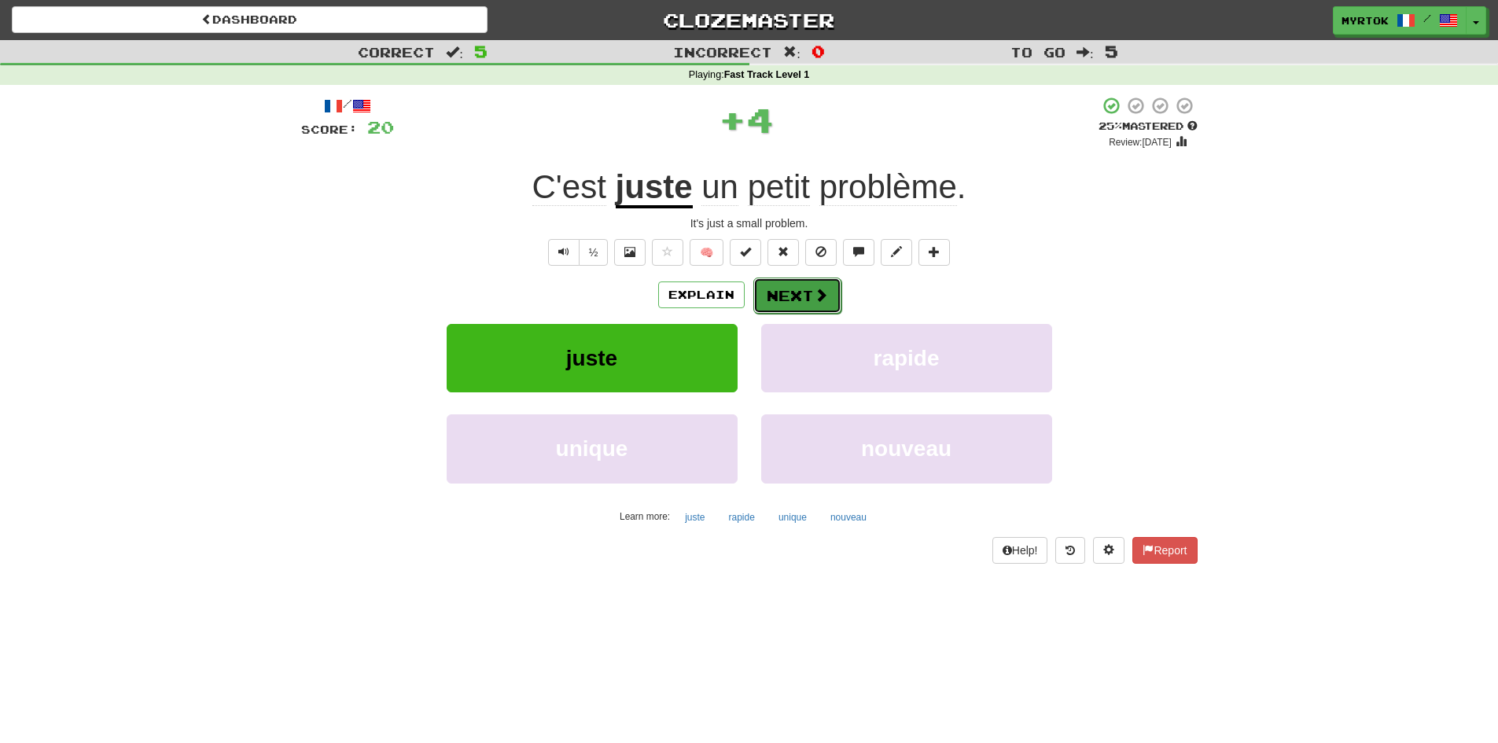
click at [828, 300] on button "Next" at bounding box center [797, 296] width 88 height 36
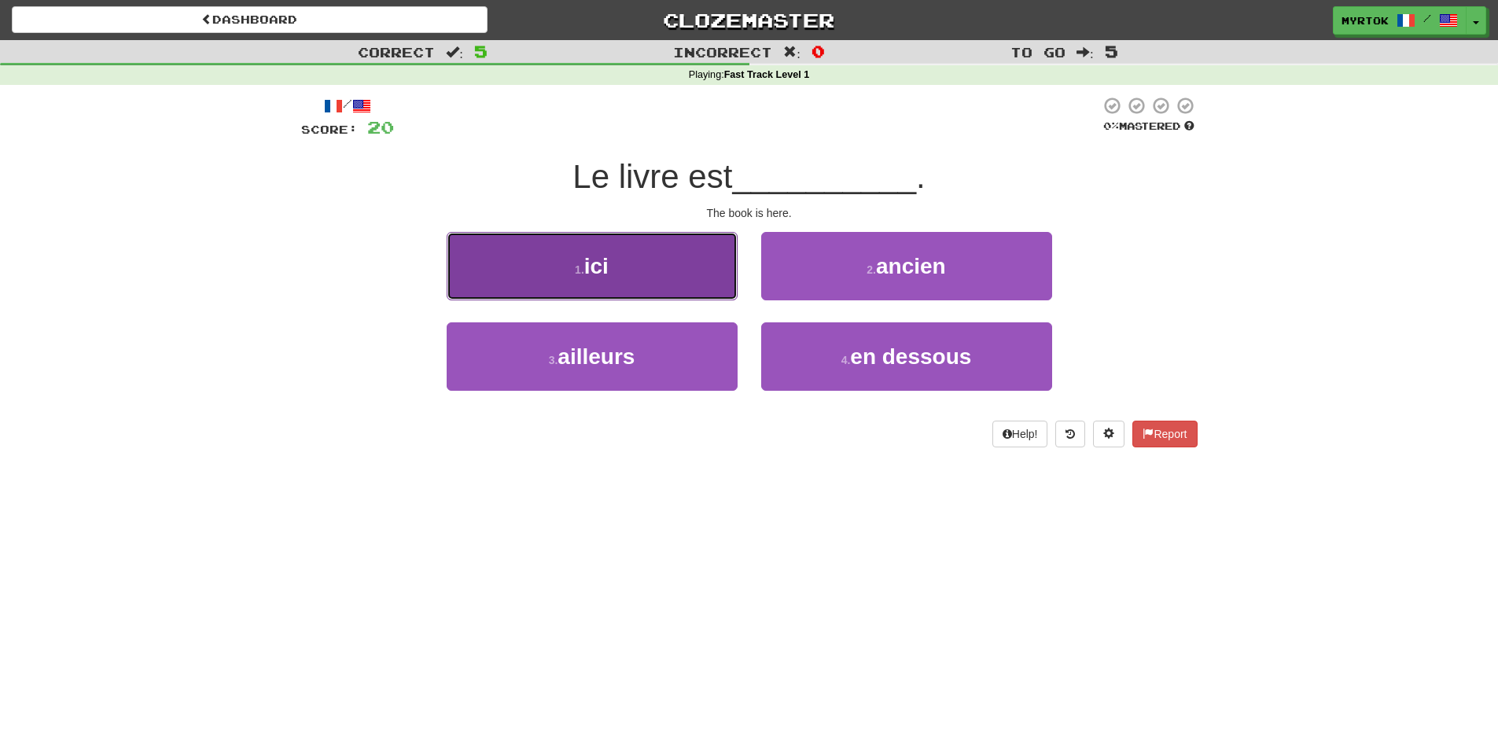
click at [693, 280] on button "1 . ici" at bounding box center [592, 266] width 291 height 68
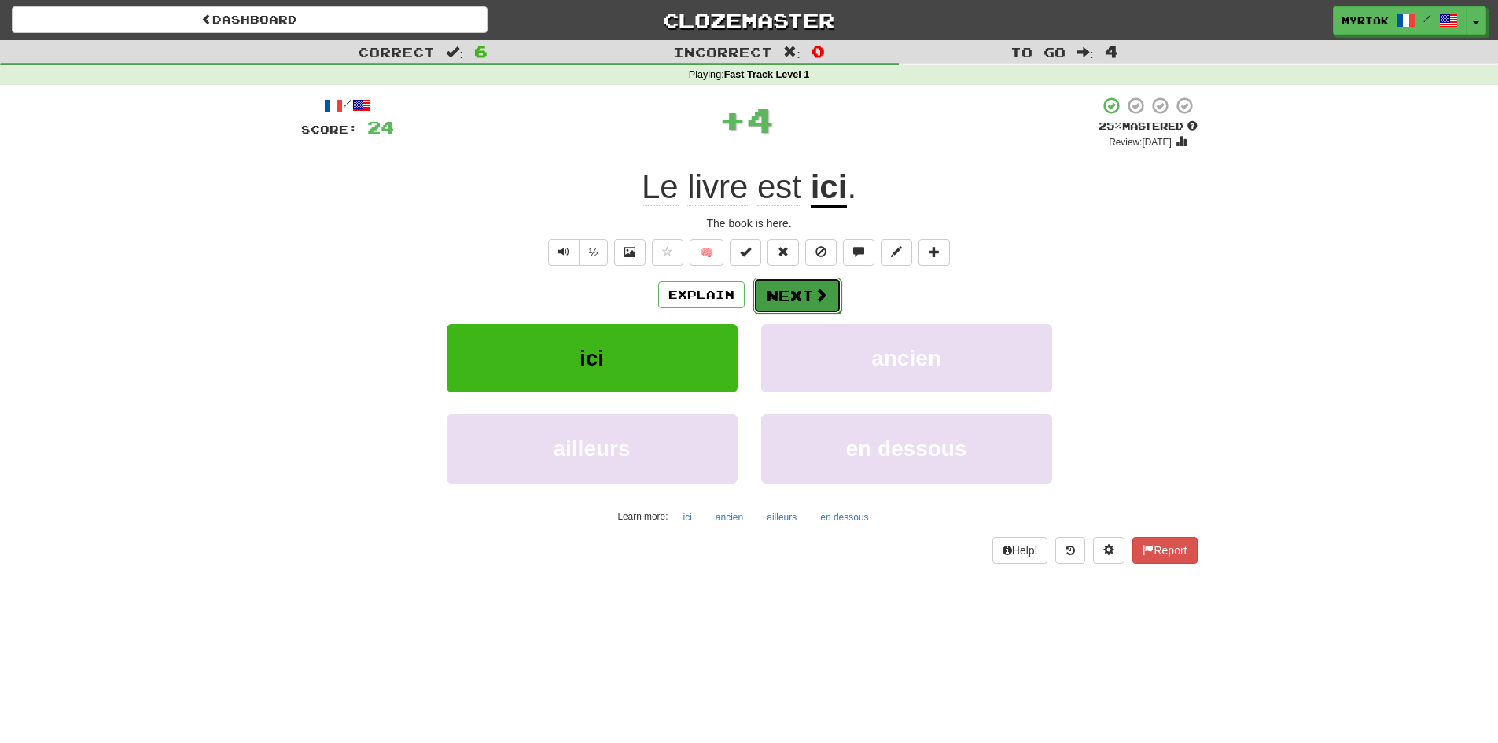
click at [825, 292] on span at bounding box center [821, 295] width 14 height 14
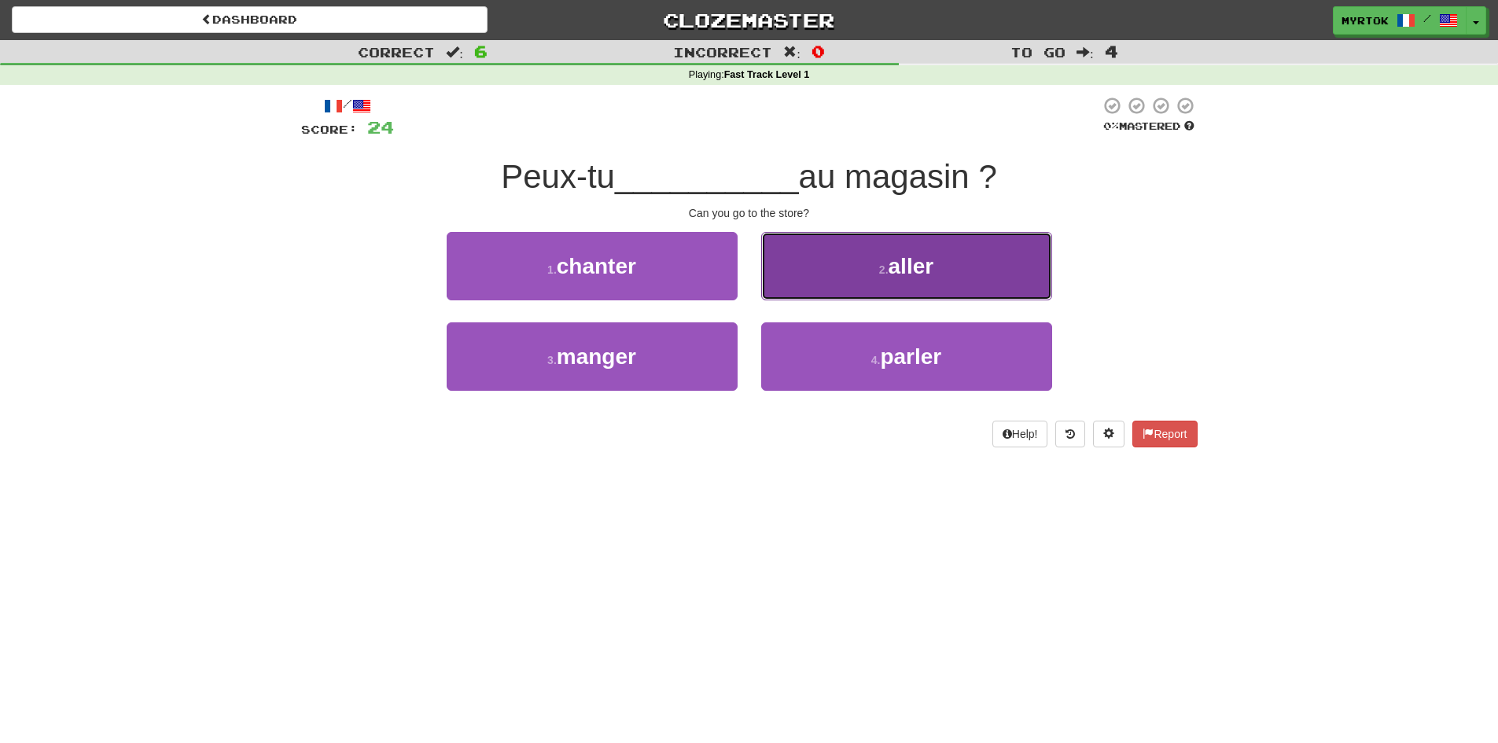
click at [853, 289] on button "2 . aller" at bounding box center [906, 266] width 291 height 68
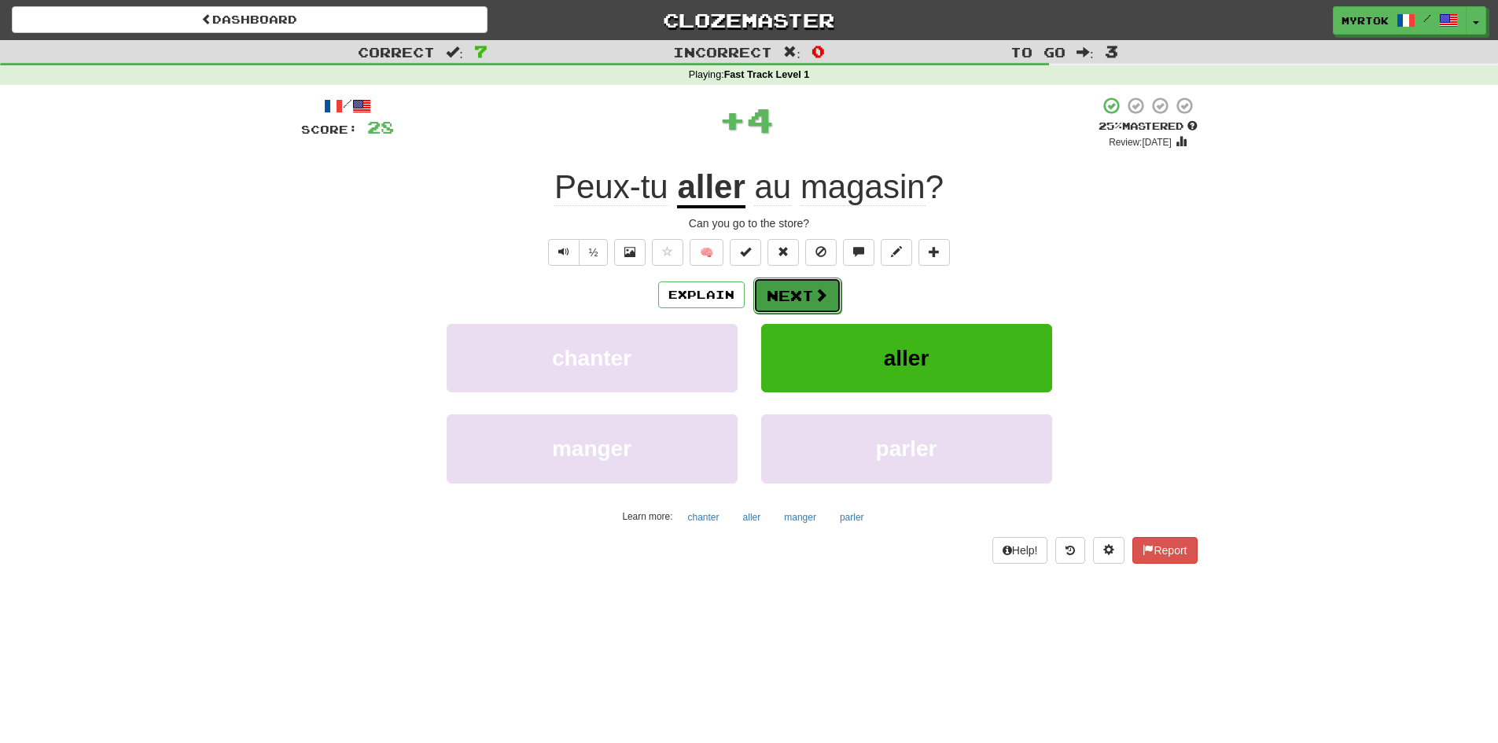
click at [818, 288] on span at bounding box center [821, 295] width 14 height 14
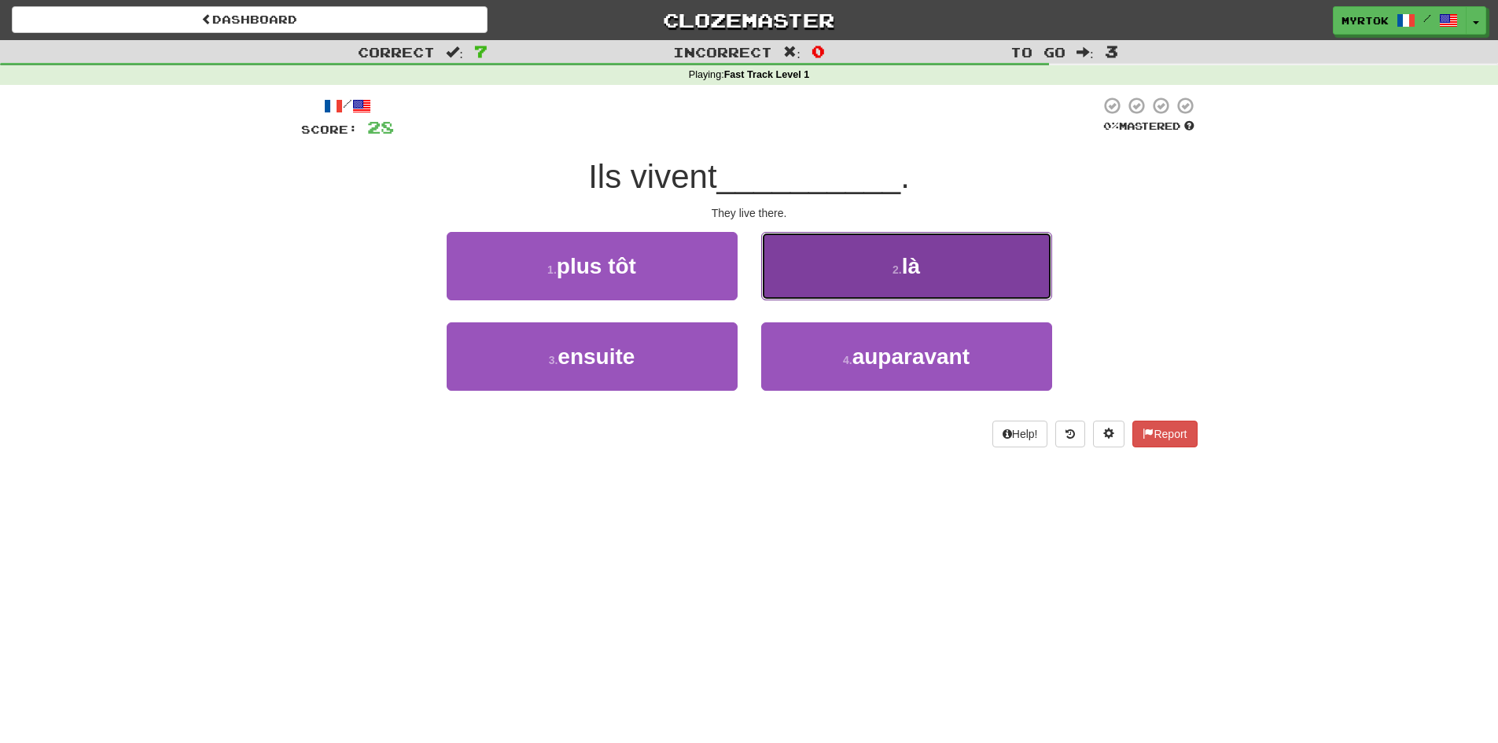
click at [841, 267] on button "2 . là" at bounding box center [906, 266] width 291 height 68
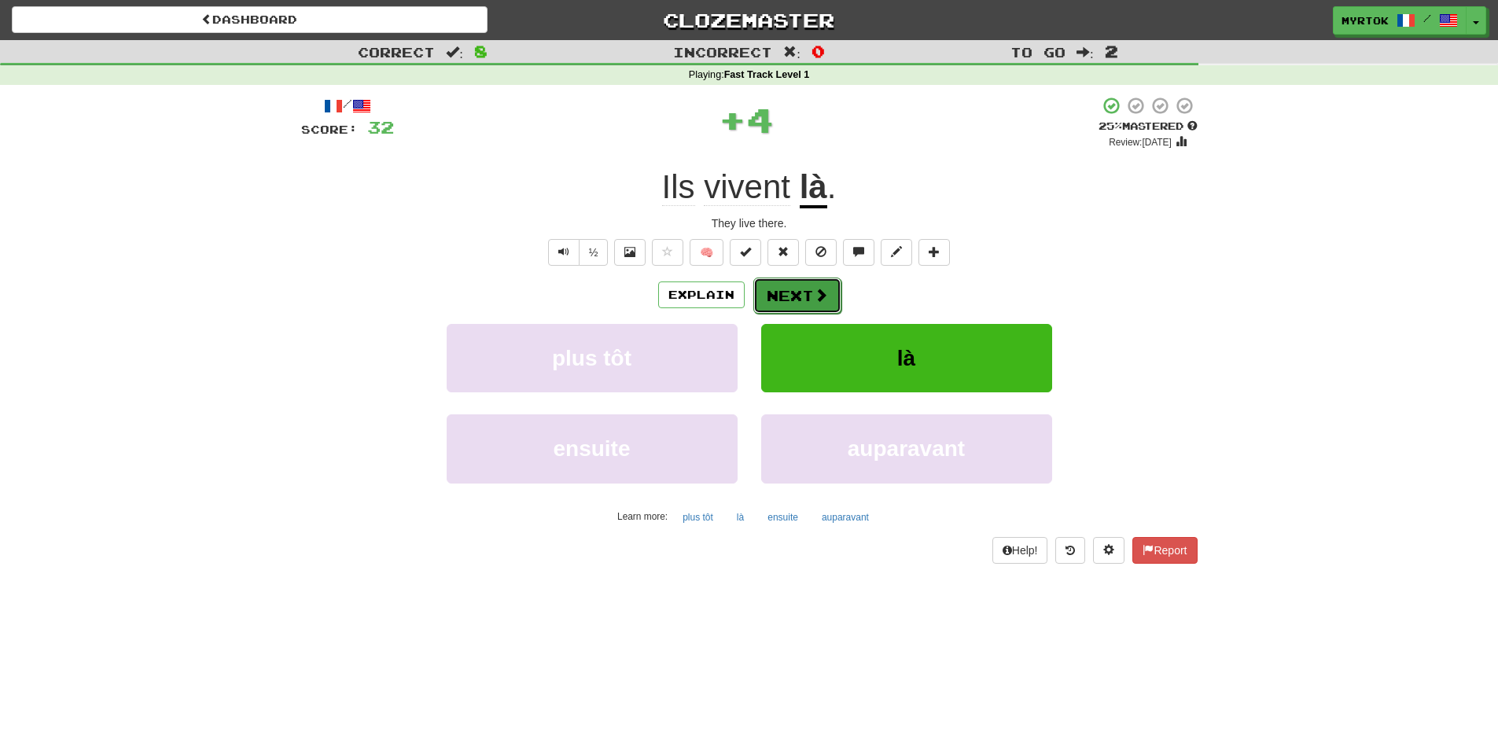
click at [817, 279] on button "Next" at bounding box center [797, 296] width 88 height 36
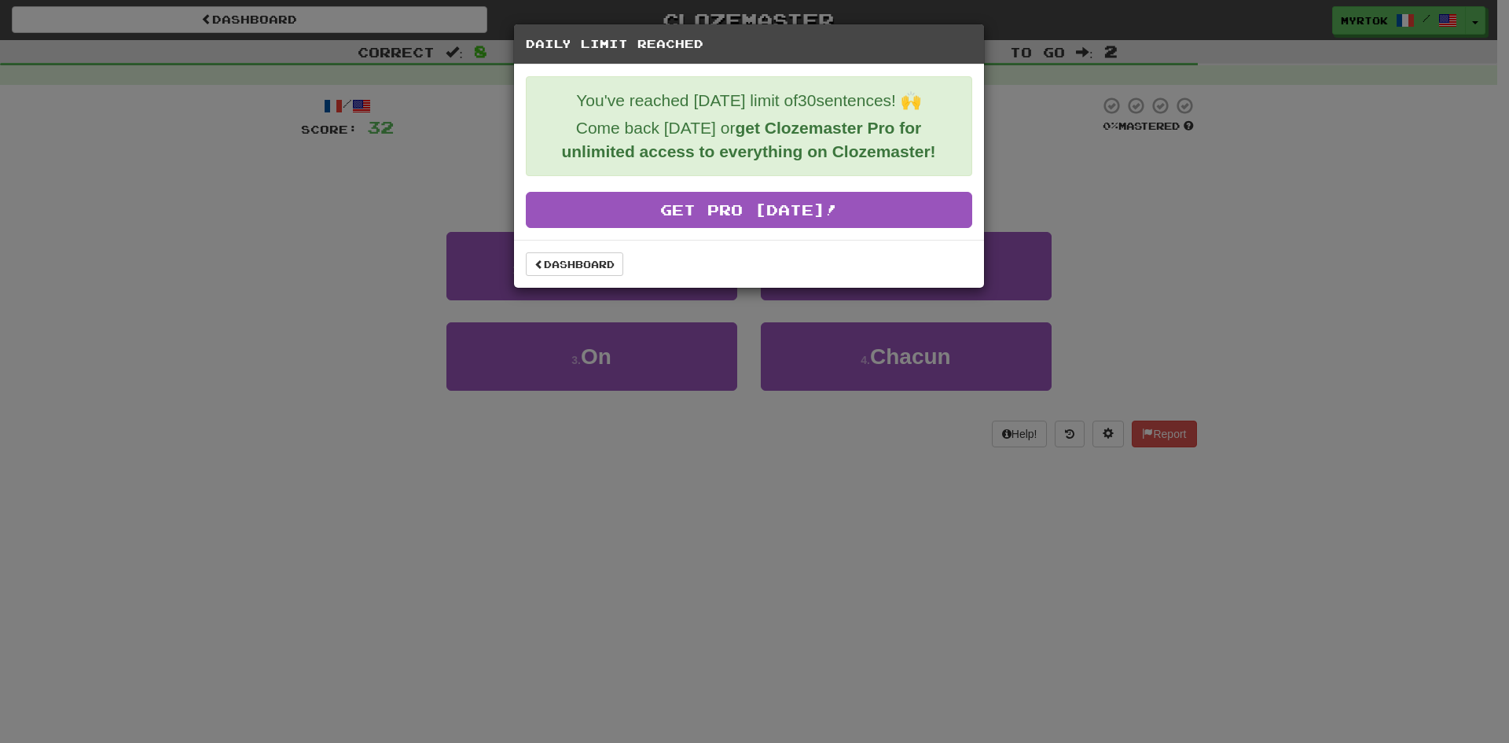
click at [1204, 156] on div "Daily Limit Reached You've reached [DATE] limit of 30 sentences! 🙌 Come back [D…" at bounding box center [754, 371] width 1509 height 743
click at [544, 265] on link "Dashboard" at bounding box center [574, 264] width 97 height 24
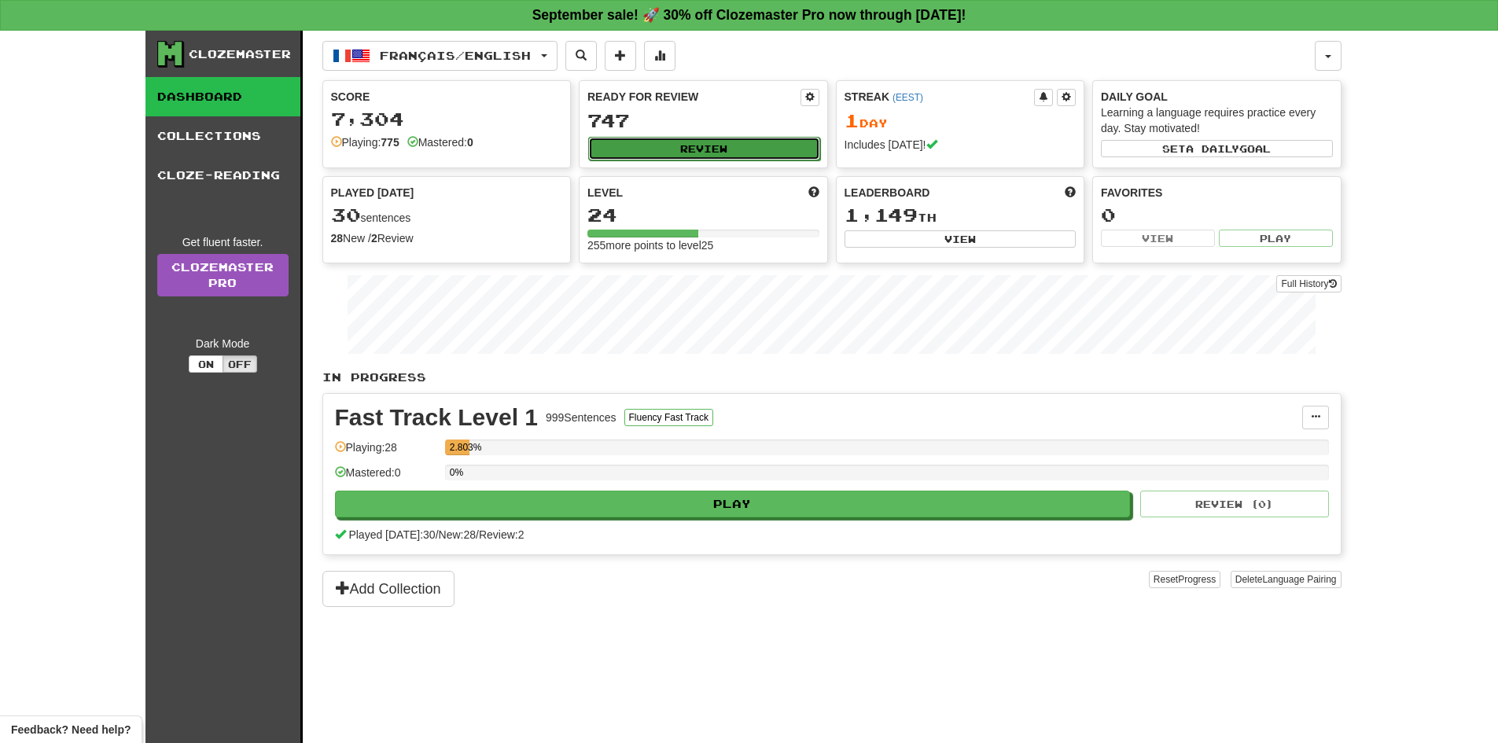
click at [695, 156] on button "Review" at bounding box center [704, 149] width 232 height 24
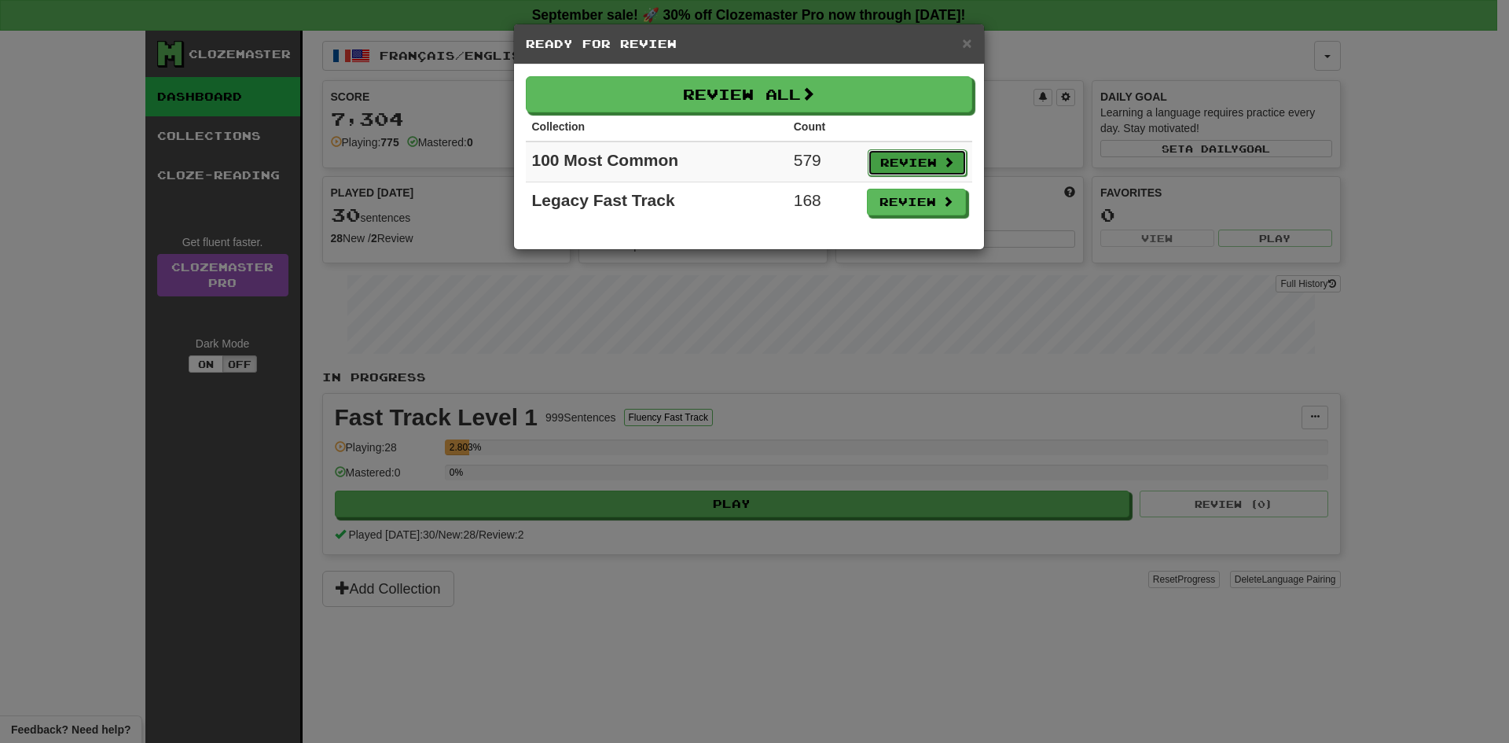
click at [931, 164] on button "Review" at bounding box center [917, 162] width 99 height 27
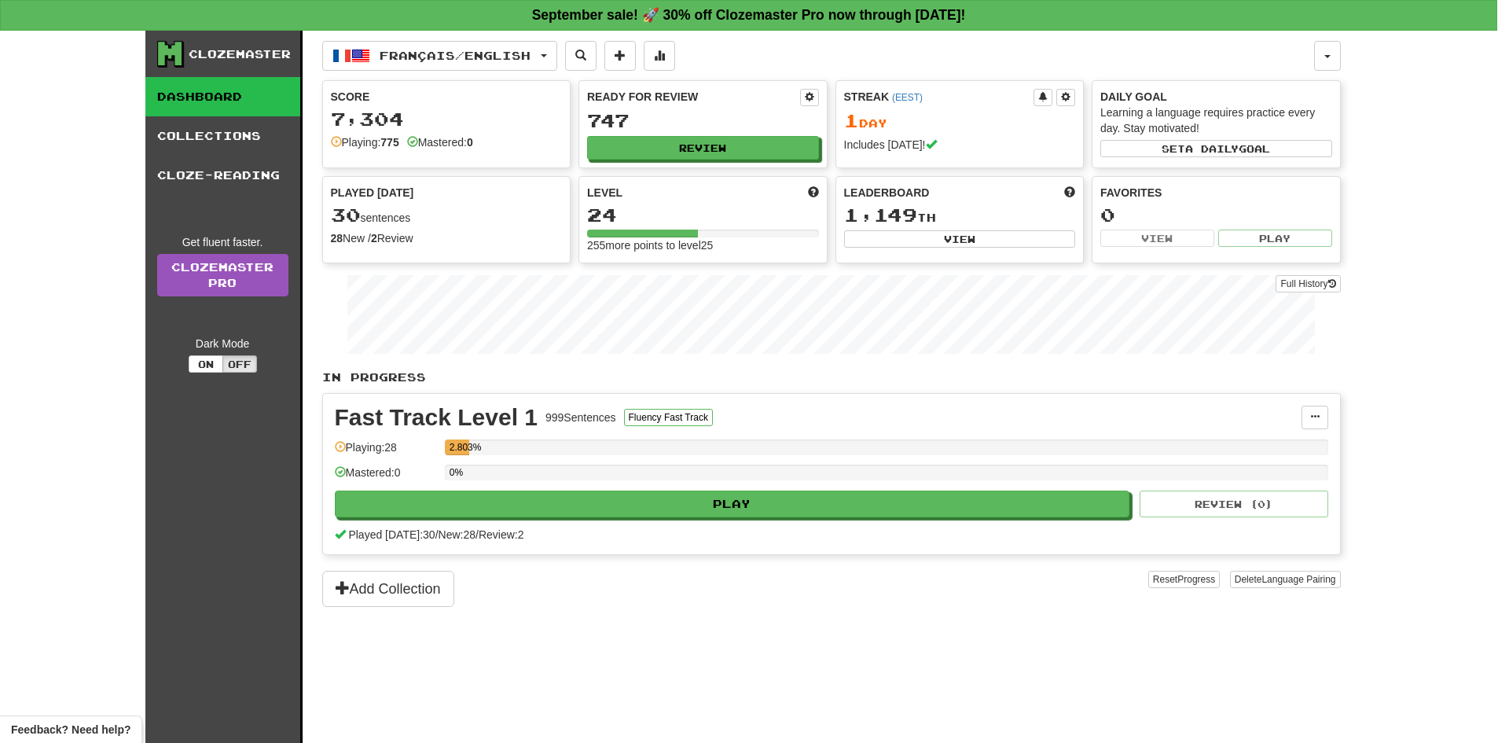
select select "**"
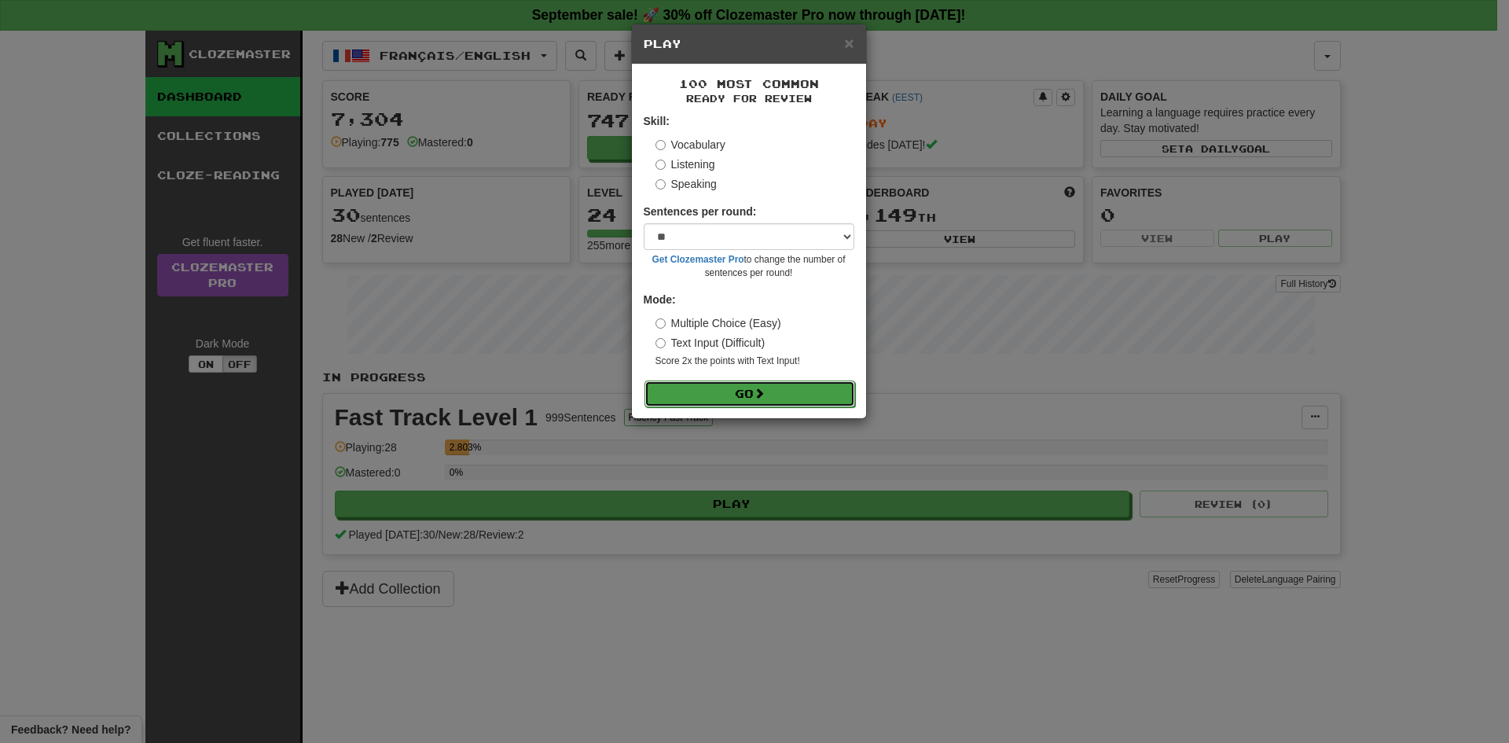
click at [800, 391] on button "Go" at bounding box center [750, 393] width 211 height 27
